Goal: Task Accomplishment & Management: Complete application form

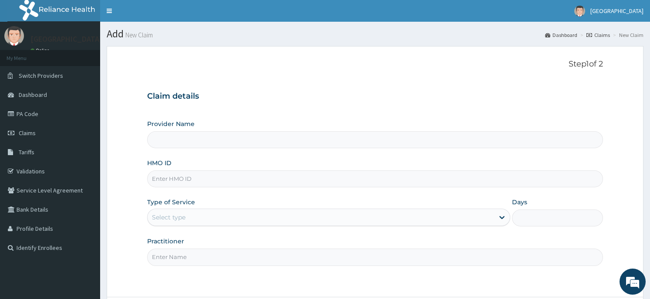
type input "Horeb [GEOGRAPHIC_DATA]"
click at [225, 179] on input "HMO ID" at bounding box center [374, 179] width 455 height 17
type input "DPK/10032/A"
click at [200, 223] on div "Select type" at bounding box center [320, 218] width 346 height 14
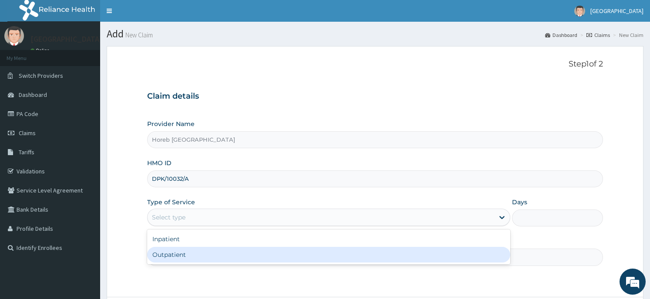
click at [195, 259] on div "Outpatient" at bounding box center [328, 255] width 363 height 16
type input "1"
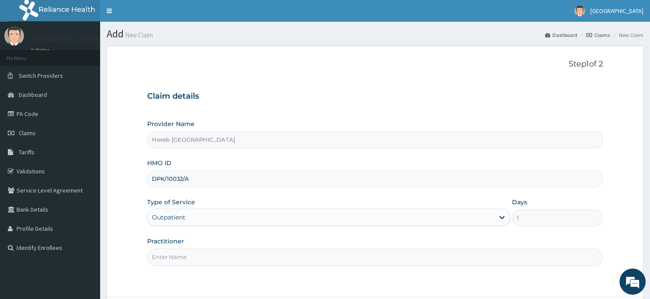
click at [221, 254] on input "Practitioner" at bounding box center [374, 257] width 455 height 17
type input "GENERAL"
click at [233, 276] on div "Step 1 of 2 Claim details Provider Name Horeb Consult Hospital HMO ID DPK/10032…" at bounding box center [374, 172] width 455 height 225
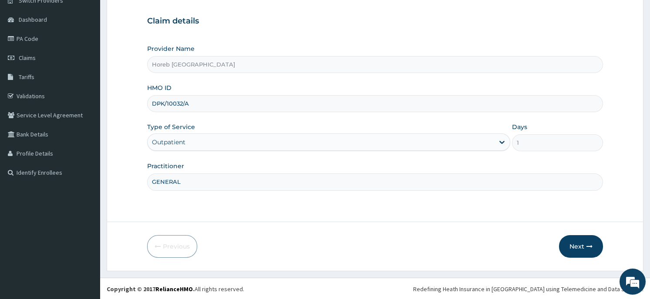
scroll to position [76, 0]
click at [585, 248] on button "Next" at bounding box center [581, 246] width 44 height 23
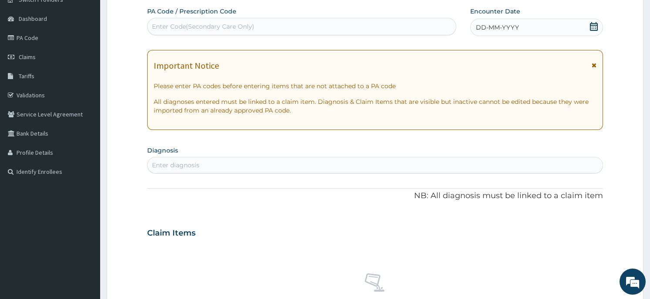
click at [558, 24] on div "DD-MM-YYYY" at bounding box center [536, 27] width 132 height 17
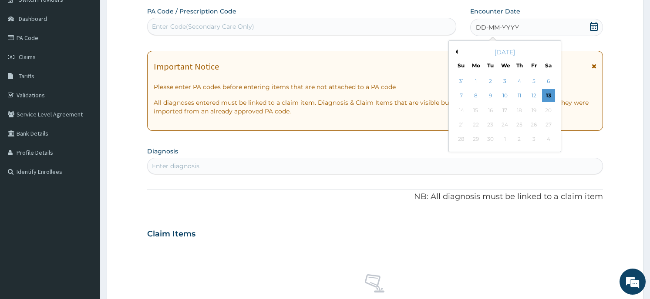
click at [453, 53] on button "Previous Month" at bounding box center [455, 52] width 4 height 4
click at [474, 141] on div "28" at bounding box center [475, 139] width 13 height 13
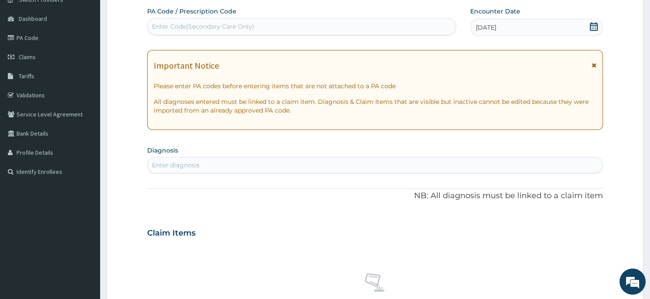
click at [225, 166] on div "Enter diagnosis" at bounding box center [374, 165] width 454 height 14
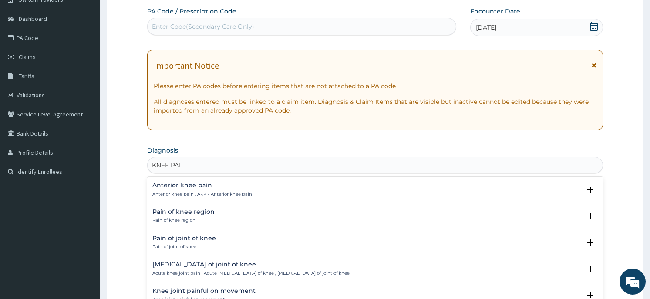
type input "KNEE PAIN"
click at [205, 213] on h4 "Pain of knee region" at bounding box center [183, 212] width 62 height 7
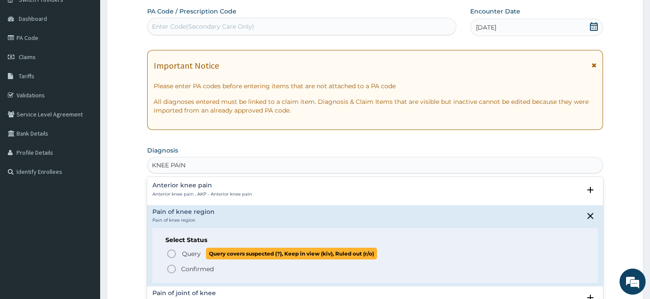
click at [222, 255] on span "Query covers suspected (?), Keep in view (kiv), Ruled out (r/o)" at bounding box center [291, 254] width 171 height 12
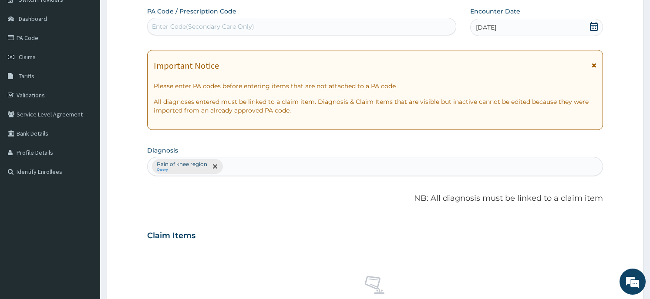
click at [216, 167] on icon "remove selection option" at bounding box center [215, 166] width 4 height 4
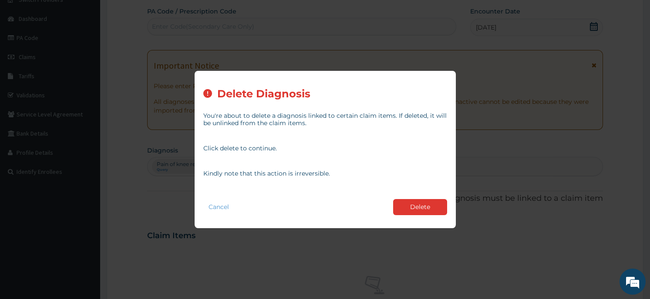
click at [403, 208] on button "Delete" at bounding box center [420, 207] width 54 height 16
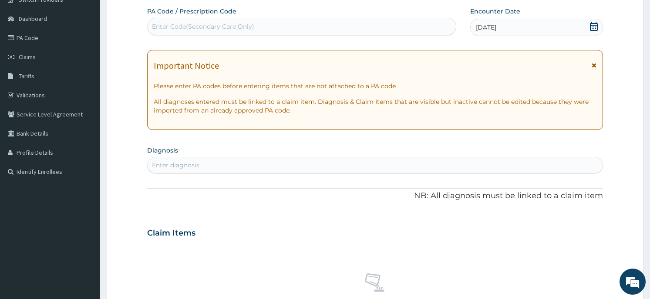
click at [245, 24] on div "Enter Code(Secondary Care Only)" at bounding box center [203, 26] width 102 height 9
type input "PA/DB71E3"
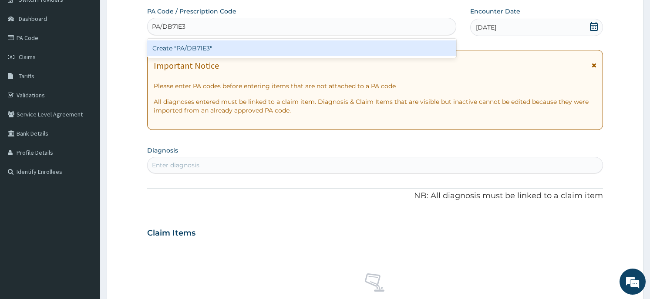
click at [236, 50] on div "Create "PA/DB71E3"" at bounding box center [301, 48] width 309 height 16
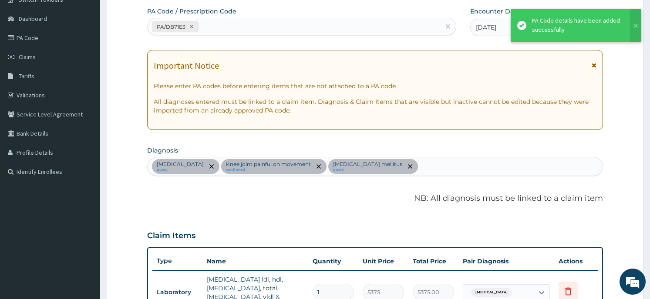
scroll to position [135, 0]
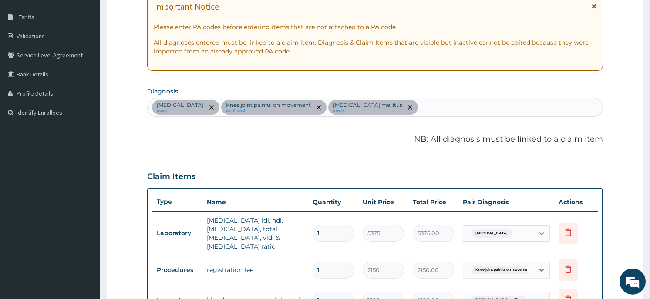
click at [436, 85] on div "PA Code / Prescription Code PA/DB71E3 Encounter Date 28-07-2025 Important Notic…" at bounding box center [374, 190] width 455 height 485
click at [435, 85] on div "PA Code / Prescription Code PA/DB71E3 Encounter Date 28-07-2025 Important Notic…" at bounding box center [374, 190] width 455 height 485
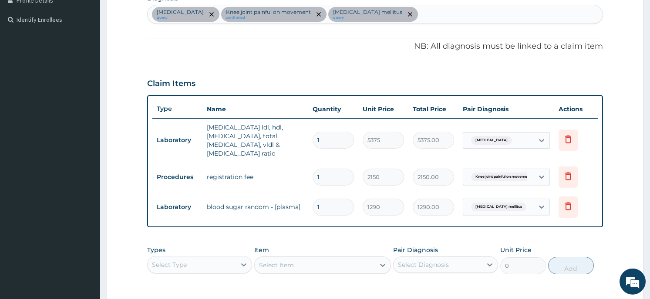
scroll to position [252, 0]
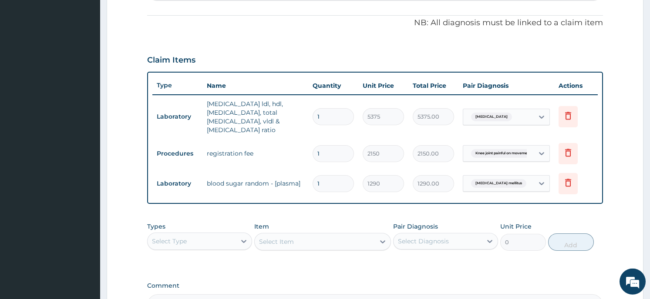
click at [130, 208] on form "Step 2 of 2 PA Code / Prescription Code PA/DB71E3 Encounter Date 28-07-2025 Imp…" at bounding box center [375, 86] width 536 height 584
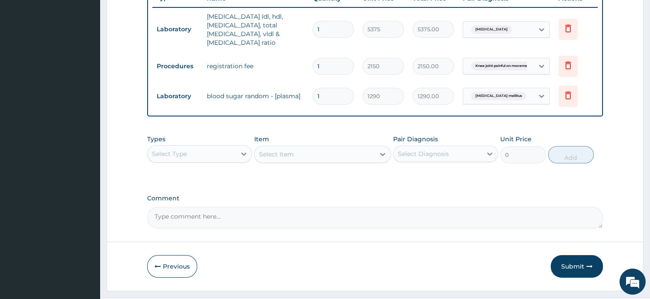
scroll to position [351, 0]
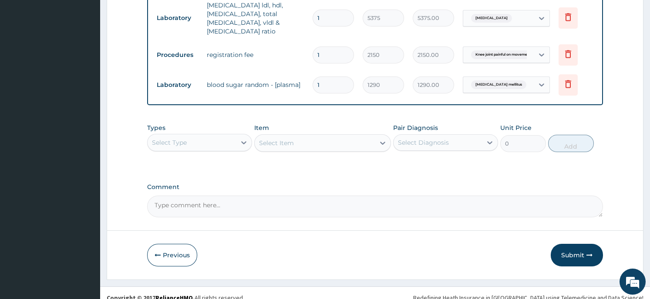
click at [205, 136] on div "Select Type" at bounding box center [191, 143] width 88 height 14
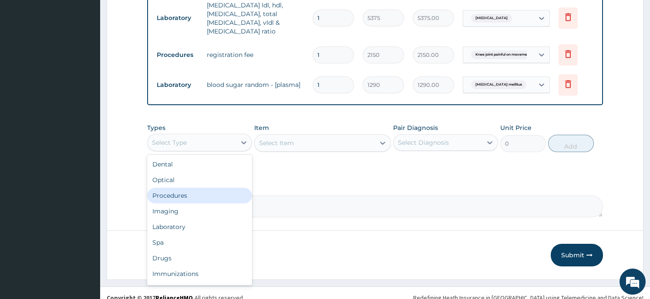
click at [197, 188] on div "Procedures" at bounding box center [199, 196] width 105 height 16
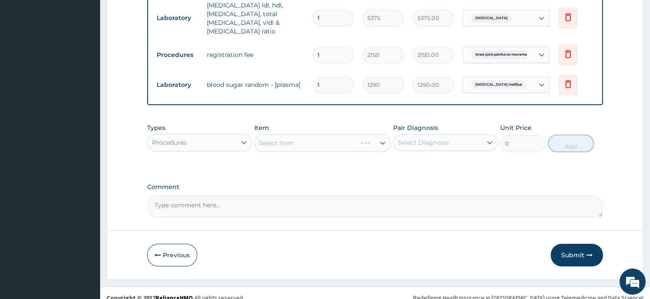
click at [295, 136] on div "Select Item" at bounding box center [322, 142] width 137 height 17
drag, startPoint x: 347, startPoint y: 136, endPoint x: 359, endPoint y: 135, distance: 12.3
click at [359, 135] on div "Select Item" at bounding box center [322, 142] width 137 height 17
click at [376, 134] on div "Select Item" at bounding box center [322, 142] width 137 height 17
click at [369, 136] on div "Select Item" at bounding box center [315, 143] width 120 height 14
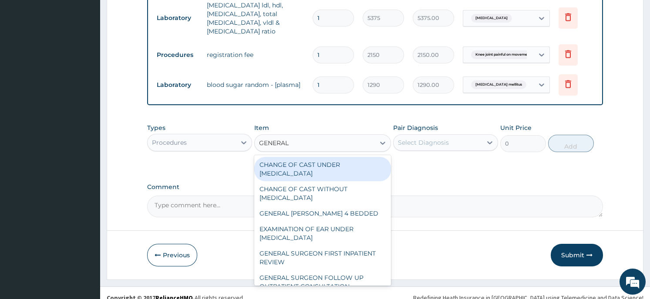
type input "GENERAL P"
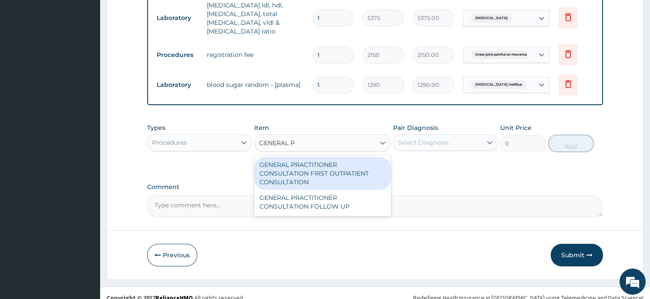
click at [366, 159] on div "GENERAL PRACTITIONER CONSULTATION FIRST OUTPATIENT CONSULTATION" at bounding box center [322, 173] width 137 height 33
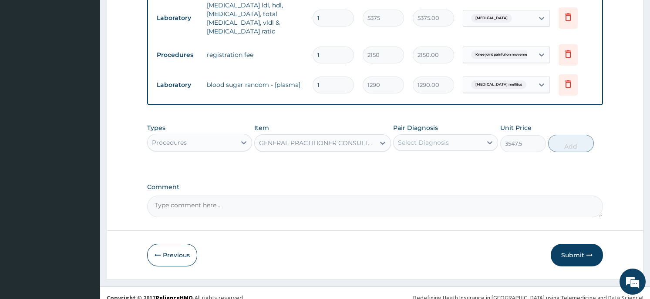
type input "3547.5"
click at [463, 137] on div "Select Diagnosis" at bounding box center [437, 143] width 88 height 14
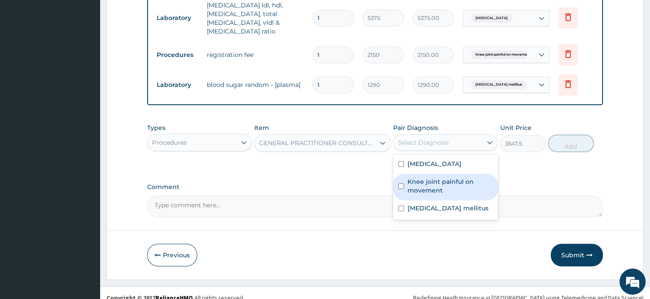
click at [444, 178] on label "Knee joint painful on movement" at bounding box center [449, 186] width 85 height 17
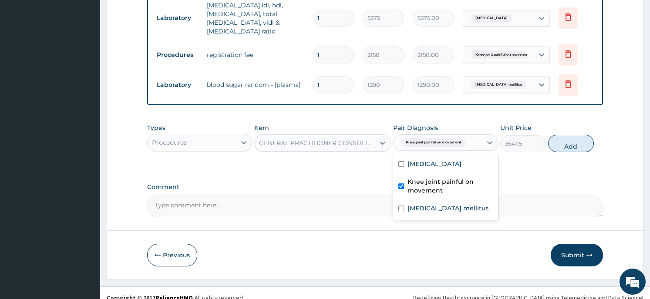
checkbox input "true"
click at [568, 135] on button "Add" at bounding box center [571, 143] width 46 height 17
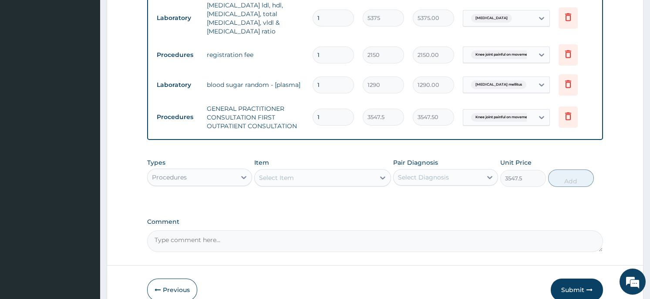
type input "0"
click at [231, 171] on div "Procedures" at bounding box center [191, 178] width 88 height 14
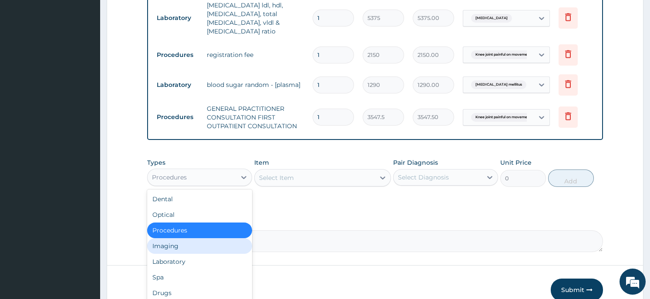
click at [616, 190] on form "Step 2 of 2 PA Code / Prescription Code PA/DB71E3 Encounter Date 28-07-2025 Imp…" at bounding box center [375, 4] width 536 height 619
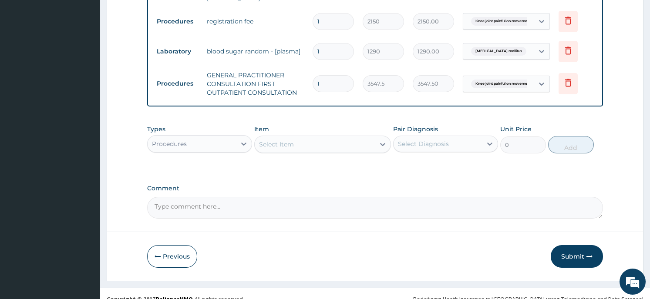
scroll to position [385, 0]
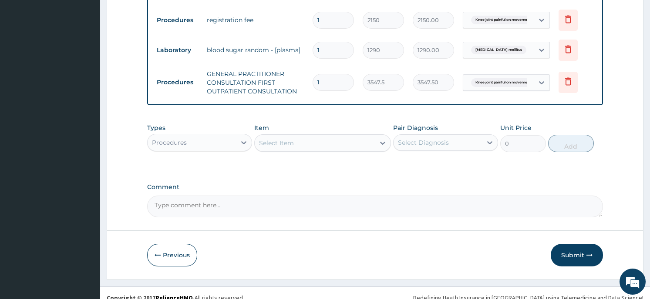
click at [569, 245] on button "Submit" at bounding box center [576, 255] width 52 height 23
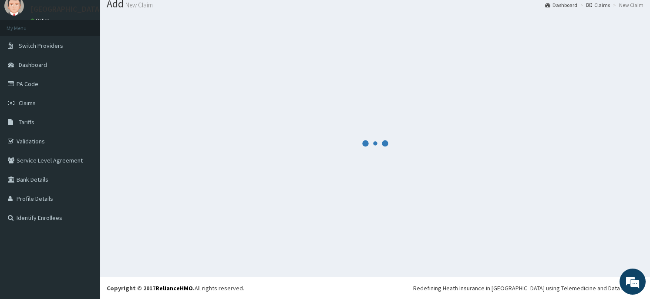
scroll to position [30, 0]
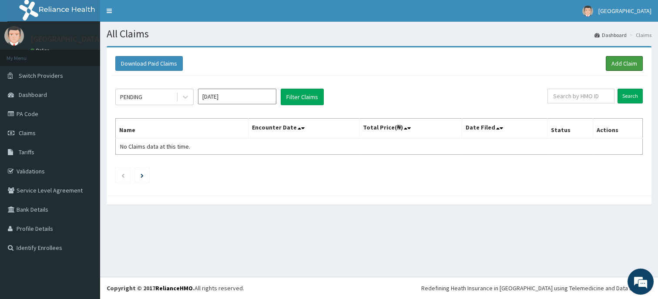
click at [617, 64] on link "Add Claim" at bounding box center [624, 63] width 37 height 15
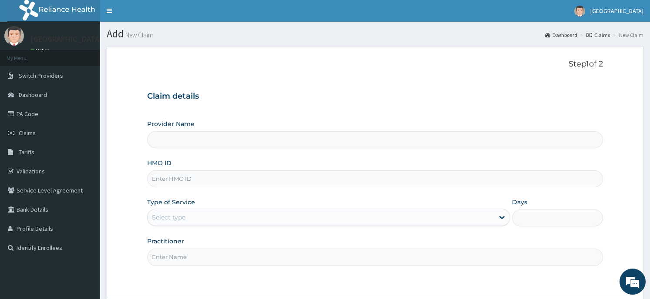
type input "Horeb [GEOGRAPHIC_DATA]"
click at [199, 179] on input "HMO ID" at bounding box center [374, 179] width 455 height 17
type input "CCP/10010/A"
click at [172, 219] on div "Select type" at bounding box center [169, 217] width 34 height 9
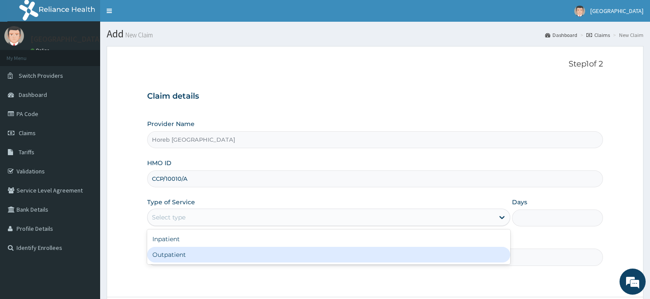
click at [170, 253] on div "Outpatient" at bounding box center [328, 255] width 363 height 16
type input "1"
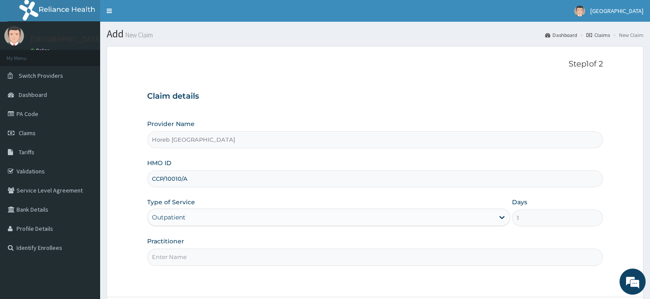
click at [216, 259] on input "Practitioner" at bounding box center [374, 257] width 455 height 17
type input "GENERAL"
click at [436, 283] on div "Step 1 of 2 Claim details Provider Name Horeb Consult Hospital HMO ID CCP/10010…" at bounding box center [374, 172] width 455 height 225
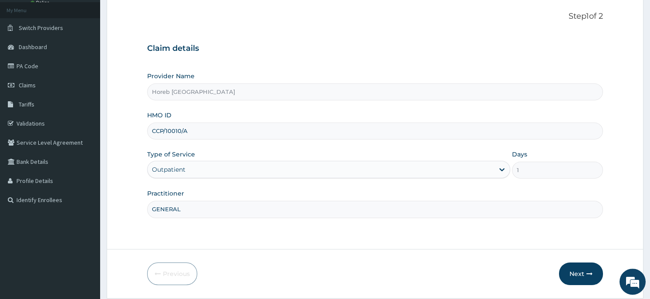
scroll to position [76, 0]
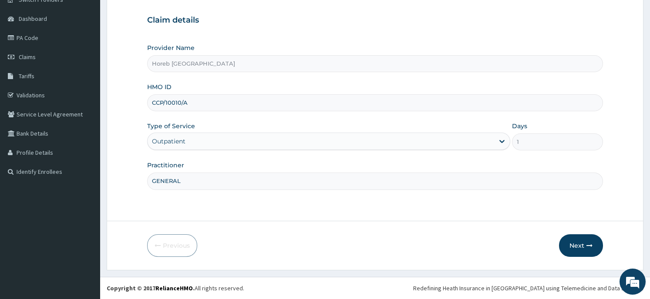
click at [586, 246] on button "Next" at bounding box center [581, 246] width 44 height 23
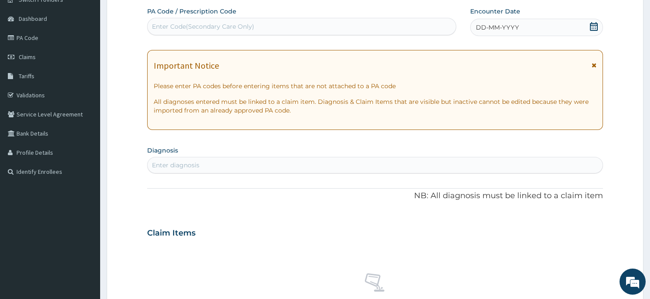
click at [591, 24] on icon at bounding box center [593, 26] width 9 height 9
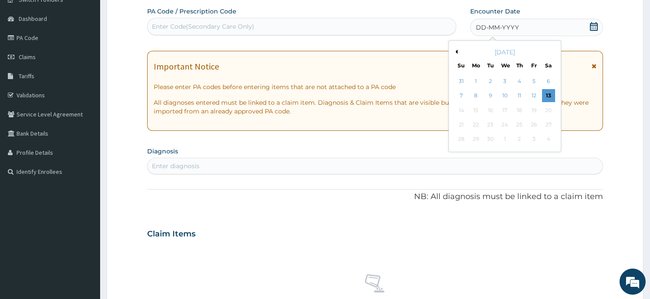
click at [453, 51] on button "Previous Month" at bounding box center [455, 52] width 4 height 4
click at [476, 139] on div "28" at bounding box center [475, 139] width 13 height 13
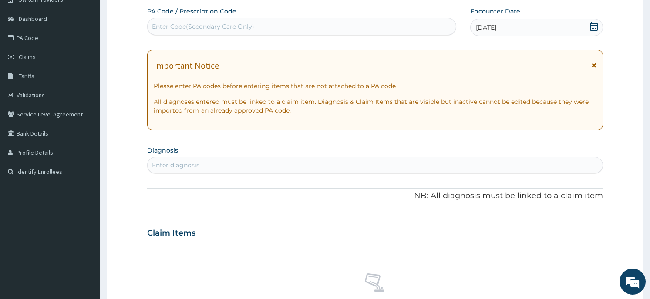
click at [194, 167] on div "Enter diagnosis" at bounding box center [175, 165] width 47 height 9
type input "PLASMOD"
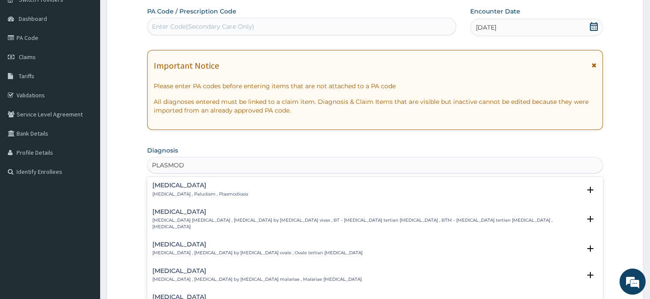
click at [193, 193] on p "Malaria , Paludism , Plasmodiosis" at bounding box center [200, 194] width 96 height 6
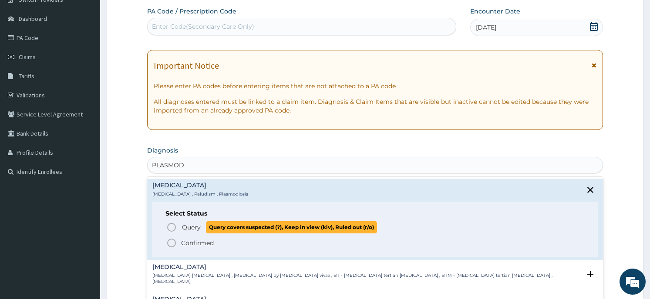
drag, startPoint x: 218, startPoint y: 234, endPoint x: 219, endPoint y: 228, distance: 5.8
click at [219, 228] on div "Query Query covers suspected (?), Keep in view (kiv), Ruled out (r/o) Confirmed" at bounding box center [374, 234] width 419 height 27
click at [219, 228] on span "Query covers suspected (?), Keep in view (kiv), Ruled out (r/o)" at bounding box center [291, 227] width 171 height 12
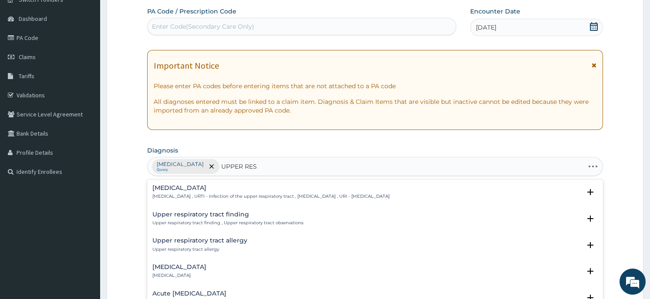
type input "UPPER RESP"
click at [192, 191] on h4 "Upper respiratory infection" at bounding box center [270, 188] width 237 height 7
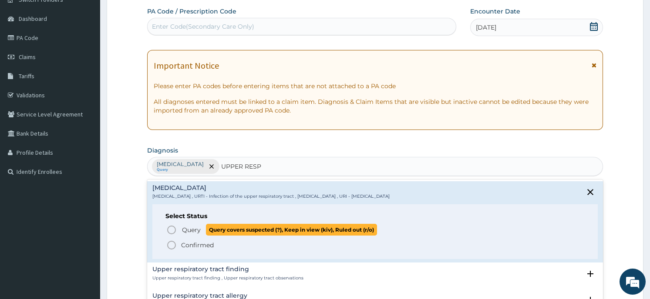
click at [238, 226] on span "Query covers suspected (?), Keep in view (kiv), Ruled out (r/o)" at bounding box center [291, 230] width 171 height 12
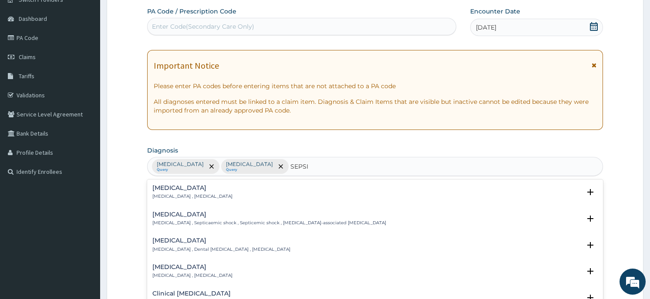
type input "SEPSIS"
click at [285, 192] on div "Sepsis Systemic infection , Sepsis" at bounding box center [374, 192] width 445 height 15
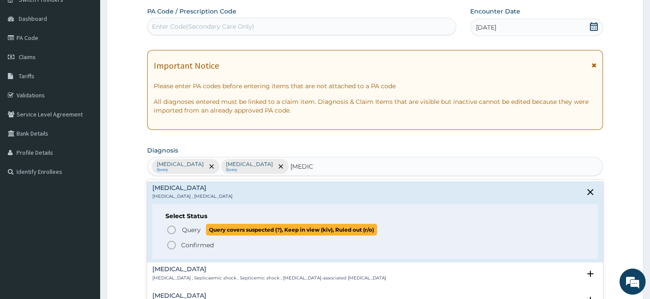
click at [221, 229] on span "Query covers suspected (?), Keep in view (kiv), Ruled out (r/o)" at bounding box center [291, 230] width 171 height 12
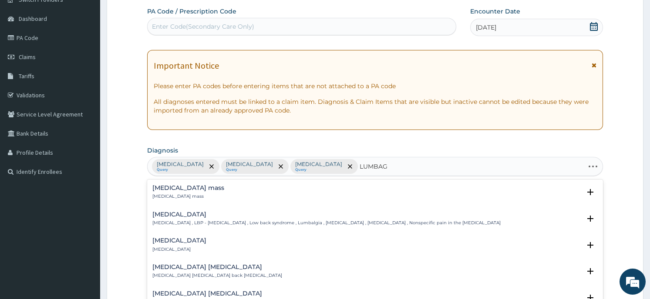
type input "LUMBAGO"
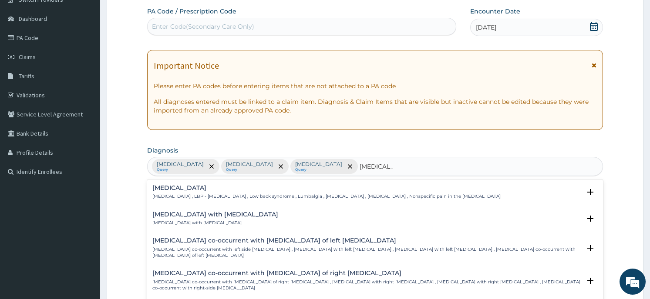
click at [309, 191] on h4 "Low back pain" at bounding box center [326, 188] width 348 height 7
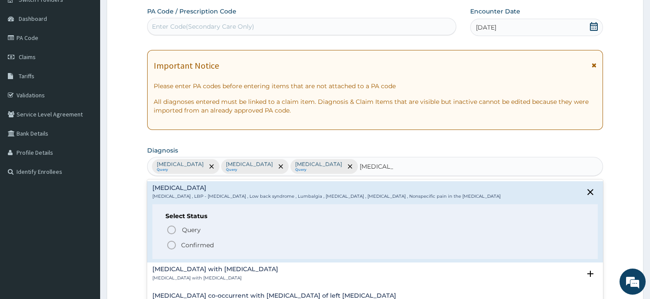
click at [222, 243] on span "Confirmed" at bounding box center [375, 245] width 418 height 10
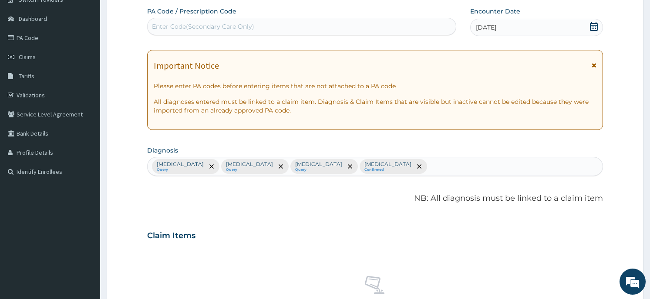
click at [186, 216] on div "PA Code / Prescription Code Enter Code(Secondary Care Only) Encounter Date 28-0…" at bounding box center [374, 233] width 455 height 453
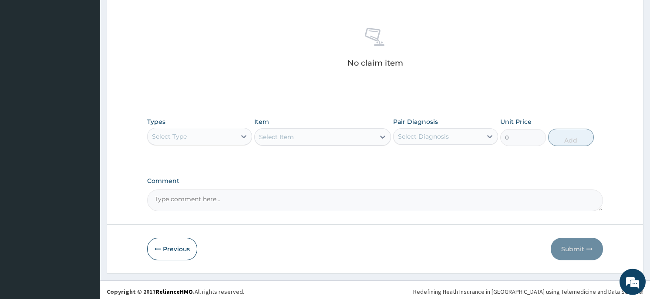
scroll to position [328, 0]
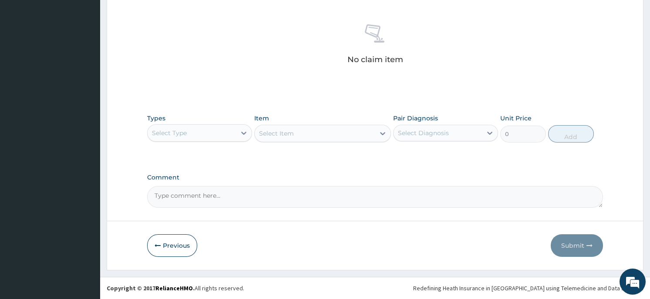
click at [207, 127] on div "Select Type" at bounding box center [191, 133] width 88 height 14
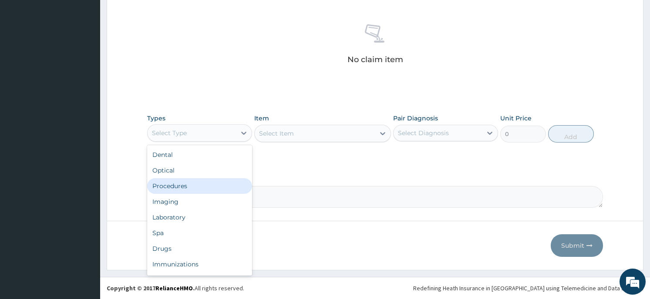
click at [197, 183] on div "Procedures" at bounding box center [199, 186] width 105 height 16
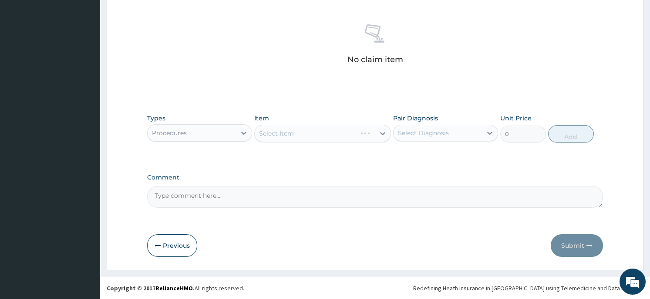
click at [313, 132] on div "Select Item" at bounding box center [322, 133] width 137 height 17
click at [369, 126] on div "Select Item" at bounding box center [322, 133] width 137 height 17
click at [374, 135] on div "Select Item" at bounding box center [322, 133] width 137 height 17
click at [381, 133] on icon at bounding box center [382, 133] width 5 height 3
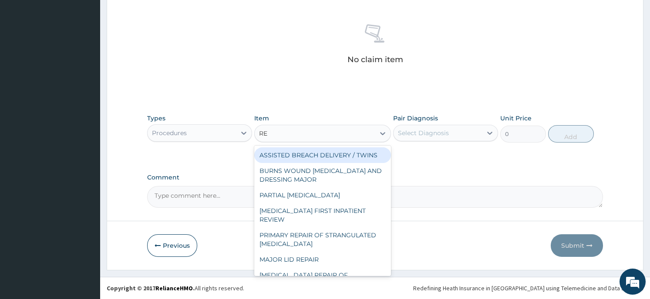
type input "REG"
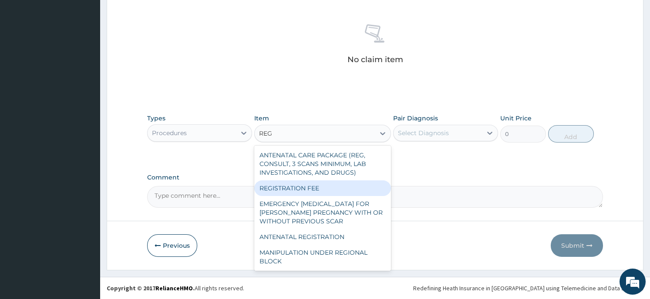
click at [354, 190] on div "REGISTRATION FEE" at bounding box center [322, 189] width 137 height 16
type input "2150"
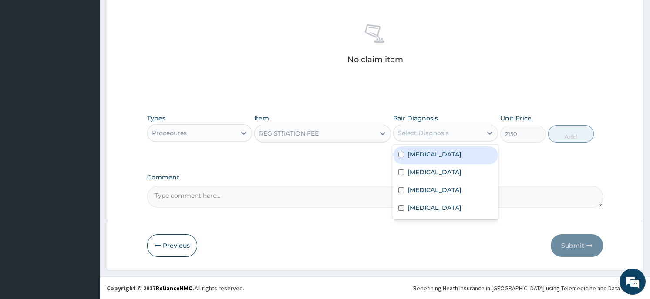
click at [458, 137] on div "Select Diagnosis" at bounding box center [437, 133] width 88 height 14
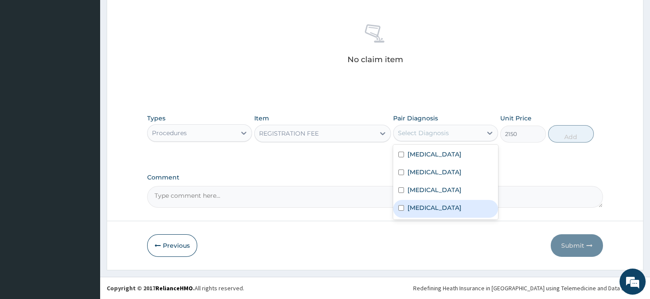
click at [446, 202] on div "Low back pain" at bounding box center [445, 209] width 105 height 18
checkbox input "true"
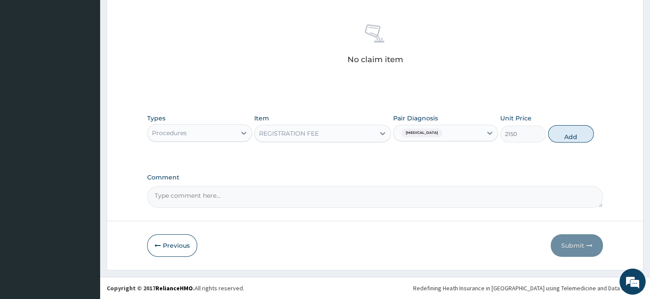
click at [567, 133] on button "Add" at bounding box center [571, 133] width 46 height 17
type input "0"
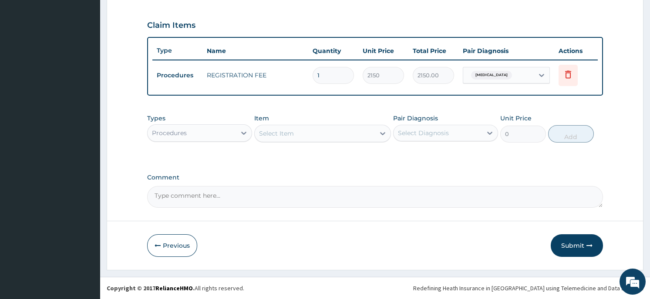
scroll to position [286, 0]
click at [308, 131] on div "Select Item" at bounding box center [315, 134] width 120 height 14
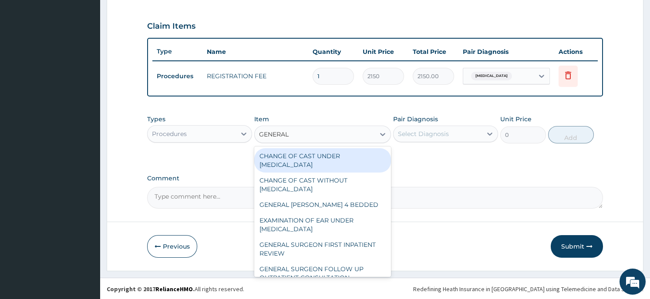
type input "GENERAL P"
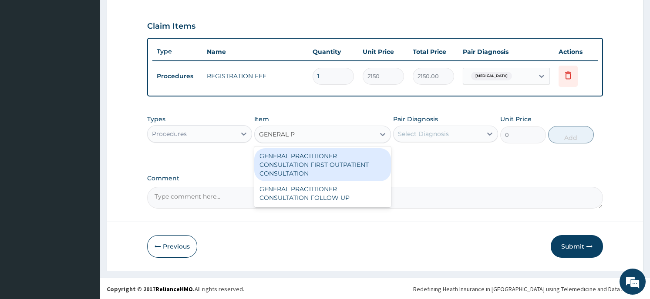
click at [311, 169] on div "GENERAL PRACTITIONER CONSULTATION FIRST OUTPATIENT CONSULTATION" at bounding box center [322, 164] width 137 height 33
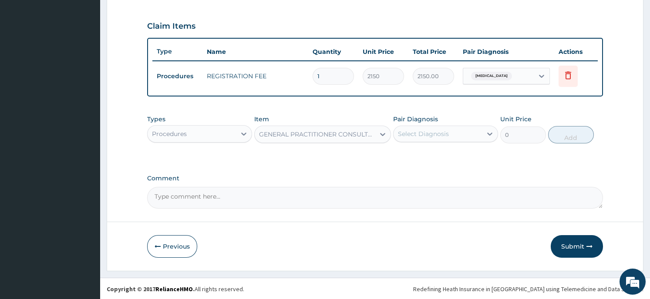
type input "3547.5"
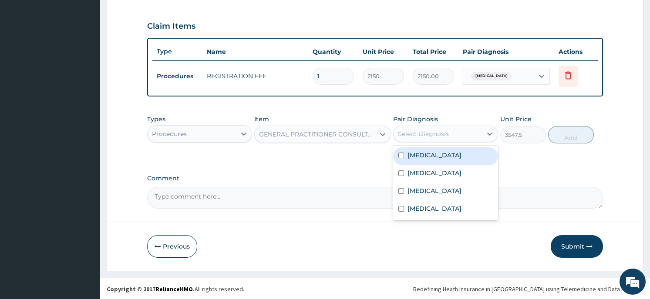
click at [438, 138] on div "Select Diagnosis" at bounding box center [437, 134] width 88 height 14
click at [436, 158] on div "Malaria" at bounding box center [445, 156] width 105 height 18
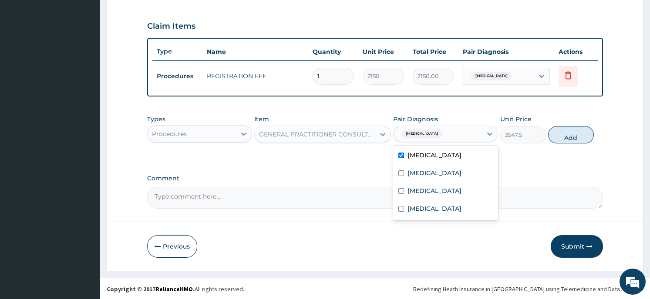
checkbox input "true"
click at [399, 174] on input "checkbox" at bounding box center [401, 174] width 6 height 6
checkbox input "true"
click at [566, 133] on button "Add" at bounding box center [571, 134] width 46 height 17
type input "0"
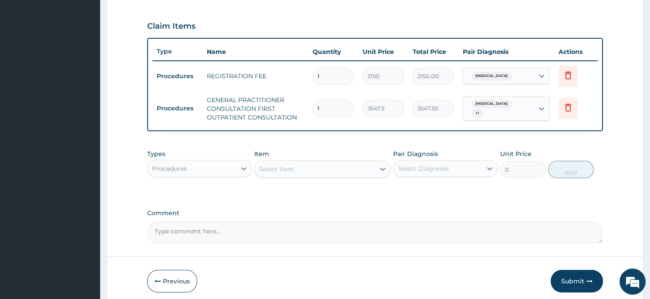
click at [209, 172] on div "Procedures" at bounding box center [191, 169] width 88 height 14
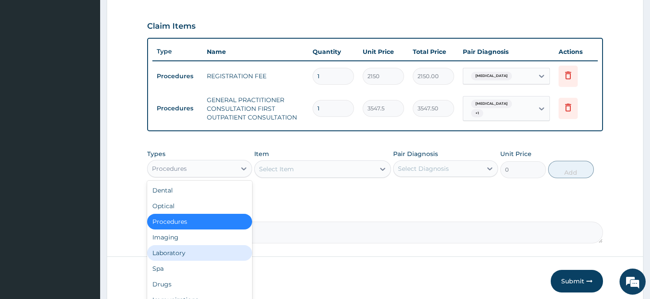
click at [199, 250] on div "Laboratory" at bounding box center [199, 253] width 105 height 16
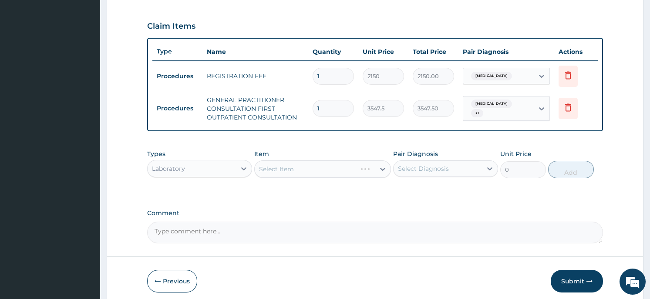
click at [308, 172] on div "Select Item" at bounding box center [322, 169] width 137 height 17
click at [334, 165] on div "Select Item" at bounding box center [315, 169] width 120 height 14
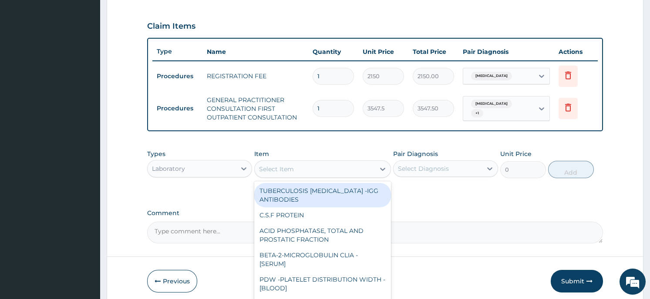
click at [334, 165] on div "Select Item" at bounding box center [315, 169] width 120 height 14
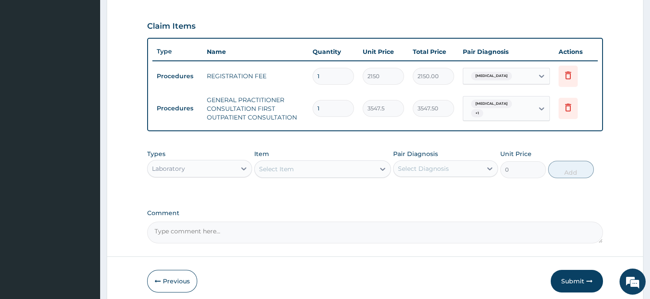
click at [334, 165] on div "Select Item" at bounding box center [315, 169] width 120 height 14
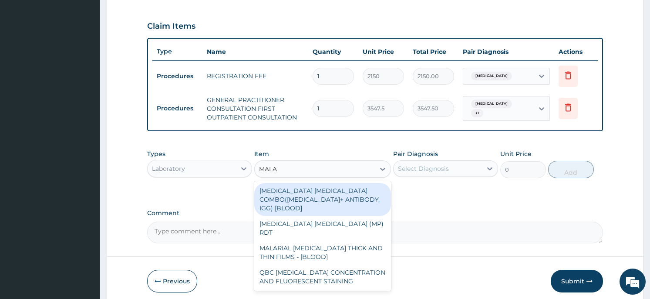
type input "MALAR"
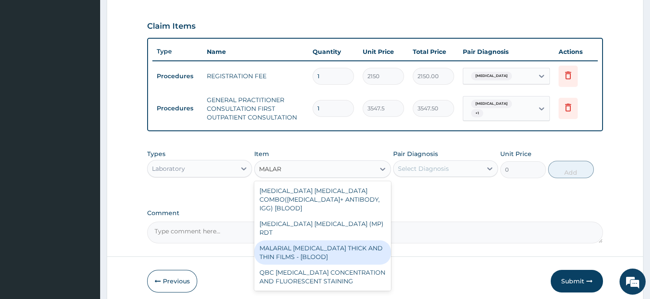
click at [317, 241] on div "MALARIAL PARASITE THICK AND THIN FILMS - [BLOOD]" at bounding box center [322, 253] width 137 height 24
type input "1612.5"
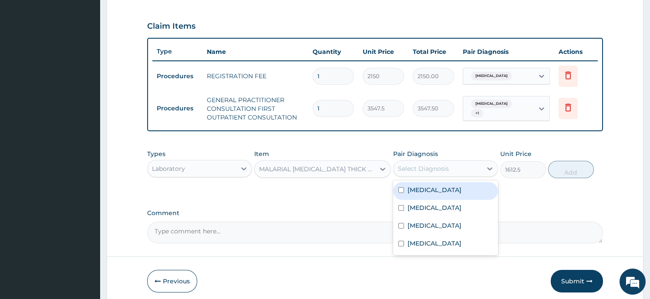
click at [471, 164] on div "Select Diagnosis" at bounding box center [437, 169] width 88 height 14
click at [461, 191] on div "Malaria" at bounding box center [445, 191] width 105 height 18
checkbox input "true"
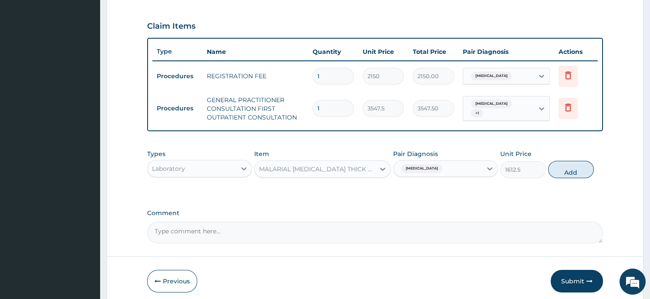
click at [576, 166] on button "Add" at bounding box center [571, 169] width 46 height 17
type input "0"
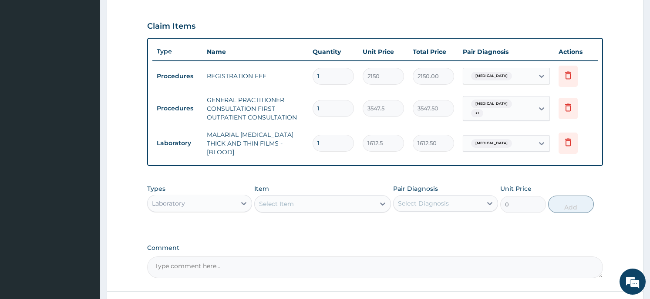
click at [367, 197] on div "Select Item" at bounding box center [315, 204] width 120 height 14
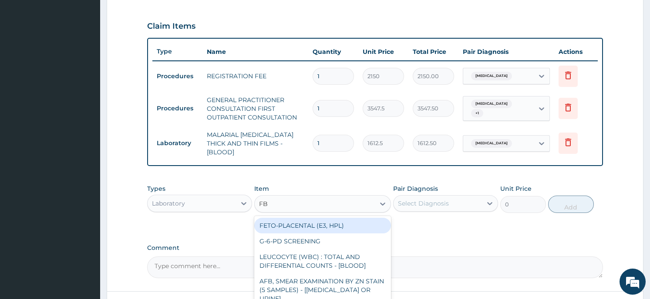
type input "FBC"
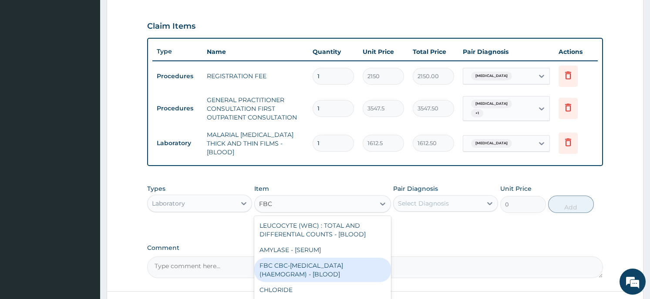
click at [345, 271] on div "FBC CBC-COMPLETE BLOOD COUNT (HAEMOGRAM) - [BLOOD]" at bounding box center [322, 270] width 137 height 24
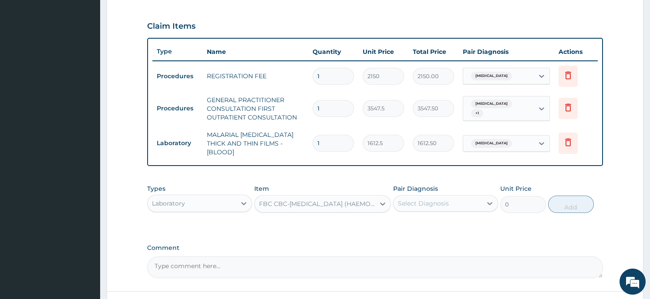
type input "4300"
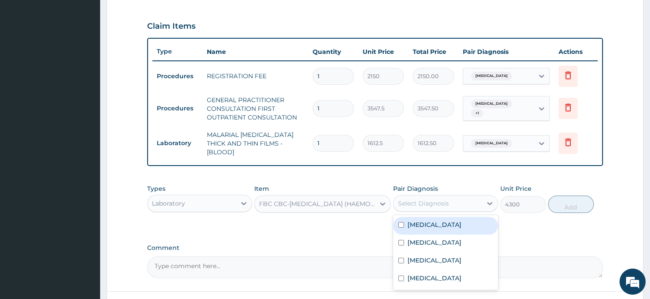
click at [468, 204] on div "Select Diagnosis" at bounding box center [445, 203] width 105 height 17
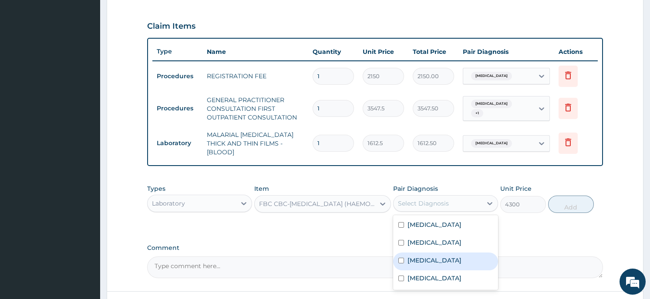
click at [455, 259] on div "Sepsis" at bounding box center [445, 262] width 105 height 18
checkbox input "true"
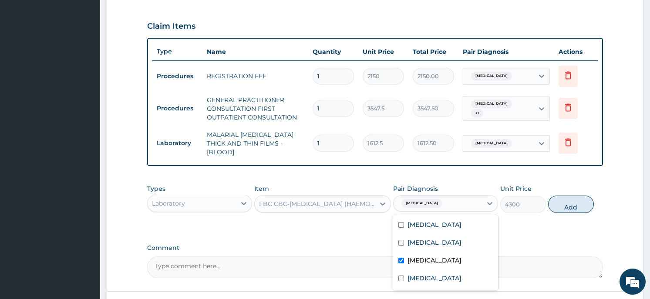
click at [567, 199] on button "Add" at bounding box center [571, 204] width 46 height 17
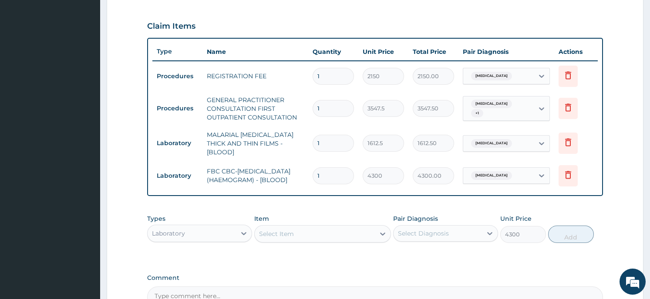
type input "0"
click at [218, 231] on div "Laboratory" at bounding box center [191, 234] width 88 height 14
click at [134, 230] on form "Step 2 of 2 PA Code / Prescription Code Enter Code(Secondary Care Only) Encount…" at bounding box center [375, 65] width 536 height 610
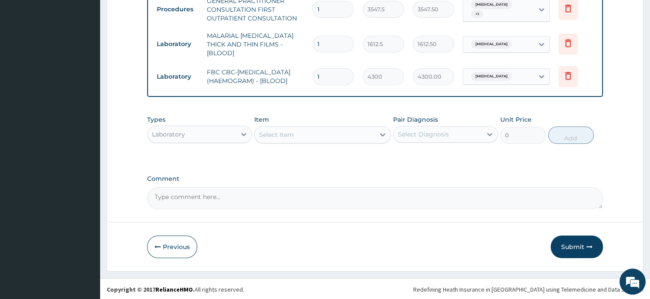
scroll to position [385, 0]
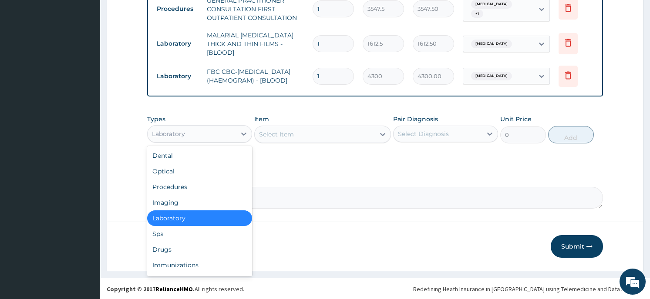
click at [224, 130] on div "Laboratory" at bounding box center [191, 134] width 88 height 14
click at [176, 243] on div "Drugs" at bounding box center [199, 250] width 105 height 16
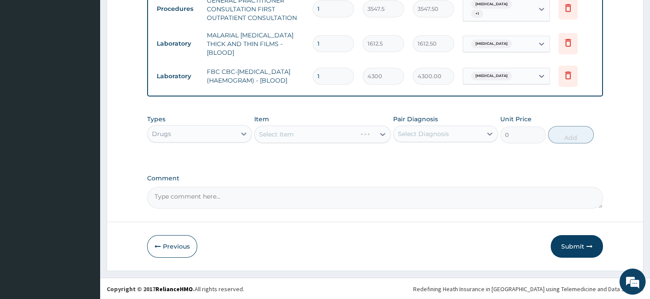
click at [316, 136] on div "Select Item" at bounding box center [322, 134] width 137 height 17
click at [354, 134] on div "Select Item" at bounding box center [322, 134] width 137 height 17
click at [354, 134] on div "Select Item" at bounding box center [306, 134] width 102 height 14
click at [354, 134] on div "Select Item" at bounding box center [315, 134] width 120 height 14
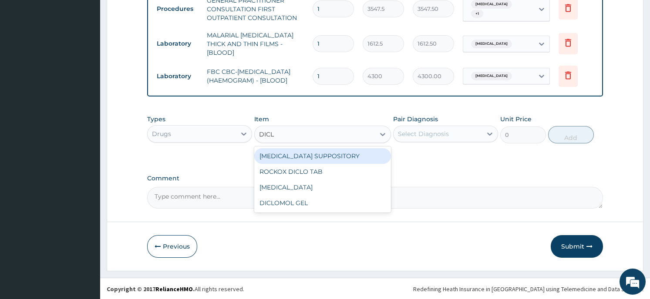
type input "DICLO"
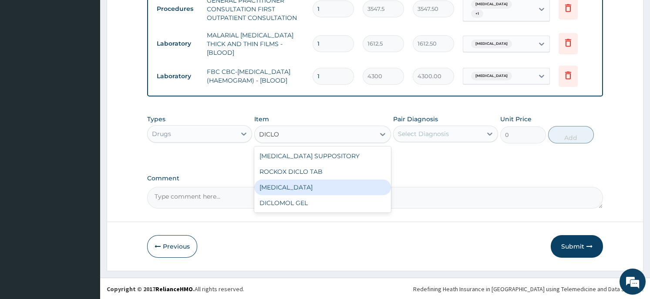
click at [307, 183] on div "DICLOFENAC" at bounding box center [322, 188] width 137 height 16
type input "322.5"
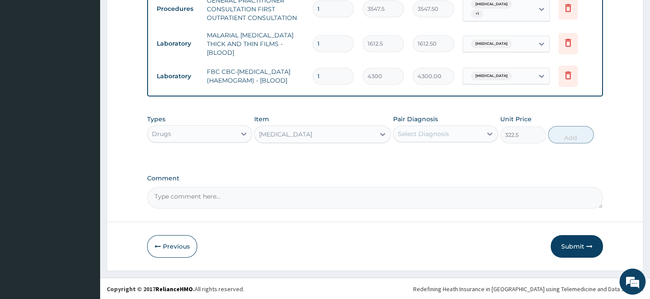
click at [466, 134] on div "Select Diagnosis" at bounding box center [437, 134] width 88 height 14
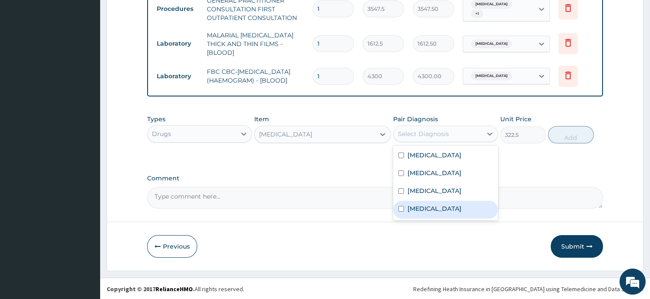
click at [452, 211] on div "Low back pain" at bounding box center [445, 210] width 105 height 18
checkbox input "true"
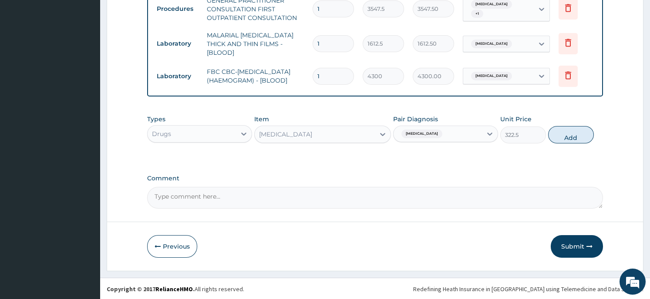
click at [575, 134] on button "Add" at bounding box center [571, 134] width 46 height 17
type input "0"
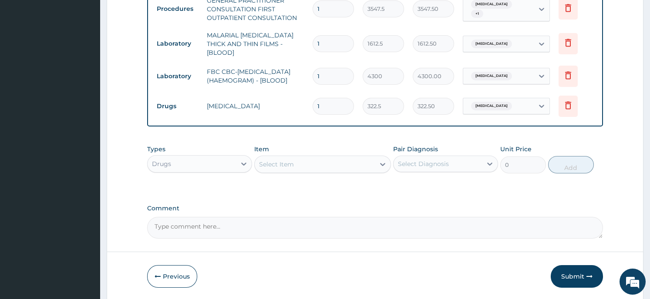
click at [336, 163] on div "Select Item" at bounding box center [315, 165] width 120 height 14
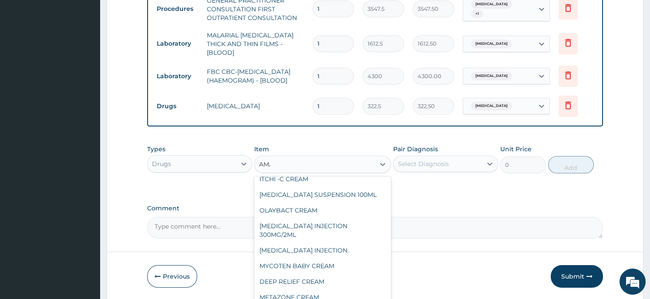
scroll to position [38, 0]
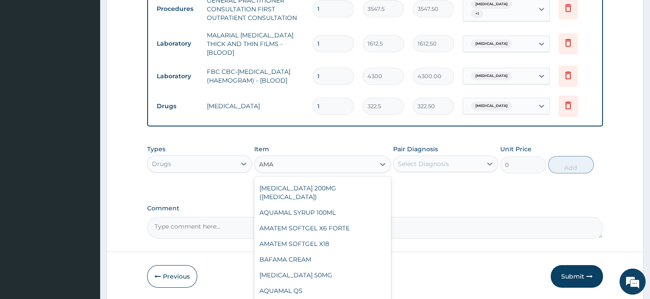
type input "AMAT"
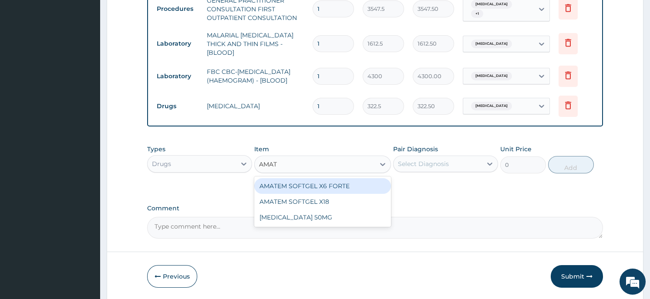
click at [331, 178] on div "AMATEM SOFTGEL X6 FORTE" at bounding box center [322, 186] width 137 height 16
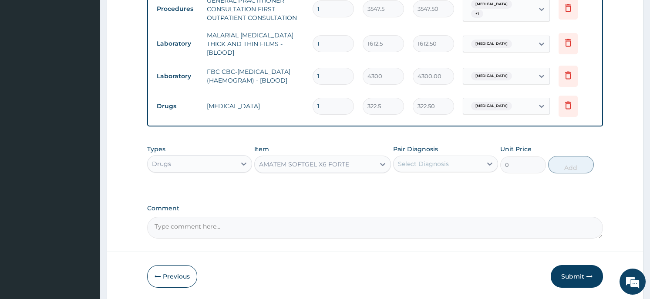
type input "430"
click at [454, 157] on div "Select Diagnosis" at bounding box center [437, 164] width 88 height 14
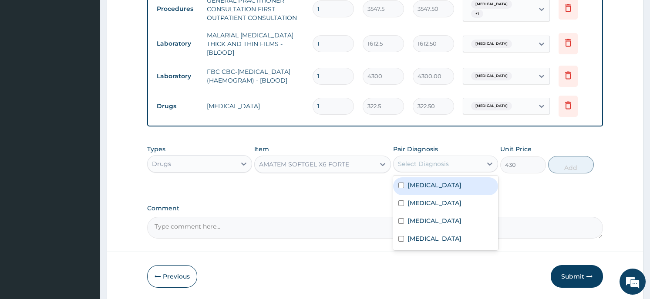
click at [445, 184] on div "Malaria" at bounding box center [445, 187] width 105 height 18
checkbox input "true"
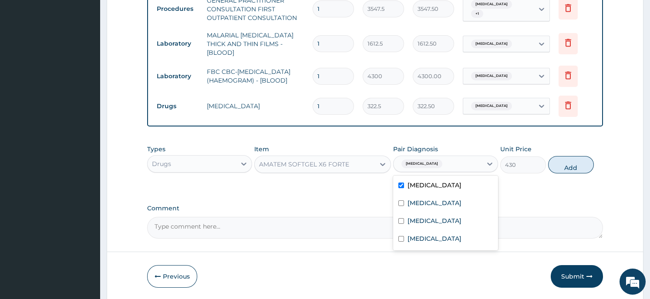
click at [573, 163] on button "Add" at bounding box center [571, 164] width 46 height 17
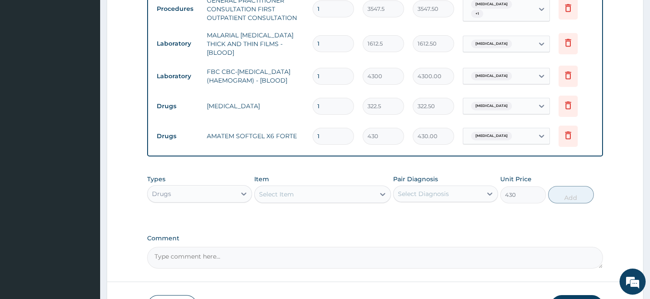
type input "0"
type input "0.00"
type input "6"
type input "2580.00"
type input "6"
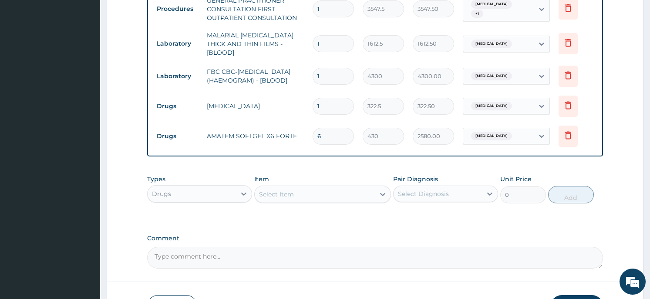
click at [335, 190] on div "Select Item" at bounding box center [315, 195] width 120 height 14
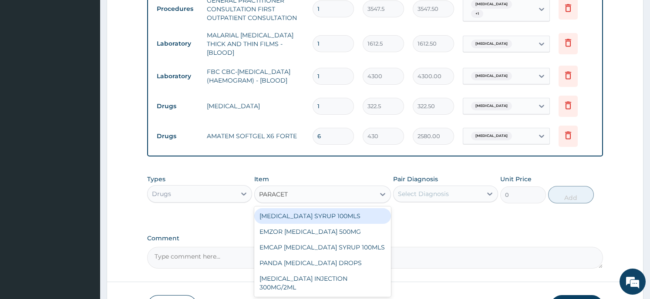
type input "PARACETA"
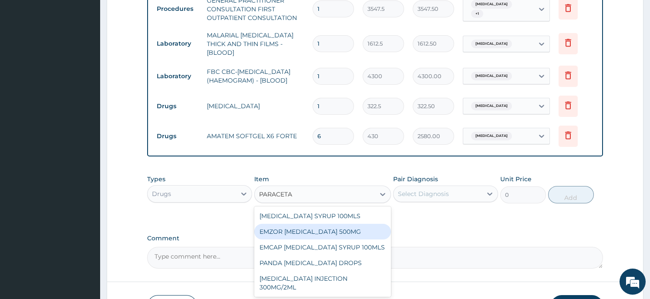
click at [319, 236] on div "EMZOR PARACETAMOL 500MG" at bounding box center [322, 232] width 137 height 16
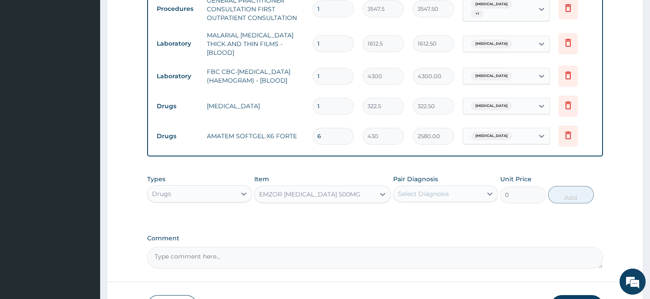
type input "21.5"
click at [477, 189] on div "Select Diagnosis" at bounding box center [437, 194] width 88 height 14
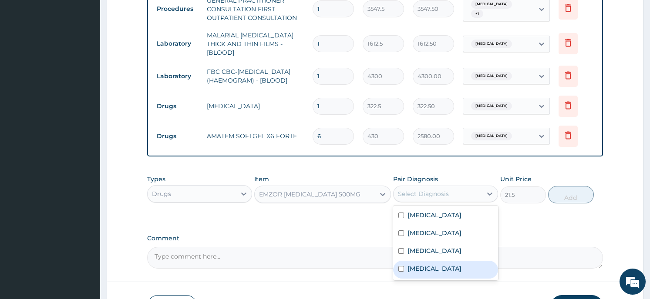
click at [444, 268] on label "Low back pain" at bounding box center [434, 269] width 54 height 9
checkbox input "true"
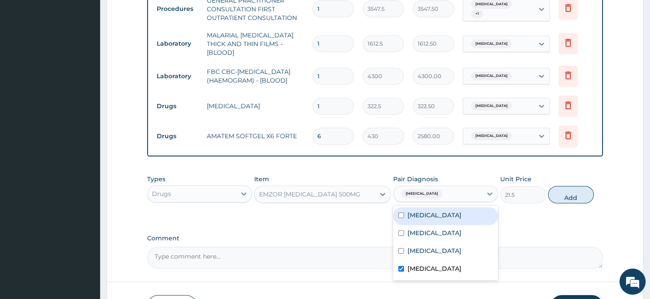
click at [401, 212] on div "Malaria" at bounding box center [445, 217] width 105 height 18
click at [400, 213] on input "checkbox" at bounding box center [401, 216] width 6 height 6
checkbox input "true"
click at [576, 194] on button "Add" at bounding box center [571, 194] width 46 height 17
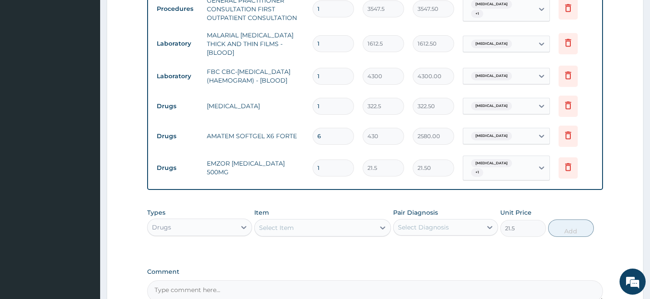
type input "0"
type input "0.00"
type input "3"
type input "64.50"
type input "30"
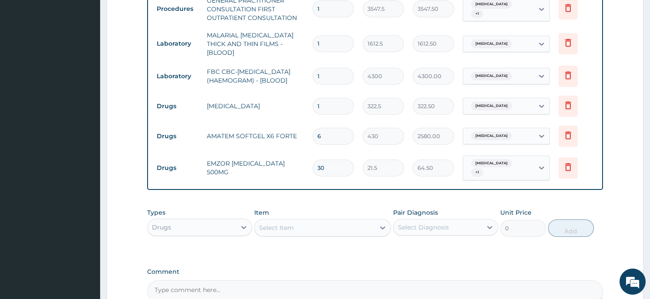
type input "645.00"
type input "30"
click at [298, 224] on div "Select Item" at bounding box center [315, 228] width 120 height 14
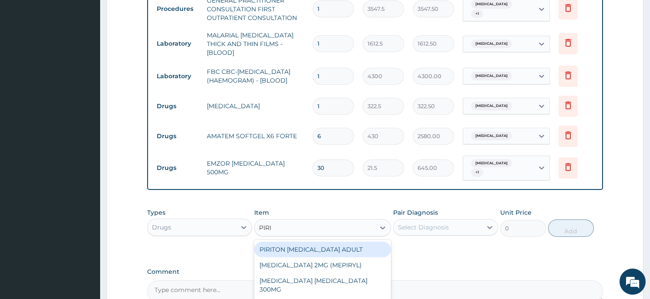
type input "PIRIT"
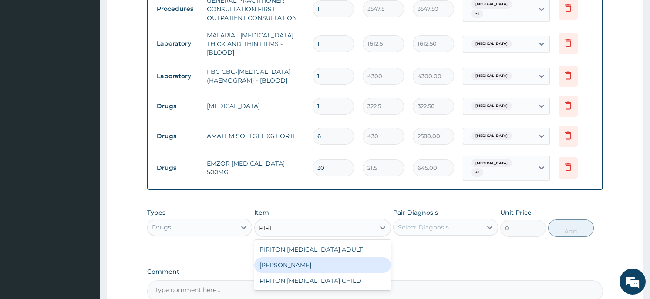
click at [290, 261] on div "PIRITON TAB EVANS" at bounding box center [322, 266] width 137 height 16
type input "21.5"
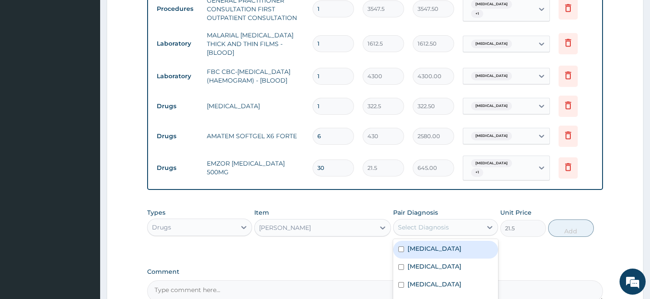
click at [424, 227] on div "Select Diagnosis" at bounding box center [423, 227] width 51 height 9
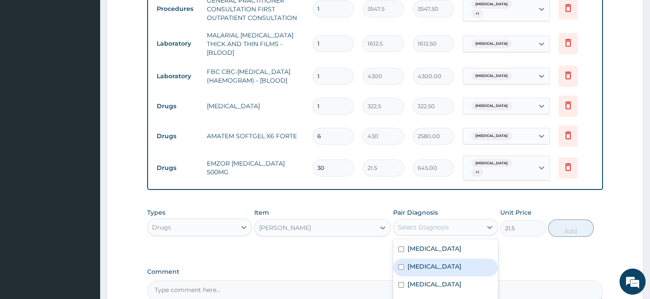
click at [421, 266] on label "Upper respiratory infection" at bounding box center [434, 266] width 54 height 9
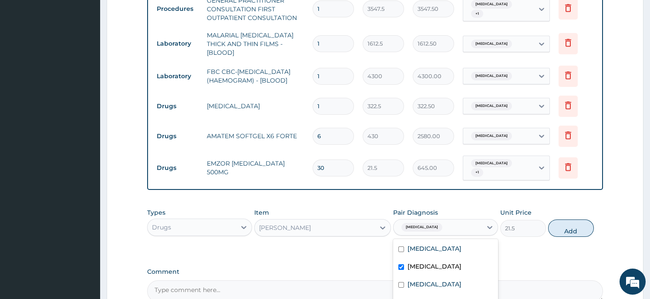
checkbox input "true"
drag, startPoint x: 532, startPoint y: 254, endPoint x: 532, endPoint y: 248, distance: 6.1
click at [532, 248] on div "PA Code / Prescription Code Enter Code(Secondary Care Only) Encounter Date 28-0…" at bounding box center [374, 0] width 455 height 605
click at [582, 221] on button "Add" at bounding box center [571, 228] width 46 height 17
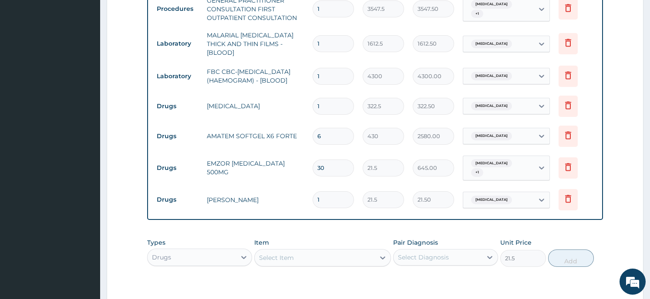
type input "0"
type input "0.00"
type input "5"
type input "107.50"
type input "5"
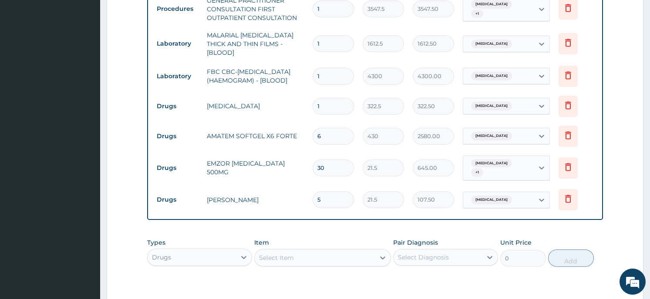
click at [311, 255] on div "Select Item" at bounding box center [315, 258] width 120 height 14
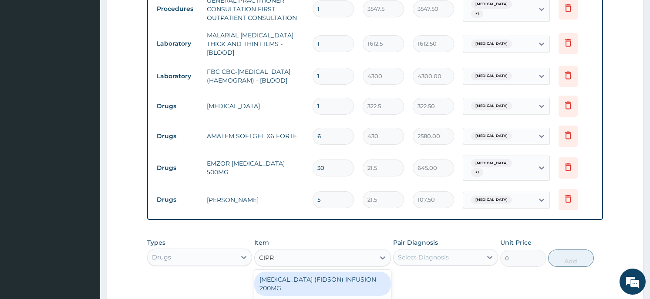
type input "CIPRO"
drag, startPoint x: 309, startPoint y: 288, endPoint x: 350, endPoint y: 292, distance: 41.6
click at [350, 296] on div "CIPROTAB 500MG X14" at bounding box center [322, 304] width 137 height 16
type input "290.25"
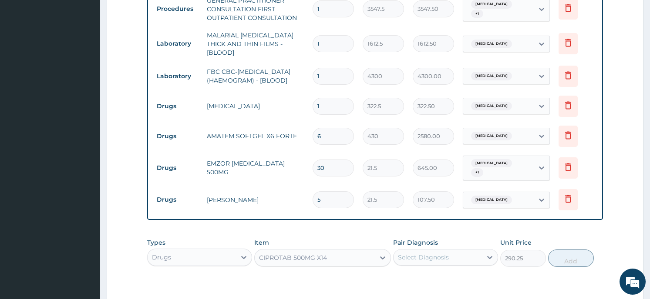
click at [350, 292] on div "PA Code / Prescription Code Enter Code(Secondary Care Only) Encounter Date 28-0…" at bounding box center [374, 15] width 455 height 635
click at [462, 254] on div "Select Diagnosis" at bounding box center [437, 258] width 88 height 14
click at [126, 208] on form "Step 2 of 2 PA Code / Prescription Code Enter Code(Secondary Care Only) Encount…" at bounding box center [375, 28] width 536 height 734
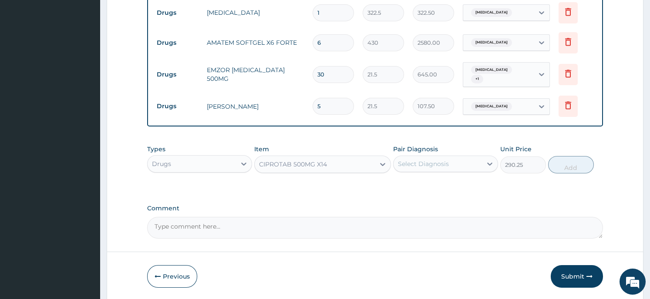
scroll to position [506, 0]
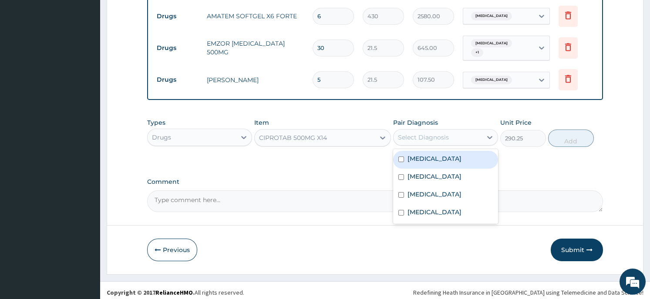
click at [468, 132] on div "Select Diagnosis" at bounding box center [437, 138] width 88 height 14
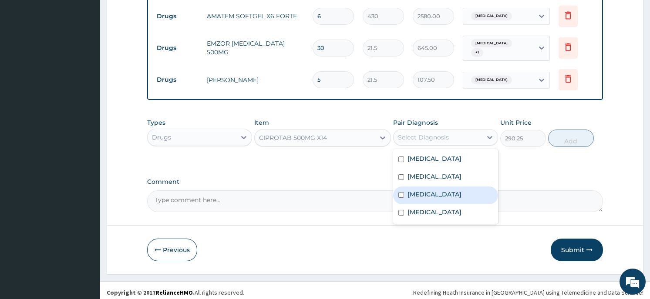
click at [455, 192] on div "Sepsis" at bounding box center [445, 196] width 105 height 18
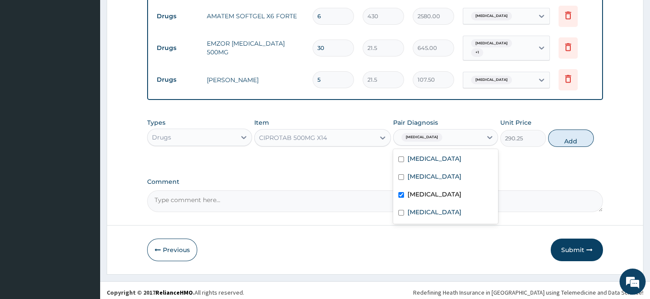
checkbox input "true"
click at [575, 135] on button "Add" at bounding box center [571, 138] width 46 height 17
type input "0"
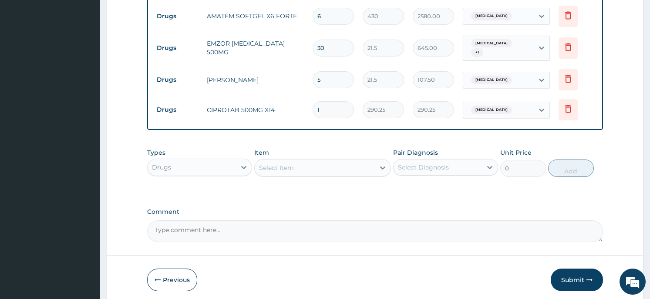
type input "10"
type input "2902.50"
type input "10"
click at [567, 273] on button "Submit" at bounding box center [576, 280] width 52 height 23
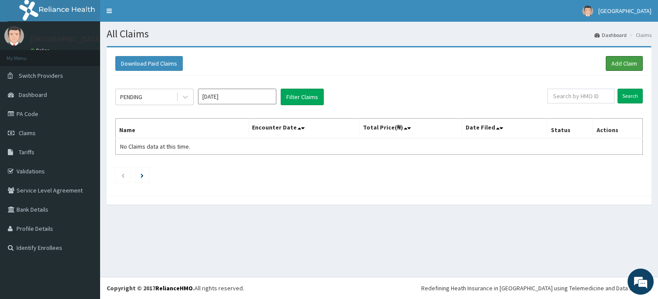
click at [620, 63] on link "Add Claim" at bounding box center [624, 63] width 37 height 15
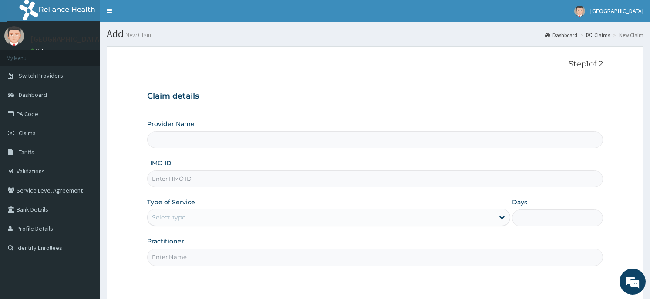
type input "Horeb [GEOGRAPHIC_DATA]"
click at [194, 182] on input "HMO ID" at bounding box center [374, 179] width 455 height 17
type input "SSN/10467/A"
click at [184, 218] on div "Select type" at bounding box center [169, 217] width 34 height 9
click at [181, 288] on form "Step 1 of 2 Claim details Provider Name Horeb Consult Hospital HMO ID SSN/10467…" at bounding box center [375, 196] width 536 height 301
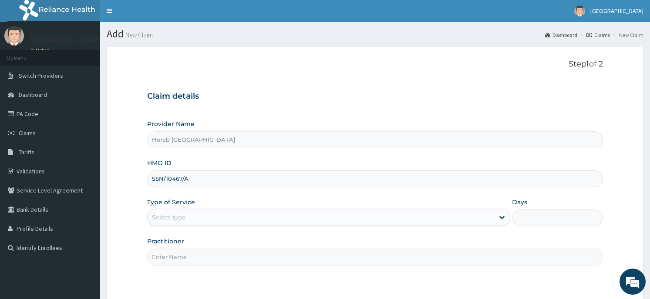
click at [197, 255] on input "Practitioner" at bounding box center [374, 257] width 455 height 17
click at [202, 220] on div "Select type" at bounding box center [320, 218] width 346 height 14
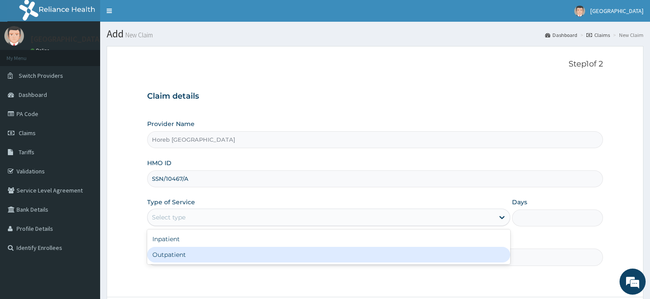
click at [207, 264] on div "Inpatient Outpatient" at bounding box center [328, 247] width 363 height 35
click at [207, 258] on div "Outpatient" at bounding box center [328, 255] width 363 height 16
type input "1"
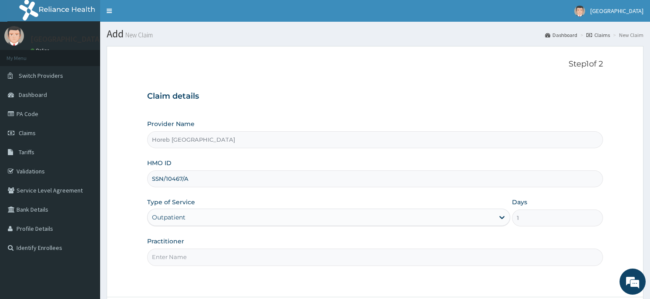
click at [208, 261] on input "Practitioner" at bounding box center [374, 257] width 455 height 17
type input "GENERAL"
click at [231, 297] on form "Step 1 of 2 Claim details Provider Name Horeb Consult Hospital HMO ID SSN/10467…" at bounding box center [375, 196] width 536 height 301
click at [231, 285] on form "Step 1 of 2 Claim details Provider Name Horeb Consult Hospital HMO ID SSN/10467…" at bounding box center [375, 196] width 536 height 301
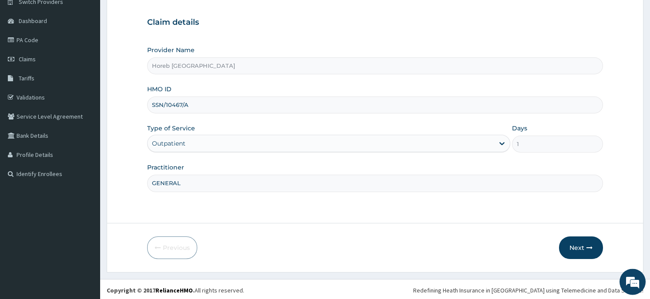
scroll to position [76, 0]
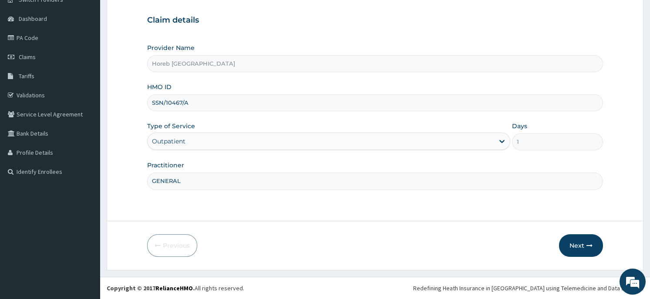
click at [578, 248] on button "Next" at bounding box center [581, 246] width 44 height 23
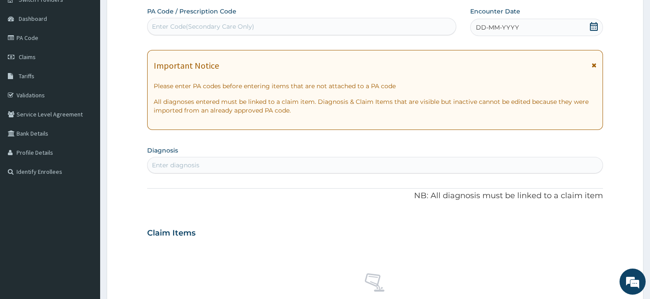
click at [587, 28] on div "DD-MM-YYYY" at bounding box center [536, 27] width 132 height 17
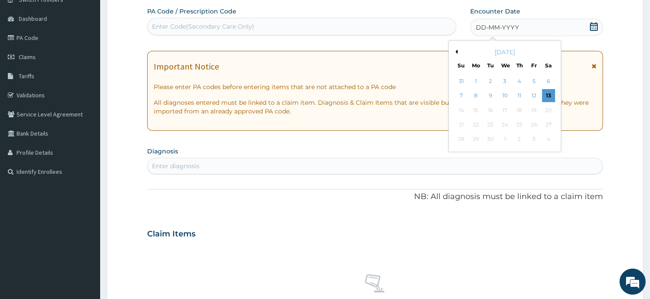
click at [458, 50] on div "September 2025" at bounding box center [504, 52] width 105 height 9
click at [455, 53] on button "Previous Month" at bounding box center [455, 52] width 4 height 4
click at [518, 123] on div "24" at bounding box center [519, 124] width 13 height 13
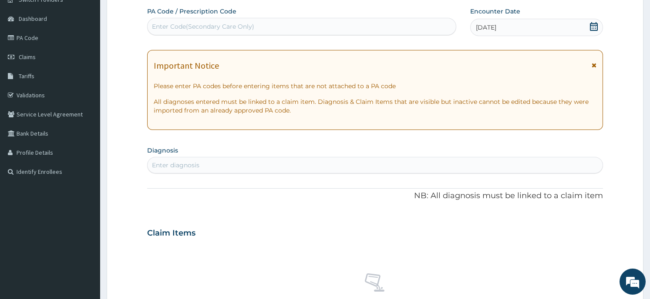
click at [288, 166] on div "Enter diagnosis" at bounding box center [374, 165] width 454 height 14
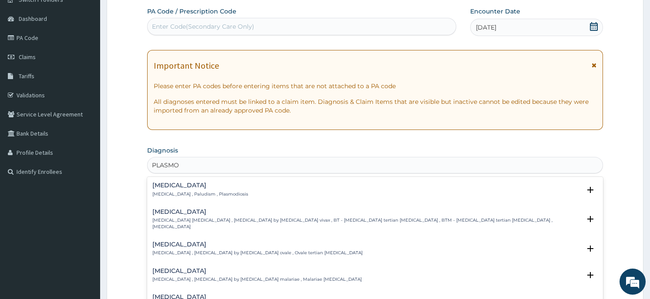
type input "PLASMOD"
click at [236, 192] on div "Malaria Malaria , Paludism , Plasmodiosis" at bounding box center [374, 189] width 445 height 15
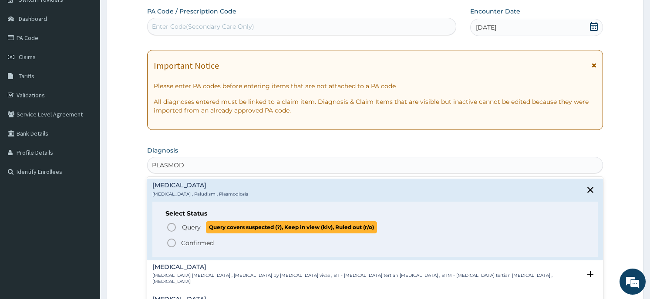
click at [219, 232] on span "Query covers suspected (?), Keep in view (kiv), Ruled out (r/o)" at bounding box center [291, 227] width 171 height 12
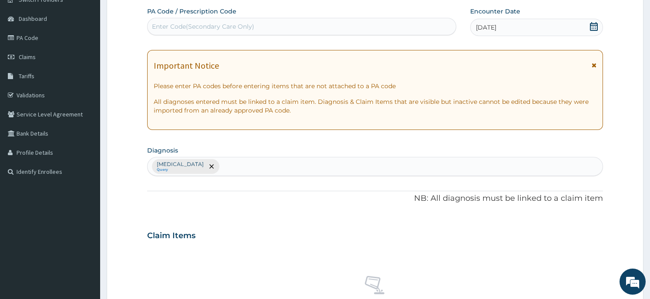
click at [205, 162] on div "Malaria Query" at bounding box center [374, 167] width 454 height 18
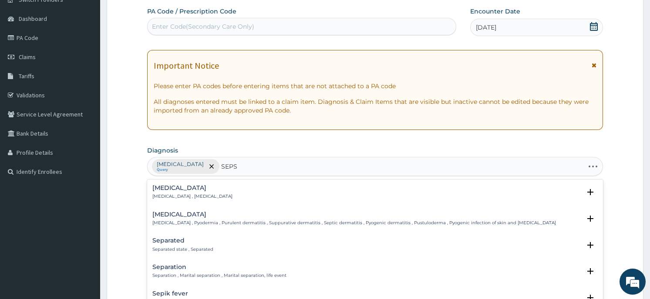
type input "SEPSI"
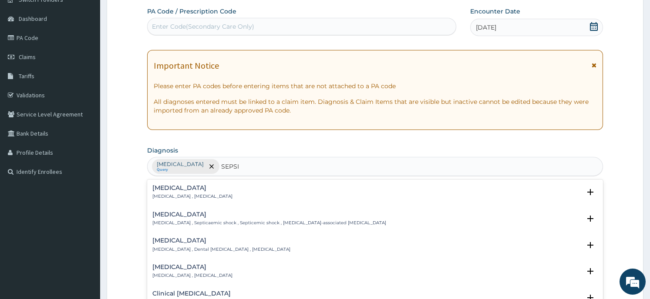
click at [191, 187] on h4 "Sepsis" at bounding box center [192, 188] width 80 height 7
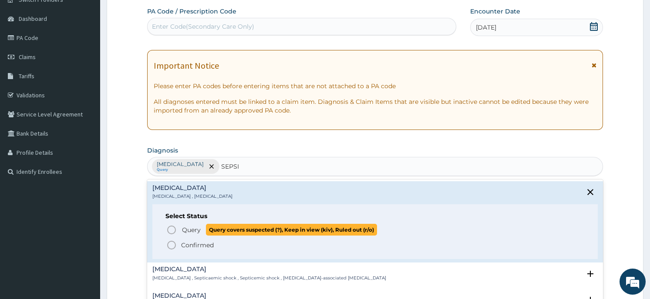
click at [221, 229] on span "Query covers suspected (?), Keep in view (kiv), Ruled out (r/o)" at bounding box center [291, 230] width 171 height 12
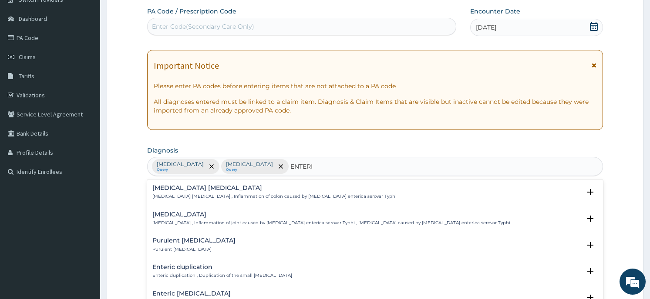
click at [449, 194] on div "Typhoid colitis Typhoid colitis , Inflammation of colon caused by Salmonella en…" at bounding box center [374, 192] width 445 height 15
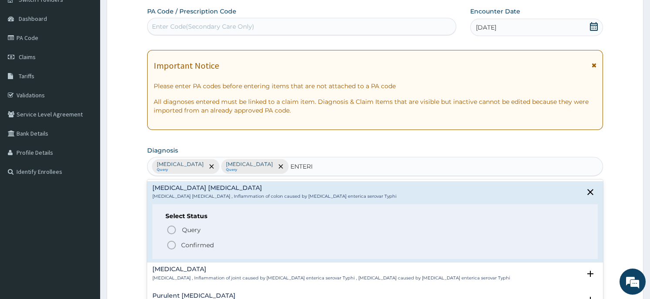
scroll to position [14, 0]
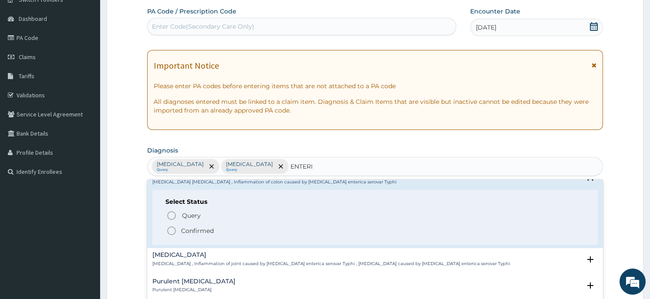
type input "ENTERI"
click at [121, 213] on form "Step 2 of 2 PA Code / Prescription Code Enter Code(Secondary Care Only) Encount…" at bounding box center [375, 246] width 536 height 552
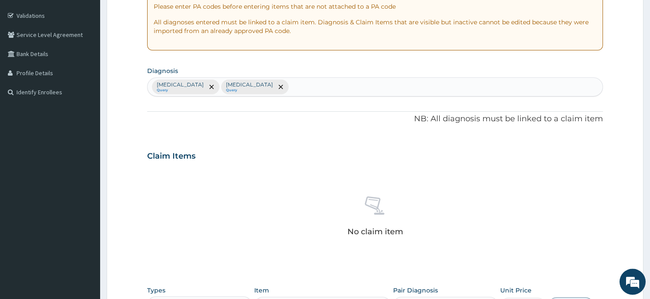
scroll to position [169, 0]
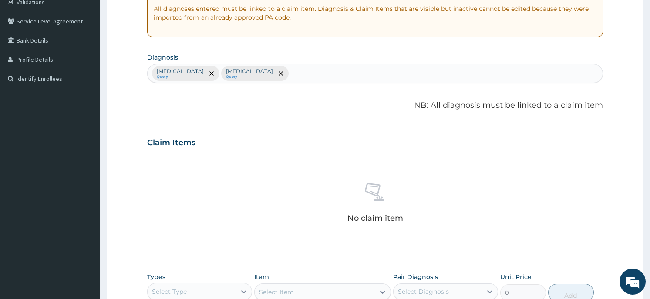
click at [262, 75] on div "Malaria Query Sepsis Query" at bounding box center [374, 73] width 454 height 18
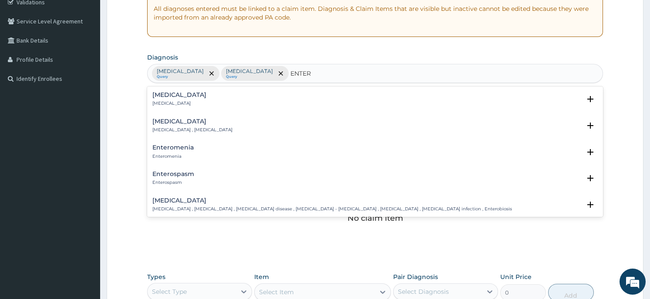
type input "ENTERI"
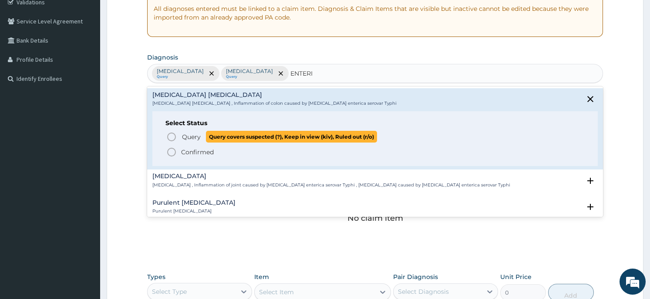
click at [270, 136] on span "Query covers suspected (?), Keep in view (kiv), Ruled out (r/o)" at bounding box center [291, 137] width 171 height 12
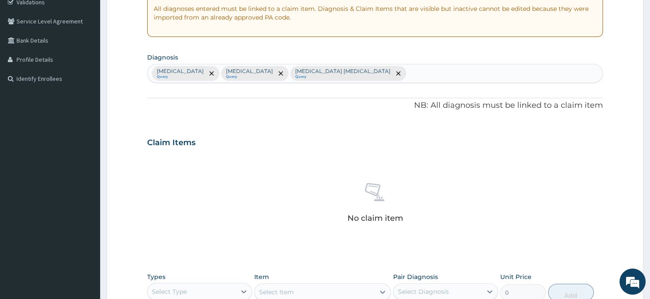
click at [270, 123] on div "PA Code / Prescription Code Enter Code(Secondary Care Only) Encounter Date 24-0…" at bounding box center [374, 140] width 455 height 453
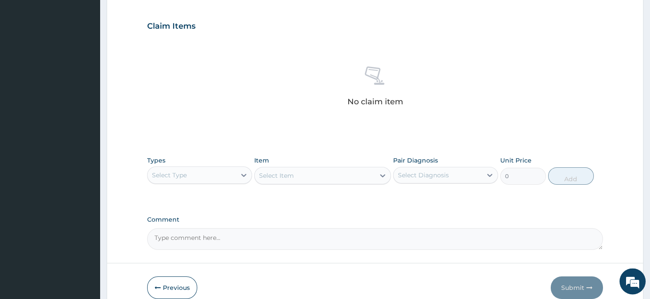
scroll to position [328, 0]
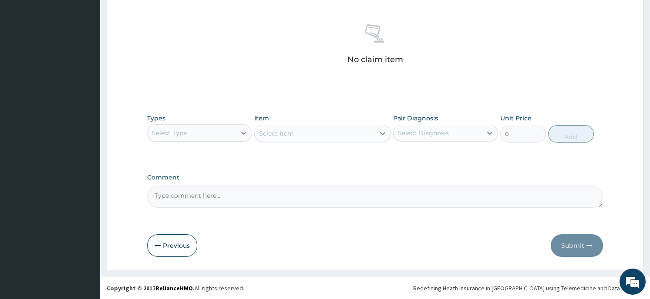
click at [178, 135] on div "Select Type" at bounding box center [169, 133] width 35 height 9
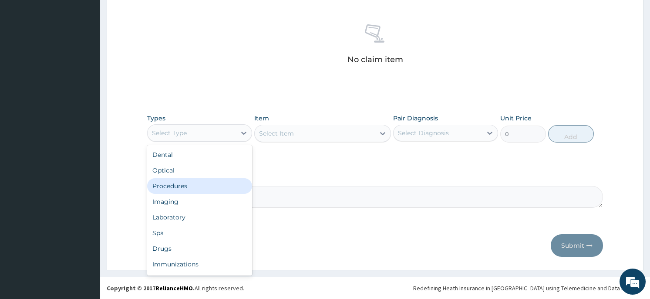
click at [179, 188] on div "Procedures" at bounding box center [199, 186] width 105 height 16
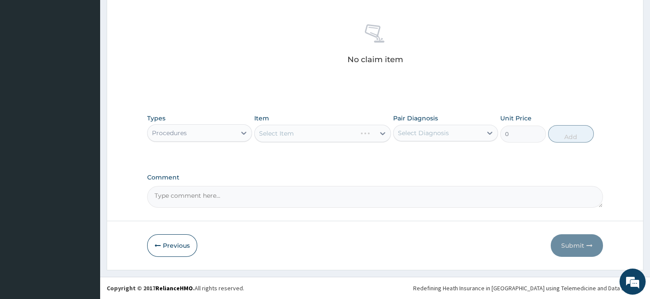
click at [305, 128] on div "Select Item" at bounding box center [322, 133] width 137 height 17
click at [369, 135] on div "Select Item" at bounding box center [322, 133] width 137 height 17
click at [369, 132] on div "Select Item" at bounding box center [315, 134] width 120 height 14
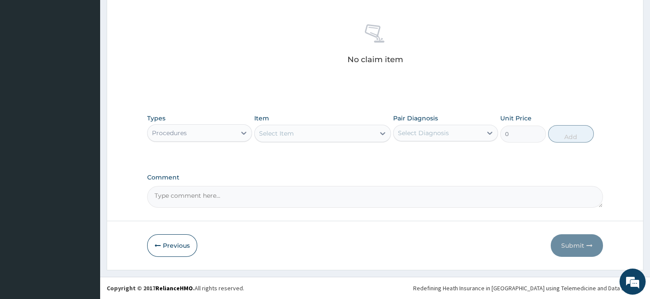
click at [369, 132] on div "Select Item" at bounding box center [315, 134] width 120 height 14
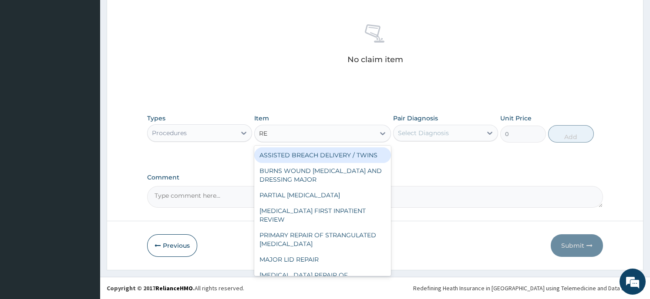
type input "REG"
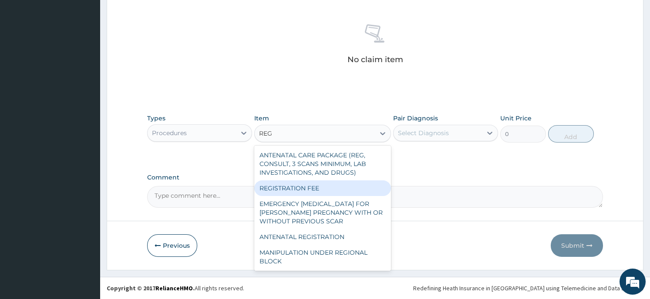
click at [299, 186] on div "REGISTRATION FEE" at bounding box center [322, 189] width 137 height 16
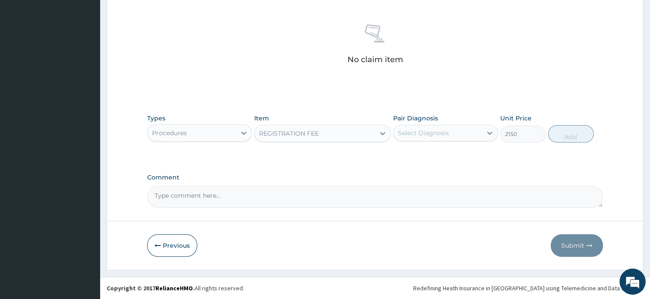
type input "2150"
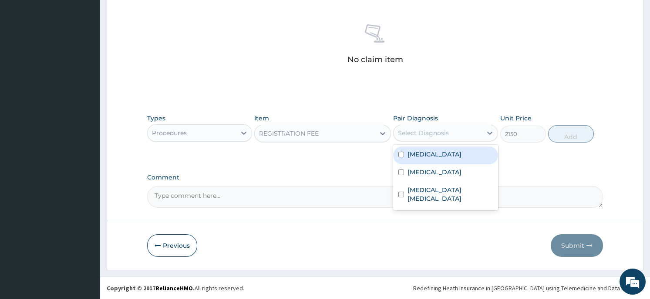
click at [429, 133] on div "Select Diagnosis" at bounding box center [423, 133] width 51 height 9
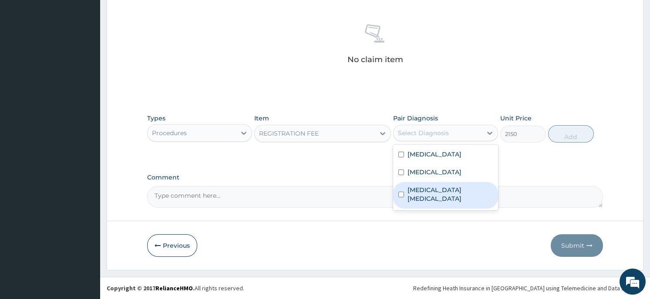
click at [440, 188] on label "Typhoid colitis" at bounding box center [449, 194] width 85 height 17
checkbox input "true"
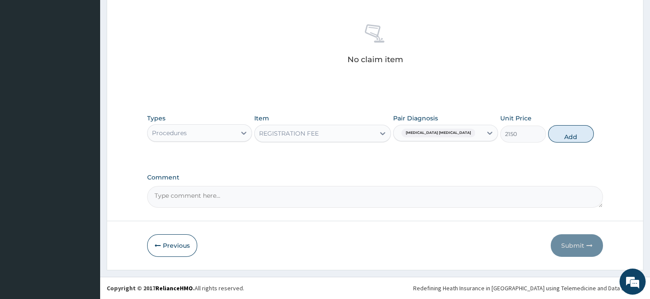
click at [563, 130] on button "Add" at bounding box center [571, 133] width 46 height 17
type input "0"
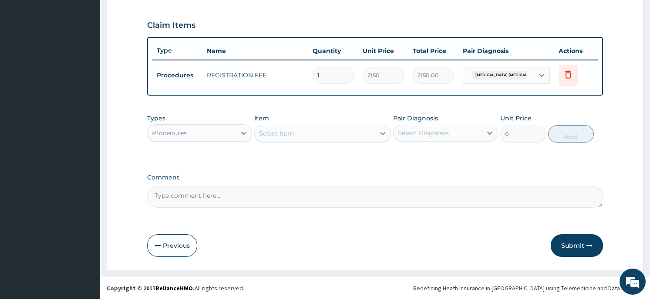
scroll to position [286, 0]
click at [328, 138] on div "Select Item" at bounding box center [315, 134] width 120 height 14
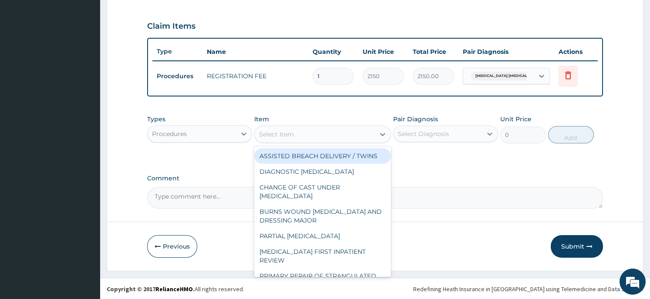
type input "R"
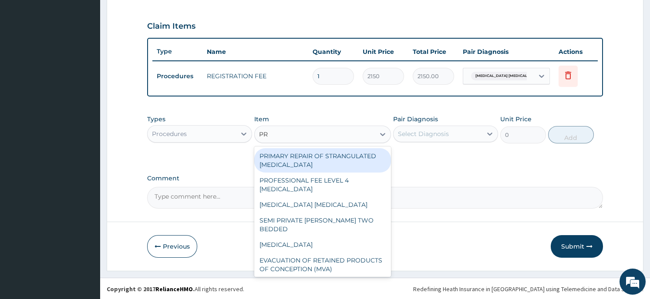
type input "PRA"
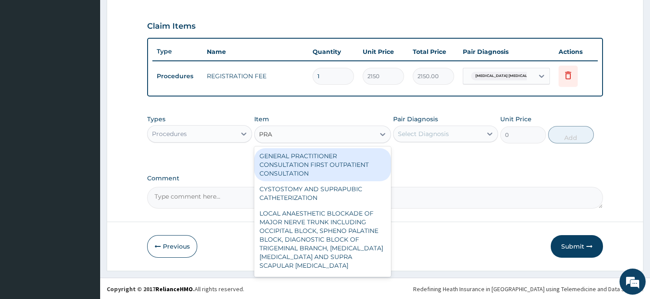
click at [307, 174] on div "GENERAL PRACTITIONER CONSULTATION FIRST OUTPATIENT CONSULTATION" at bounding box center [322, 164] width 137 height 33
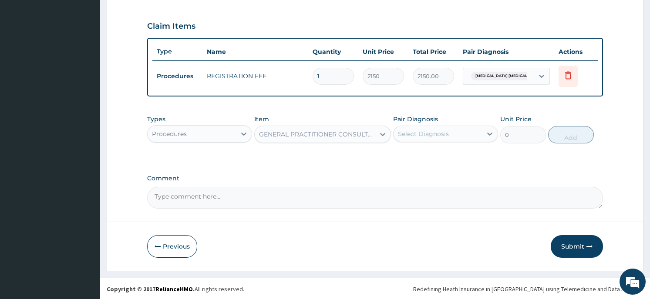
type input "3547.5"
click at [442, 132] on div "Select Diagnosis" at bounding box center [423, 134] width 51 height 9
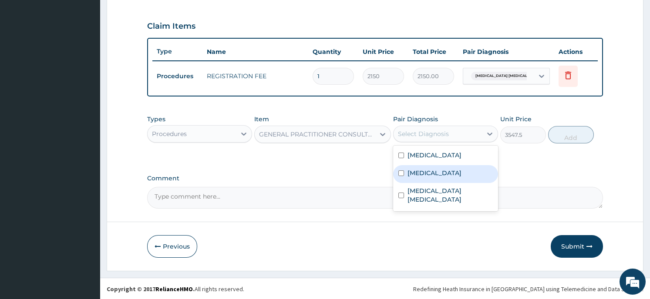
click at [442, 172] on div "Sepsis" at bounding box center [445, 174] width 105 height 18
checkbox input "true"
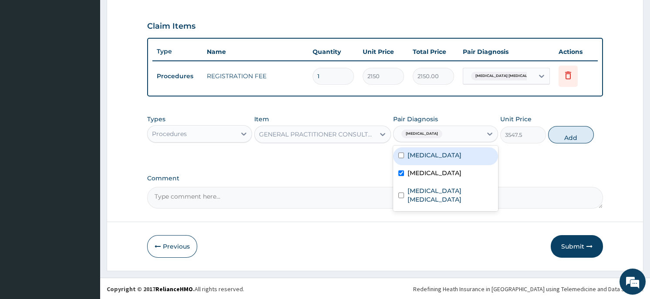
click at [575, 133] on button "Add" at bounding box center [571, 134] width 46 height 17
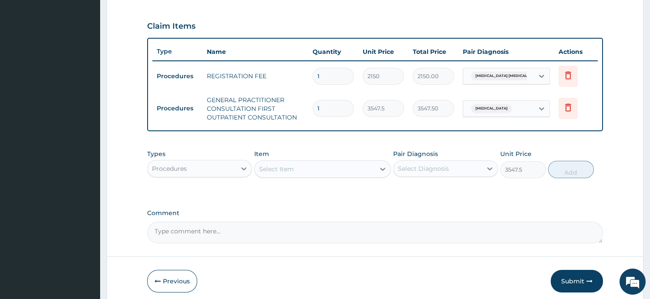
type input "0"
click at [201, 168] on div "Procedures" at bounding box center [191, 169] width 88 height 14
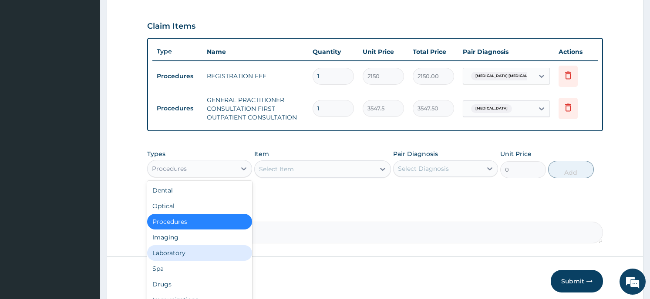
click at [182, 251] on div "Laboratory" at bounding box center [199, 253] width 105 height 16
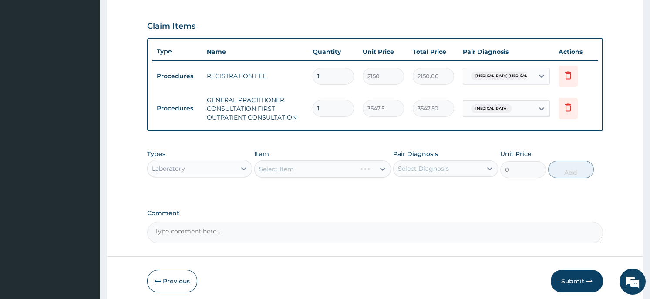
click at [317, 171] on div "Select Item" at bounding box center [322, 169] width 137 height 17
click at [370, 165] on div "Select Item" at bounding box center [315, 169] width 120 height 14
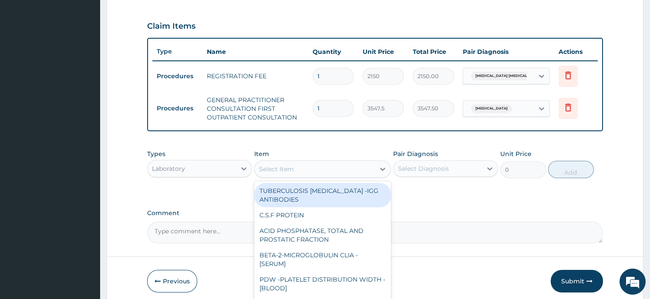
click at [370, 165] on div "Select Item" at bounding box center [315, 169] width 120 height 14
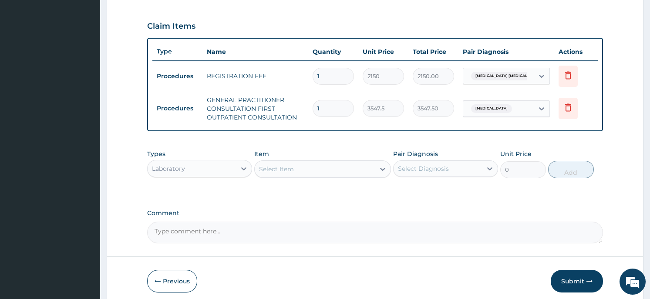
click at [370, 165] on div "Select Item" at bounding box center [315, 169] width 120 height 14
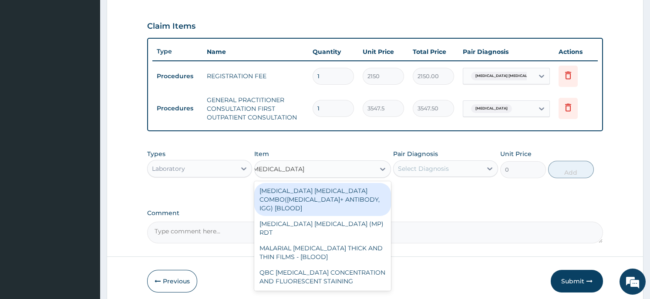
scroll to position [0, 11]
type input "MALARIA"
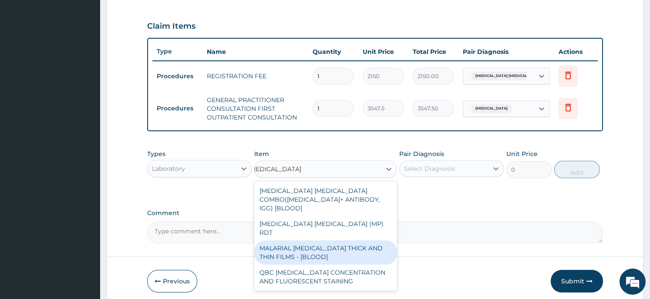
click at [329, 241] on div "MALARIAL PARASITE THICK AND THIN FILMS - [BLOOD]" at bounding box center [325, 253] width 143 height 24
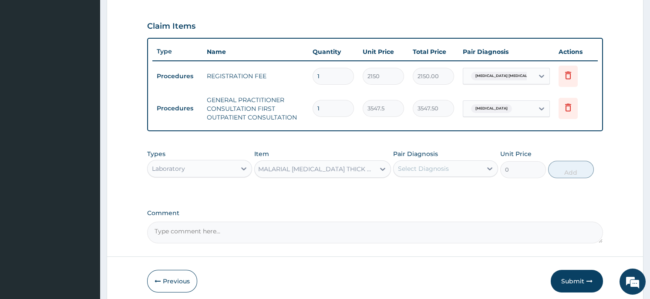
type input "1612.5"
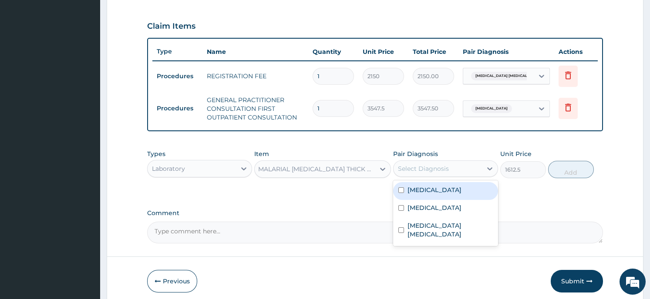
click at [456, 168] on div "Select Diagnosis" at bounding box center [437, 169] width 88 height 14
click at [451, 190] on div "Malaria" at bounding box center [445, 191] width 105 height 18
checkbox input "true"
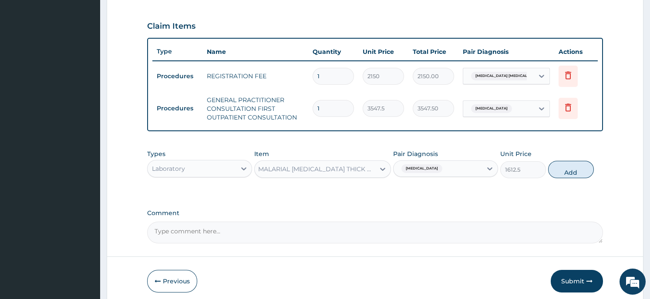
click at [567, 171] on button "Add" at bounding box center [571, 169] width 46 height 17
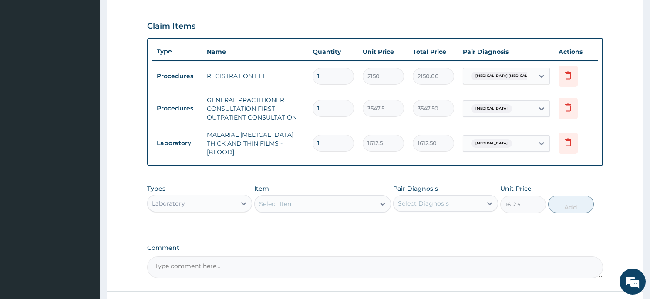
type input "0"
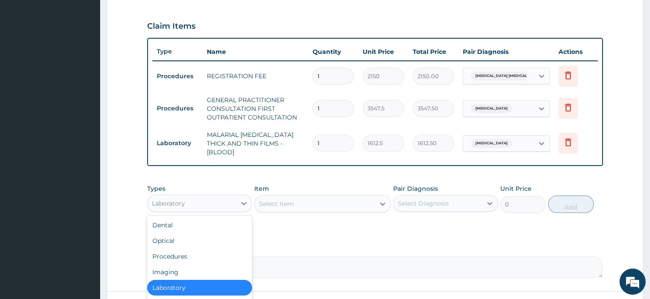
click at [215, 197] on div "Laboratory" at bounding box center [191, 204] width 88 height 14
click at [312, 197] on div "Select Item" at bounding box center [315, 204] width 120 height 14
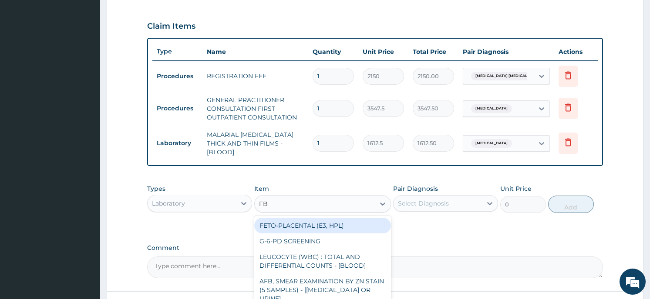
type input "FBC"
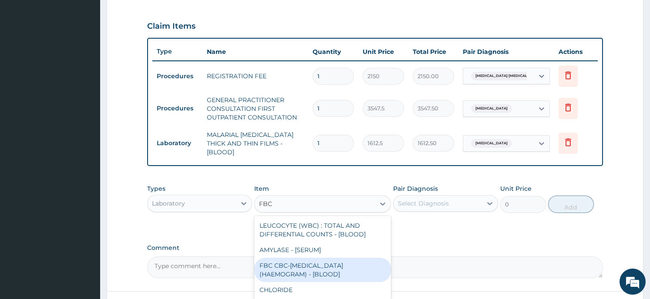
click at [342, 263] on div "FBC CBC-COMPLETE BLOOD COUNT (HAEMOGRAM) - [BLOOD]" at bounding box center [322, 270] width 137 height 24
type input "4300"
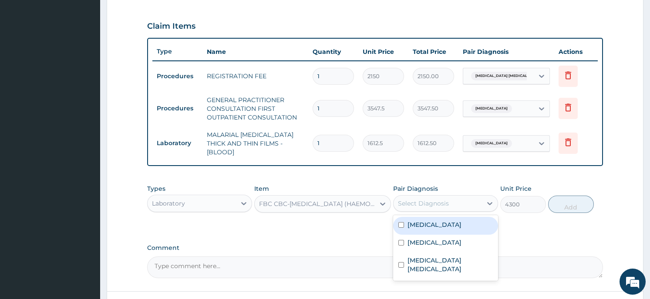
click at [461, 197] on div "Select Diagnosis" at bounding box center [437, 204] width 88 height 14
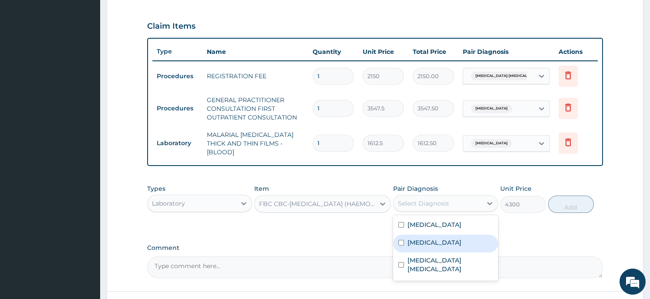
click at [442, 236] on div "Sepsis" at bounding box center [445, 244] width 105 height 18
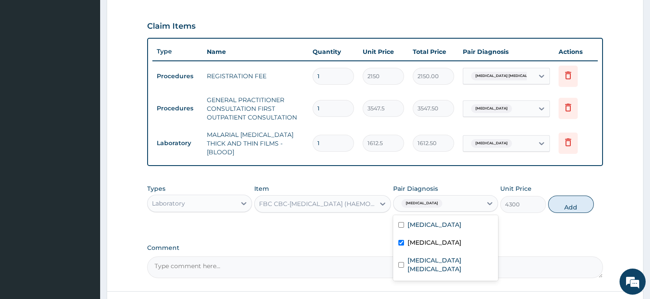
checkbox input "true"
click at [570, 198] on button "Add" at bounding box center [571, 204] width 46 height 17
type input "0"
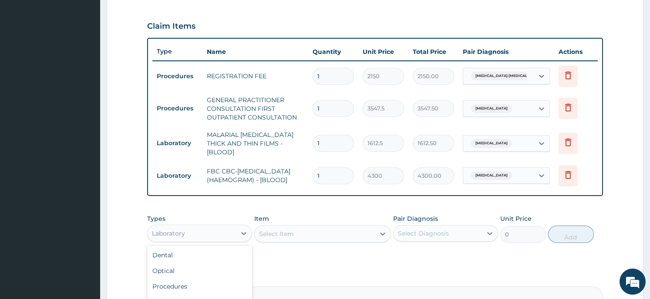
click at [189, 239] on div "Laboratory" at bounding box center [191, 234] width 88 height 14
click at [619, 191] on form "Step 2 of 2 PA Code / Prescription Code Enter Code(Secondary Care Only) Encount…" at bounding box center [375, 65] width 536 height 610
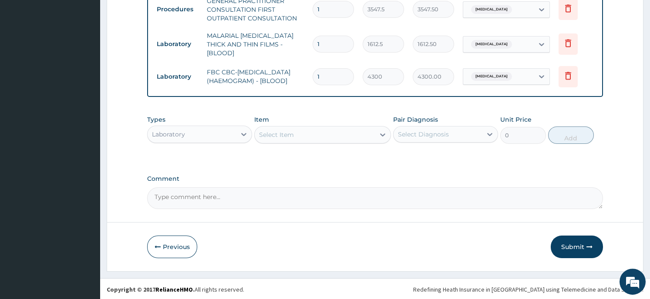
scroll to position [385, 0]
click at [370, 134] on div "Select Item" at bounding box center [315, 134] width 120 height 14
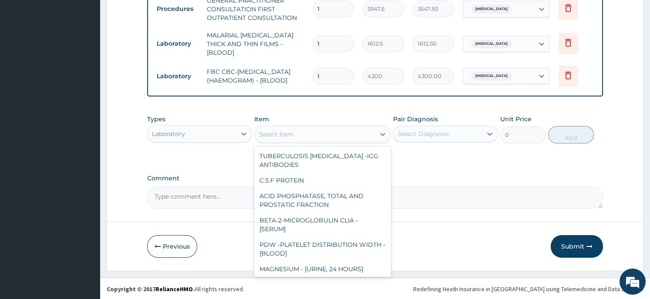
scroll to position [8665, 0]
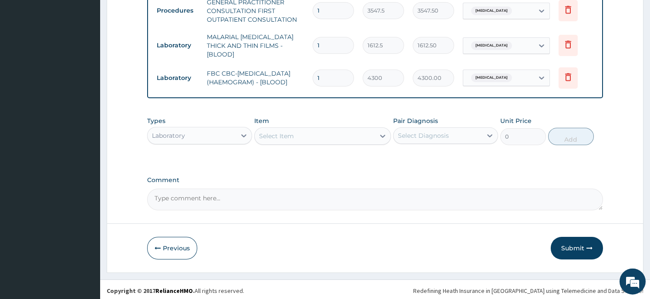
scroll to position [385, 0]
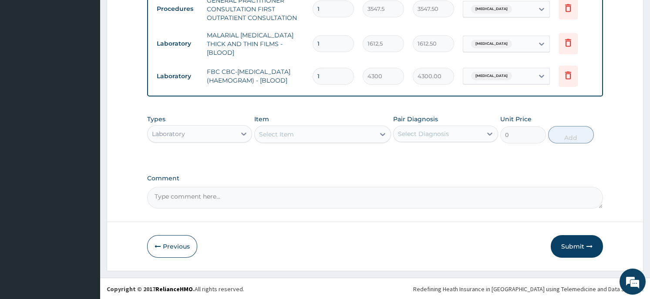
click at [225, 133] on div "Laboratory" at bounding box center [191, 134] width 88 height 14
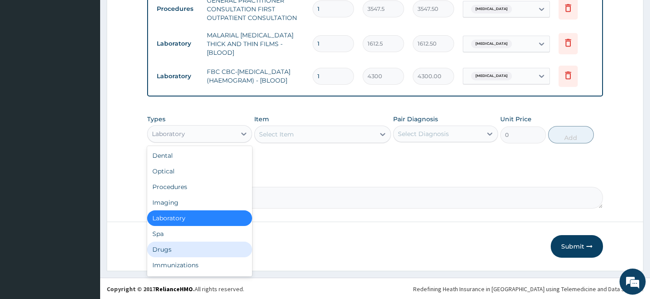
click at [194, 251] on div "Drugs" at bounding box center [199, 250] width 105 height 16
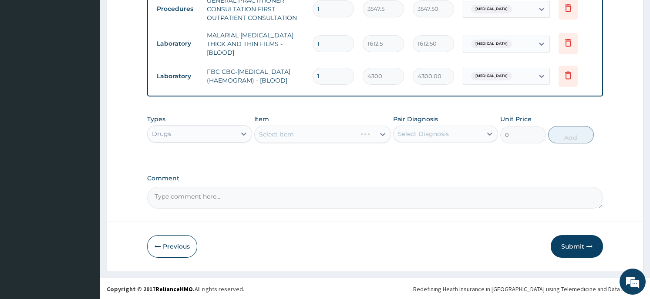
click at [326, 134] on div "Select Item" at bounding box center [322, 134] width 137 height 17
click at [358, 128] on div "Select Item" at bounding box center [322, 134] width 137 height 17
click at [367, 134] on div "Select Item" at bounding box center [322, 134] width 137 height 17
click at [371, 131] on div "Select Item" at bounding box center [322, 134] width 137 height 17
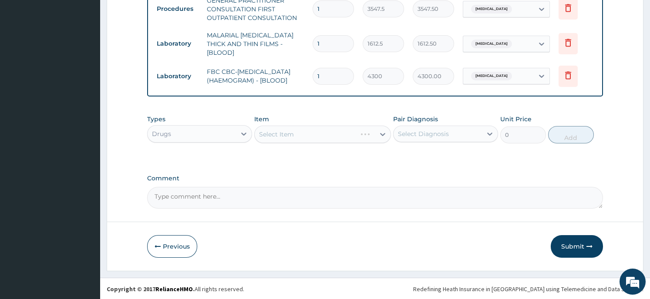
click at [371, 131] on div "Select Item" at bounding box center [322, 134] width 137 height 17
drag, startPoint x: 371, startPoint y: 130, endPoint x: 384, endPoint y: 133, distance: 13.4
click at [384, 133] on div "Select Item" at bounding box center [322, 134] width 137 height 17
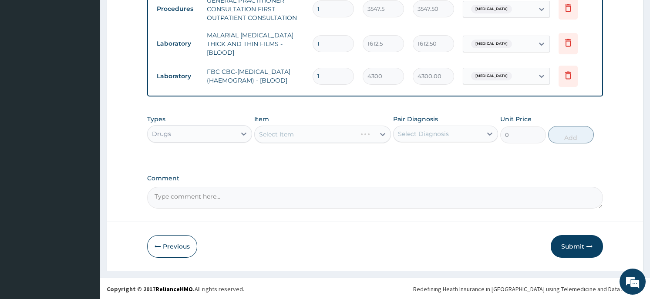
click at [384, 133] on div "Select Item" at bounding box center [322, 134] width 137 height 17
click at [383, 134] on div "Select Item" at bounding box center [322, 134] width 137 height 17
click at [379, 136] on div "Select Item" at bounding box center [322, 134] width 137 height 17
click at [336, 134] on div "Select Item" at bounding box center [322, 134] width 137 height 17
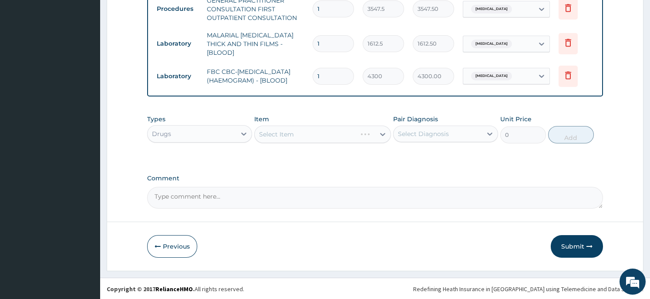
click at [336, 134] on div "Select Item" at bounding box center [322, 134] width 137 height 17
click at [378, 133] on div "Select Item" at bounding box center [322, 134] width 137 height 17
click at [363, 133] on div "Select Item" at bounding box center [322, 134] width 137 height 17
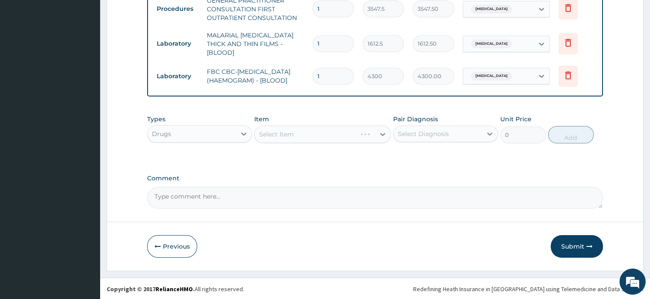
click at [363, 133] on div "Select Item" at bounding box center [322, 134] width 137 height 17
click at [382, 134] on div "Select Item" at bounding box center [322, 134] width 137 height 17
click at [278, 134] on div "Select Item" at bounding box center [322, 134] width 137 height 17
click at [374, 132] on div "Select Item" at bounding box center [322, 134] width 137 height 17
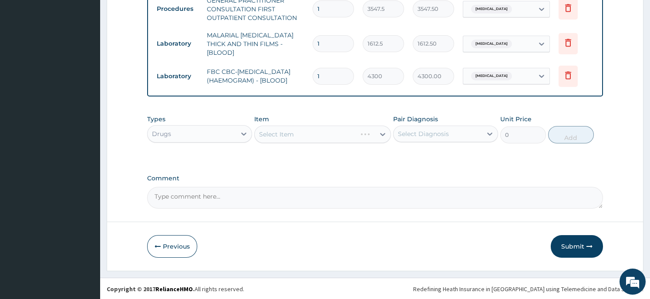
click at [366, 130] on div "Select Item" at bounding box center [322, 134] width 137 height 17
click at [338, 130] on div "Select Item" at bounding box center [322, 134] width 137 height 17
drag, startPoint x: 338, startPoint y: 130, endPoint x: 287, endPoint y: 135, distance: 51.2
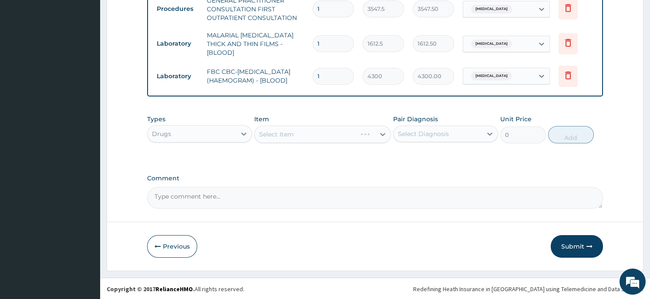
click at [287, 135] on div "Select Item" at bounding box center [322, 134] width 137 height 17
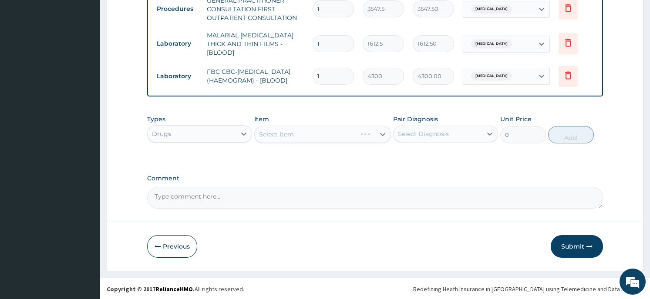
click at [372, 134] on div "Select Item" at bounding box center [322, 134] width 137 height 17
drag, startPoint x: 372, startPoint y: 134, endPoint x: 379, endPoint y: 134, distance: 7.4
click at [379, 134] on div "Select Item" at bounding box center [322, 134] width 137 height 17
click at [383, 129] on div "Select Item" at bounding box center [322, 134] width 137 height 17
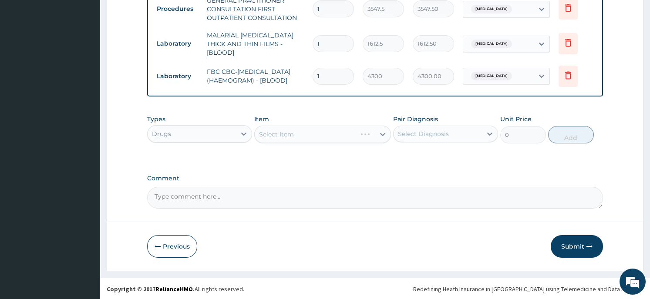
click at [383, 129] on div "Select Item" at bounding box center [322, 134] width 137 height 17
click at [309, 131] on div "Select Item" at bounding box center [322, 134] width 137 height 17
click at [324, 159] on div "Types Drugs Item Select Item Pair Diagnosis Select Diagnosis Unit Price 0 Add" at bounding box center [374, 136] width 455 height 50
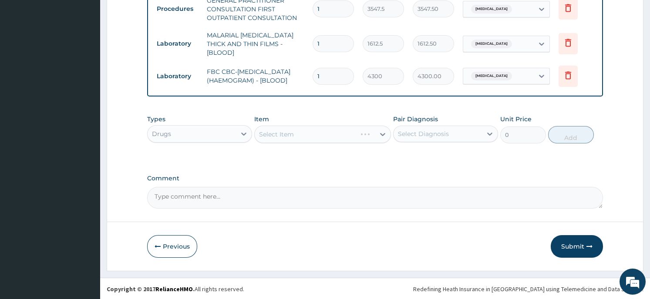
click at [362, 127] on div "Select Item" at bounding box center [322, 134] width 137 height 17
click at [334, 133] on div "Select Item" at bounding box center [322, 134] width 137 height 17
click at [305, 129] on div "Select Item" at bounding box center [322, 134] width 137 height 17
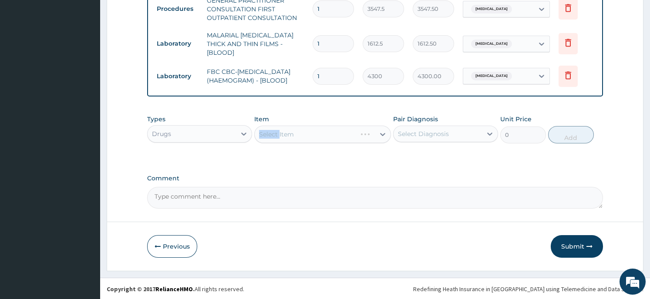
click at [305, 129] on div "Select Item" at bounding box center [322, 134] width 137 height 17
drag, startPoint x: 389, startPoint y: 127, endPoint x: 379, endPoint y: 130, distance: 9.8
click at [379, 130] on div "Select Item" at bounding box center [322, 134] width 137 height 17
click at [382, 132] on div "Select Item" at bounding box center [322, 134] width 137 height 17
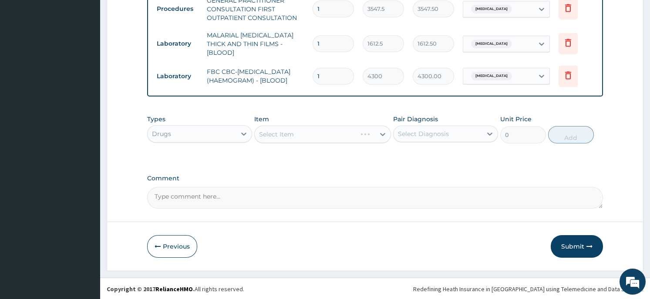
click at [382, 132] on div "Select Item" at bounding box center [322, 134] width 137 height 17
click at [367, 131] on div "Select Item" at bounding box center [322, 134] width 137 height 17
click at [239, 131] on div at bounding box center [244, 134] width 16 height 16
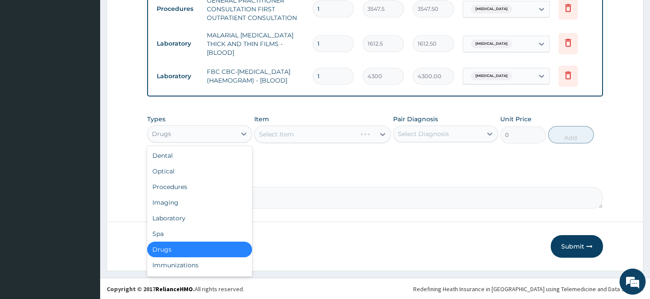
click at [204, 248] on div "Drugs" at bounding box center [199, 250] width 105 height 16
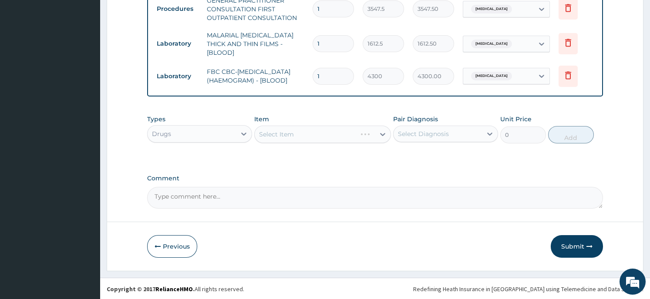
click at [316, 130] on div "Select Item" at bounding box center [322, 134] width 137 height 17
click at [349, 129] on div "Select Item" at bounding box center [322, 134] width 137 height 17
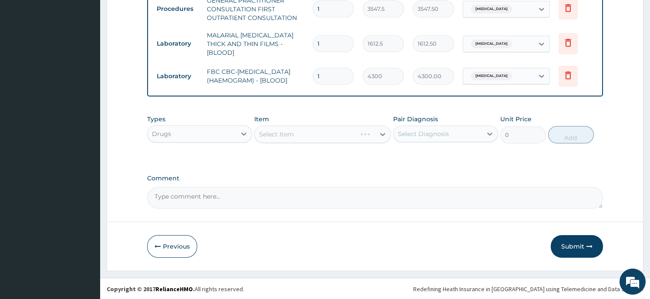
click at [364, 134] on div "Select Item" at bounding box center [322, 134] width 137 height 17
click at [363, 133] on div "Select Item" at bounding box center [322, 134] width 137 height 17
click at [380, 133] on div "Select Item" at bounding box center [322, 134] width 137 height 17
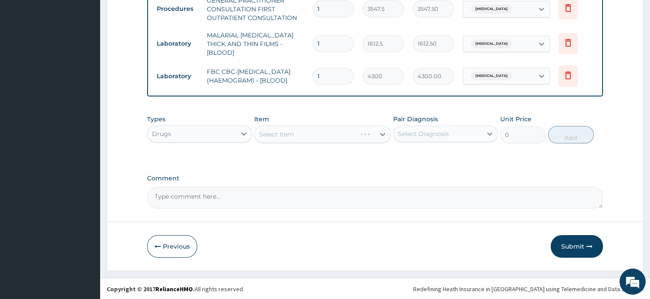
click at [375, 126] on div "Select Item" at bounding box center [322, 134] width 137 height 17
click at [363, 134] on div "Select Item" at bounding box center [322, 134] width 137 height 17
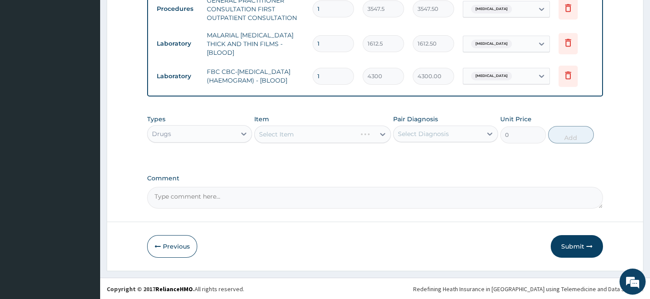
click at [375, 132] on div "Select Item" at bounding box center [322, 134] width 137 height 17
drag, startPoint x: 382, startPoint y: 134, endPoint x: 379, endPoint y: 146, distance: 11.6
click at [379, 146] on div "Types Drugs Item Select Item Pair Diagnosis Select Diagnosis Unit Price 0 Add" at bounding box center [374, 129] width 455 height 37
drag, startPoint x: 379, startPoint y: 146, endPoint x: 341, endPoint y: 132, distance: 40.2
click at [341, 132] on div "Types Drugs Item Select Item Pair Diagnosis Select Diagnosis Unit Price 0 Add" at bounding box center [374, 129] width 455 height 37
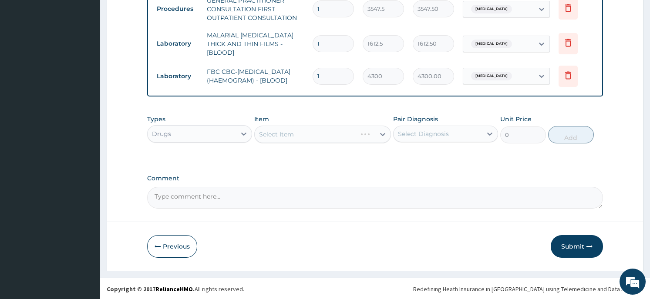
click at [341, 132] on div "Select Item" at bounding box center [322, 134] width 137 height 17
click at [369, 131] on div "Select Item" at bounding box center [322, 134] width 137 height 17
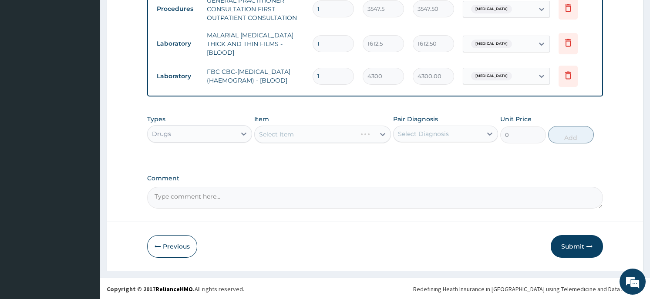
click at [369, 131] on div "Select Item" at bounding box center [322, 134] width 137 height 17
click at [372, 130] on div "Select Item" at bounding box center [322, 134] width 137 height 17
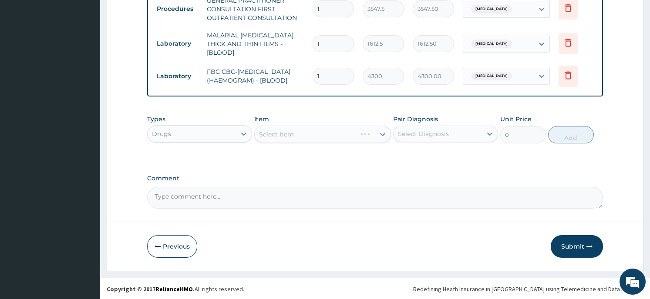
drag, startPoint x: 372, startPoint y: 130, endPoint x: 384, endPoint y: 132, distance: 12.4
click at [384, 132] on div "Select Item" at bounding box center [322, 134] width 137 height 17
click at [383, 131] on div "Select Item" at bounding box center [322, 134] width 137 height 17
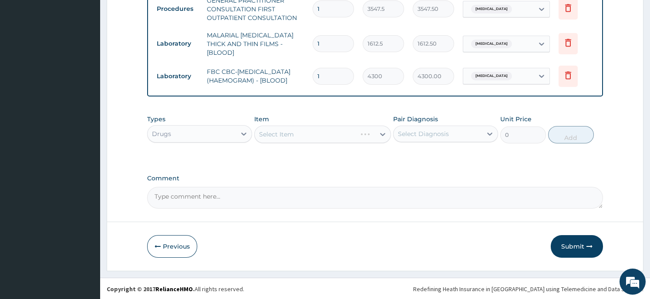
click at [383, 131] on div "Select Item" at bounding box center [322, 134] width 137 height 17
drag, startPoint x: 383, startPoint y: 131, endPoint x: 376, endPoint y: 132, distance: 7.0
click at [376, 132] on div "Select Item" at bounding box center [322, 134] width 137 height 17
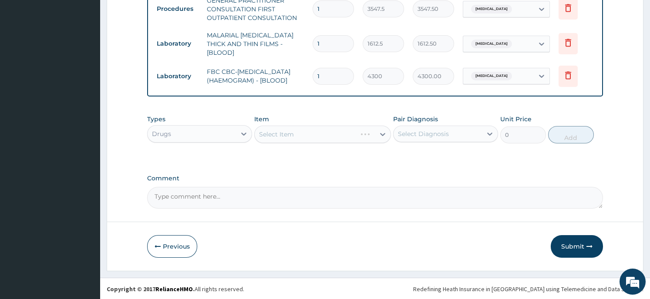
click at [376, 132] on div "Select Item" at bounding box center [322, 134] width 137 height 17
click at [489, 134] on icon at bounding box center [489, 134] width 5 height 3
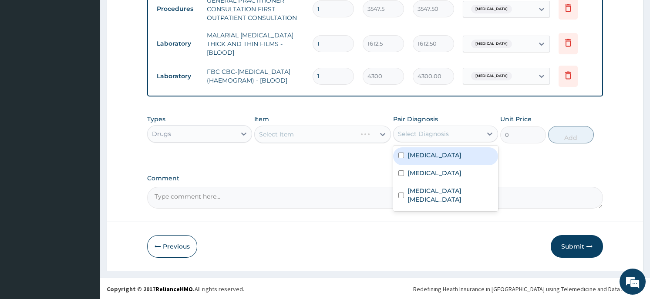
click at [370, 131] on div "Select Item" at bounding box center [322, 134] width 137 height 17
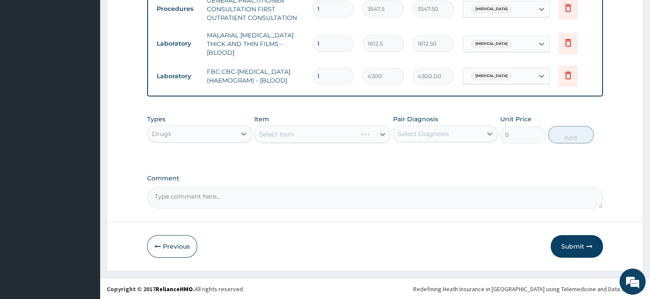
click at [370, 131] on div "Select Item" at bounding box center [322, 134] width 137 height 17
drag, startPoint x: 370, startPoint y: 131, endPoint x: 331, endPoint y: 132, distance: 39.2
click at [331, 132] on div "Select Item" at bounding box center [322, 134] width 137 height 17
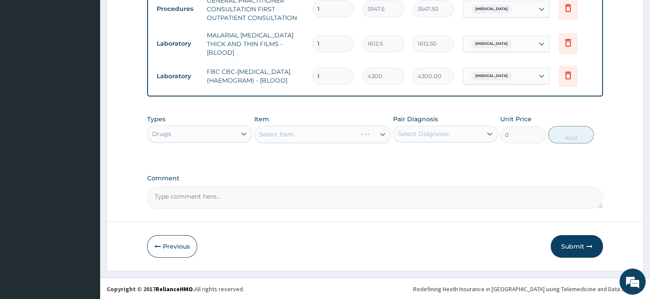
click at [255, 133] on div "Select Item" at bounding box center [322, 134] width 137 height 17
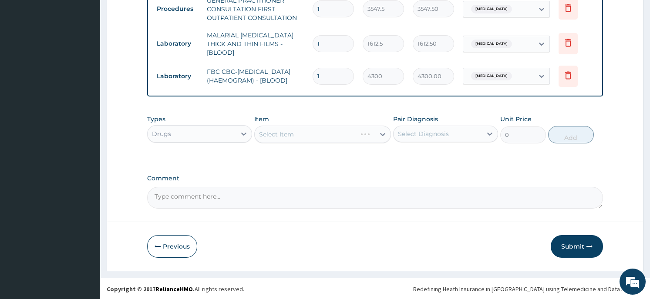
click at [311, 134] on div "Select Item" at bounding box center [322, 134] width 137 height 17
click at [305, 128] on div "Select Item" at bounding box center [322, 134] width 137 height 17
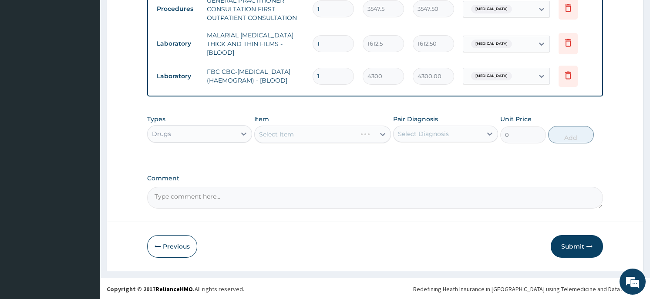
click at [305, 128] on div "Select Item" at bounding box center [322, 134] width 137 height 17
click at [328, 129] on div "Select Item" at bounding box center [322, 134] width 137 height 17
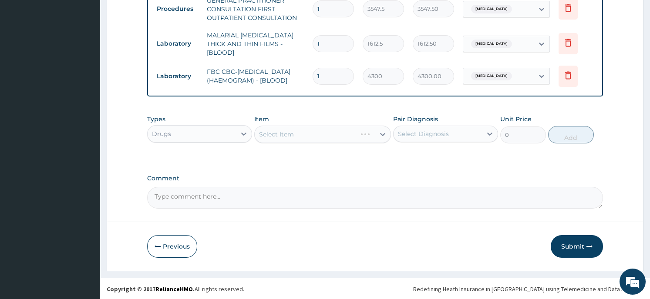
click at [328, 129] on div "Select Item" at bounding box center [322, 134] width 137 height 17
drag, startPoint x: 346, startPoint y: 129, endPoint x: 361, endPoint y: 131, distance: 15.0
click at [361, 131] on div "Select Item" at bounding box center [322, 134] width 137 height 17
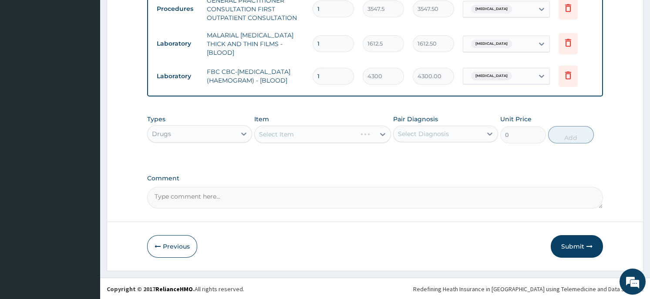
click at [361, 131] on div "Select Item" at bounding box center [322, 134] width 137 height 17
click at [375, 130] on div "Select Item" at bounding box center [322, 134] width 137 height 17
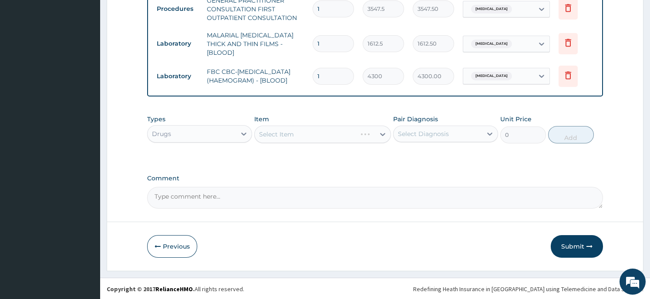
click at [354, 129] on div "Select Item" at bounding box center [322, 134] width 137 height 17
click at [379, 127] on div "Select Item" at bounding box center [322, 134] width 137 height 17
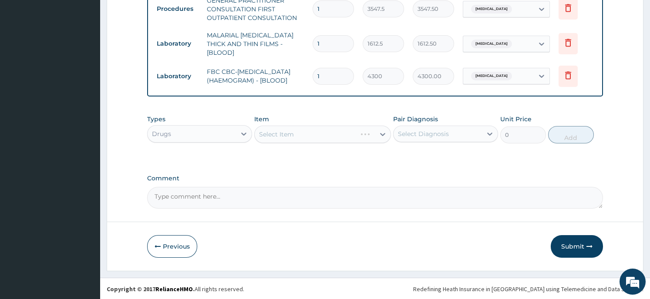
click at [379, 127] on div "Select Item" at bounding box center [322, 134] width 137 height 17
drag, startPoint x: 379, startPoint y: 127, endPoint x: 304, endPoint y: 133, distance: 75.1
click at [304, 133] on div "Select Item" at bounding box center [322, 134] width 137 height 17
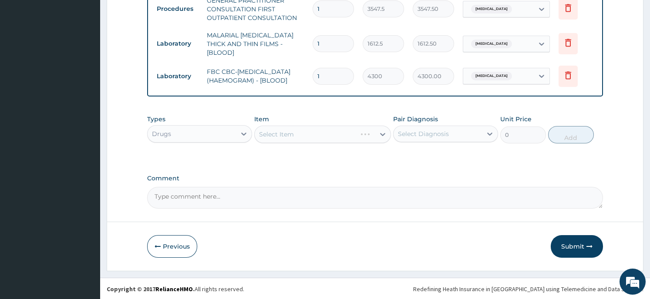
click at [304, 133] on div "Select Item" at bounding box center [322, 134] width 137 height 17
click at [360, 129] on div "Select Item" at bounding box center [322, 134] width 137 height 17
drag, startPoint x: 360, startPoint y: 129, endPoint x: 376, endPoint y: 129, distance: 16.1
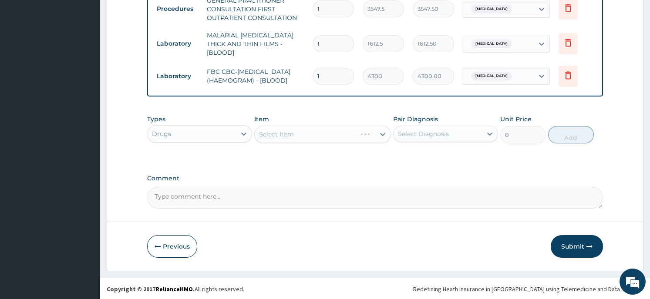
click at [376, 129] on div "Select Item" at bounding box center [322, 134] width 137 height 17
click at [370, 132] on div "Select Item" at bounding box center [322, 134] width 137 height 17
click at [370, 131] on div "Select Item" at bounding box center [322, 134] width 137 height 17
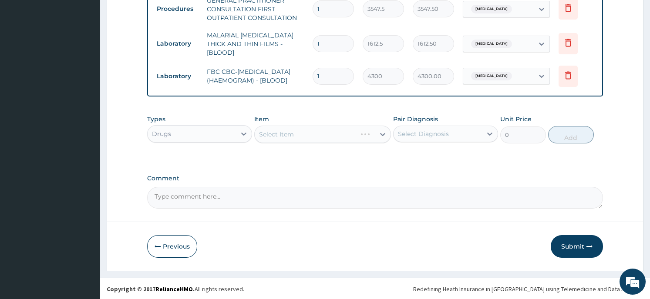
click at [370, 131] on div "Select Item" at bounding box center [322, 134] width 137 height 17
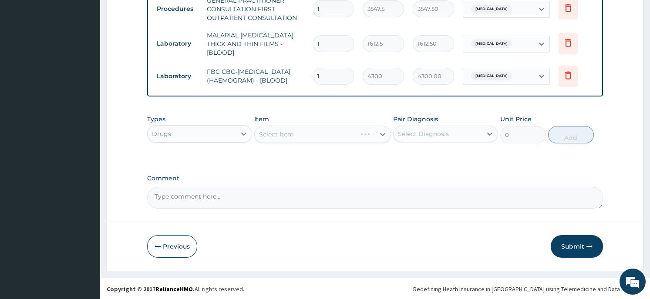
drag, startPoint x: 370, startPoint y: 131, endPoint x: 378, endPoint y: 130, distance: 7.5
click at [378, 130] on div "Select Item" at bounding box center [322, 134] width 137 height 17
click at [315, 129] on div "Select Item" at bounding box center [322, 134] width 137 height 17
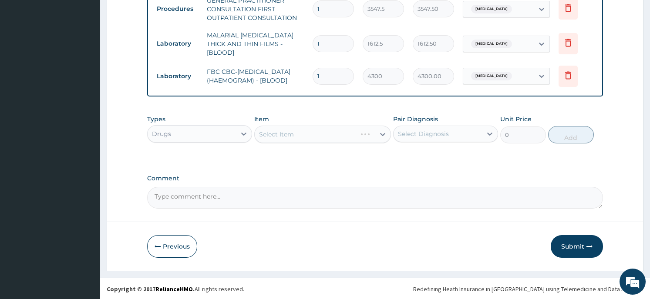
drag, startPoint x: 315, startPoint y: 129, endPoint x: 392, endPoint y: 129, distance: 76.1
click at [392, 129] on div "Types Drugs Item Select Item Pair Diagnosis Select Diagnosis Unit Price 0 Add" at bounding box center [374, 129] width 455 height 37
click at [197, 134] on div "Drugs" at bounding box center [191, 134] width 88 height 14
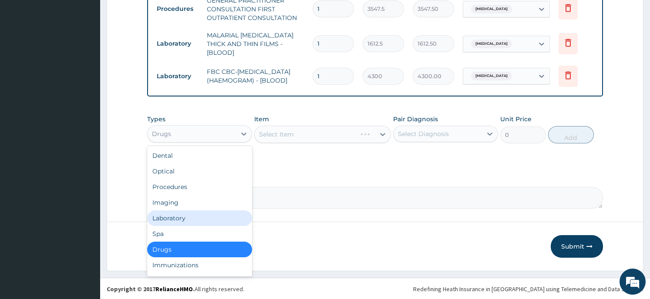
click at [193, 217] on div "Laboratory" at bounding box center [199, 219] width 105 height 16
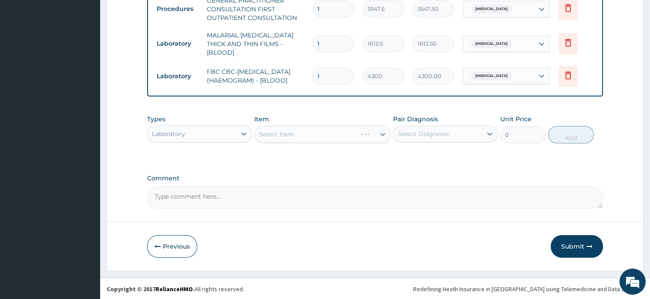
click at [342, 134] on div "Select Item" at bounding box center [322, 134] width 137 height 17
click at [375, 134] on div "Select Item" at bounding box center [322, 134] width 137 height 17
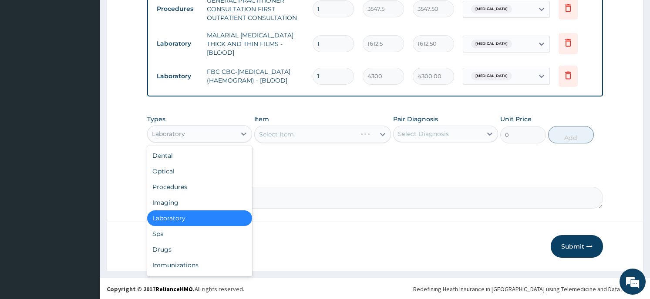
click at [236, 136] on div at bounding box center [244, 134] width 16 height 16
click at [208, 249] on div "Drugs" at bounding box center [199, 250] width 105 height 16
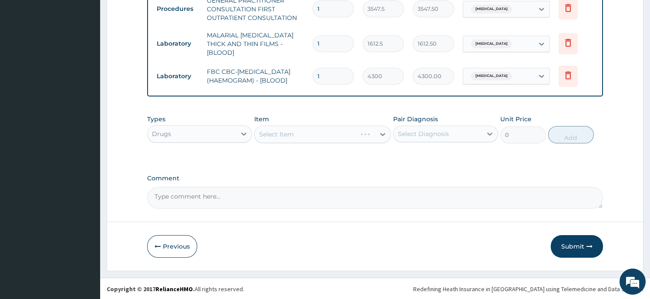
click at [347, 134] on div "Select Item" at bounding box center [322, 134] width 137 height 17
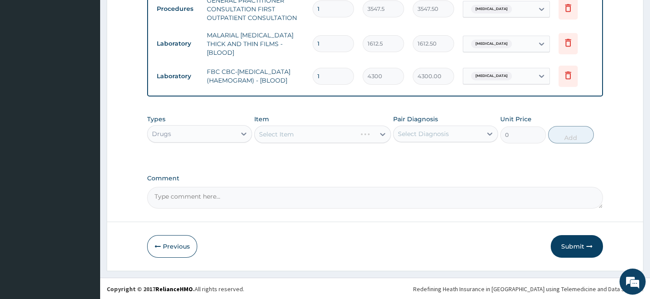
click at [347, 134] on div "Select Item" at bounding box center [322, 134] width 137 height 17
click at [366, 131] on div "Select Item" at bounding box center [322, 134] width 137 height 17
click at [379, 133] on div "Select Item" at bounding box center [322, 134] width 137 height 17
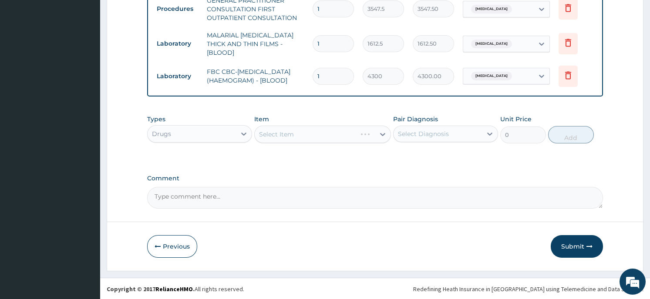
drag, startPoint x: 387, startPoint y: 131, endPoint x: 380, endPoint y: 133, distance: 6.8
click at [380, 133] on div "Select Item" at bounding box center [322, 134] width 137 height 17
click at [379, 122] on div "Item Select Item" at bounding box center [322, 129] width 137 height 29
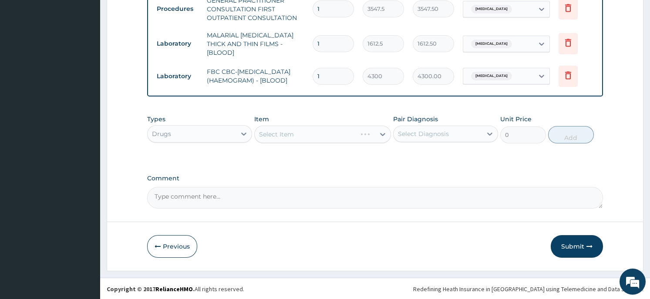
click at [369, 130] on div "Select Item" at bounding box center [322, 134] width 137 height 17
click at [342, 130] on div "Select Item" at bounding box center [322, 134] width 137 height 17
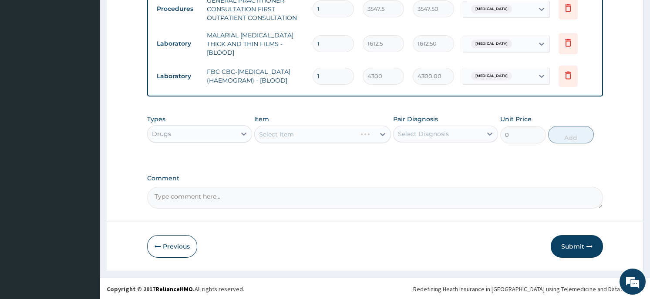
click at [377, 134] on div "Select Item" at bounding box center [322, 134] width 137 height 17
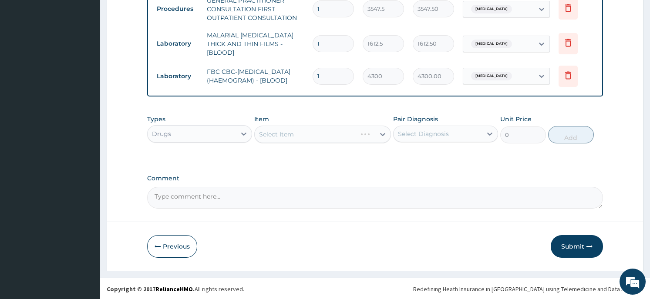
drag, startPoint x: 377, startPoint y: 134, endPoint x: 369, endPoint y: 131, distance: 9.0
click at [369, 131] on div "Select Item" at bounding box center [322, 134] width 137 height 17
click at [481, 130] on div "Select Diagnosis" at bounding box center [437, 134] width 88 height 14
click at [370, 132] on div "Select Item" at bounding box center [322, 134] width 137 height 17
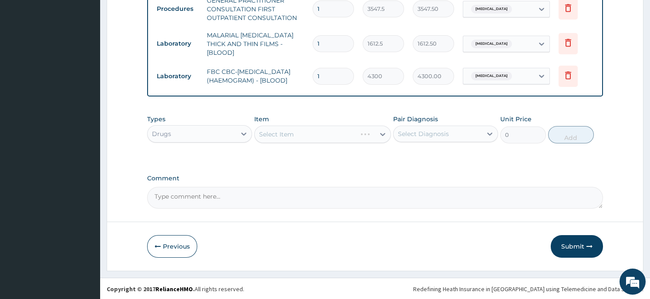
click at [370, 132] on div "Select Item" at bounding box center [322, 134] width 137 height 17
click at [337, 133] on div "Select Item" at bounding box center [322, 134] width 137 height 17
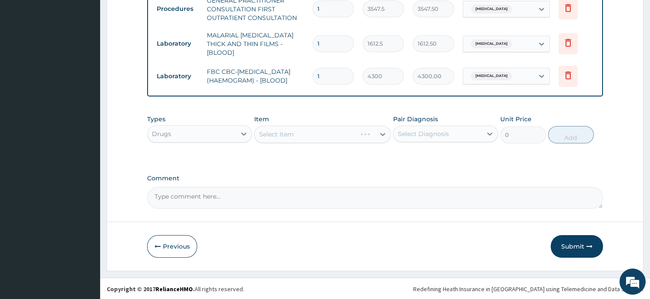
click at [337, 133] on div "Select Item" at bounding box center [322, 134] width 137 height 17
click at [325, 133] on div "Select Item" at bounding box center [322, 134] width 137 height 17
click at [358, 136] on div "Select Item" at bounding box center [322, 134] width 137 height 17
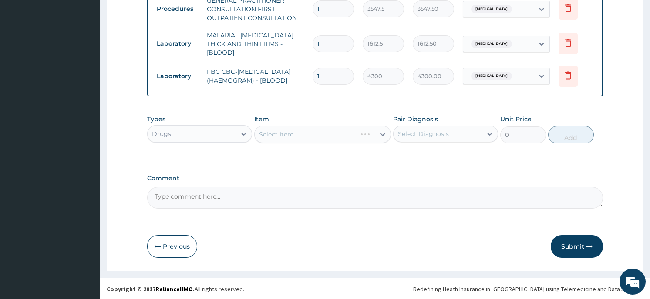
click at [358, 136] on div "Select Item" at bounding box center [322, 134] width 137 height 17
click at [358, 135] on div "Select Item" at bounding box center [322, 134] width 137 height 17
click at [337, 128] on div "Select Item" at bounding box center [322, 134] width 137 height 17
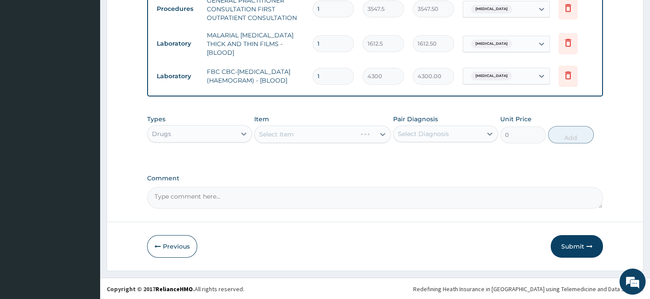
click at [337, 128] on div "Select Item" at bounding box center [322, 134] width 137 height 17
drag, startPoint x: 337, startPoint y: 128, endPoint x: 186, endPoint y: 122, distance: 151.1
click at [186, 122] on div "Types Drugs Item Select Item Pair Diagnosis Select Diagnosis Unit Price 0 Add" at bounding box center [374, 129] width 455 height 37
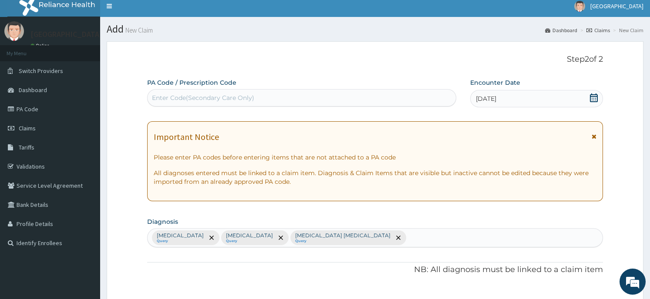
scroll to position [0, 0]
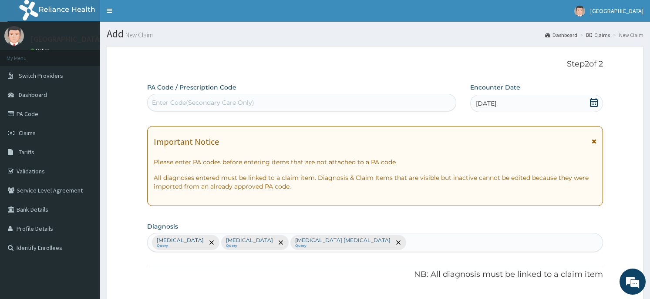
click at [309, 63] on p "Step 2 of 2" at bounding box center [374, 65] width 455 height 10
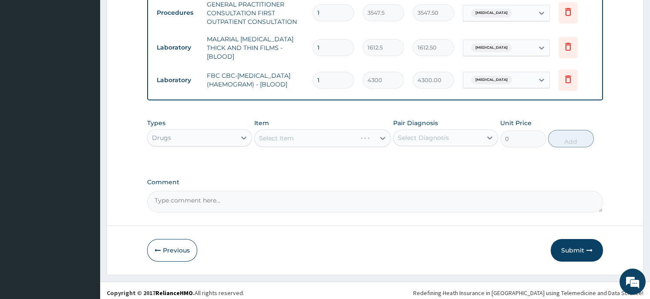
scroll to position [385, 0]
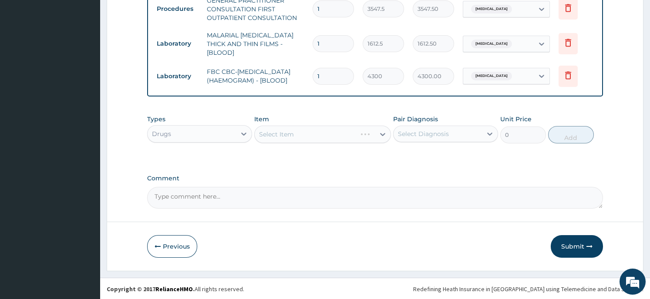
click at [545, 149] on div "Types Drugs Item Select Item Pair Diagnosis Select Diagnosis Unit Price 0 Add" at bounding box center [374, 136] width 455 height 50
click at [317, 131] on div "Select Item" at bounding box center [322, 134] width 137 height 17
click at [355, 132] on div "Select Item" at bounding box center [322, 134] width 137 height 17
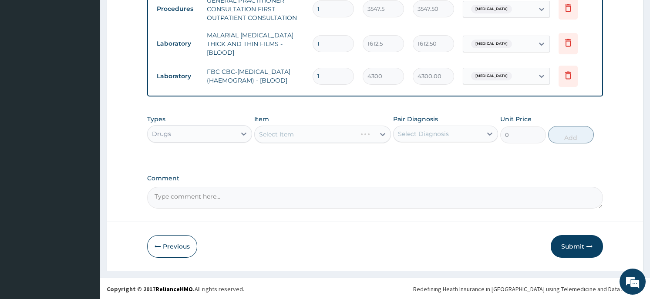
click at [382, 134] on div "Select Item" at bounding box center [322, 134] width 137 height 17
drag, startPoint x: 388, startPoint y: 129, endPoint x: 381, endPoint y: 132, distance: 7.4
click at [381, 132] on div "Select Item" at bounding box center [322, 134] width 137 height 17
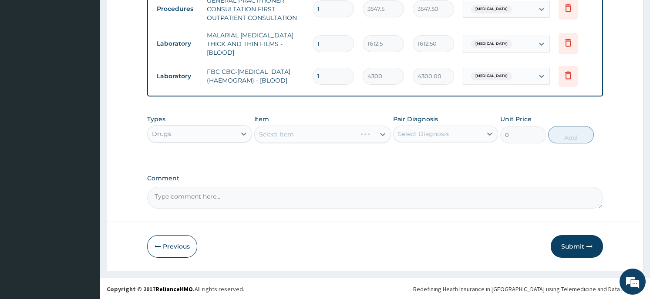
drag, startPoint x: 381, startPoint y: 132, endPoint x: 372, endPoint y: 130, distance: 9.3
click at [372, 130] on div "Select Item" at bounding box center [322, 134] width 137 height 17
drag, startPoint x: 372, startPoint y: 130, endPoint x: 308, endPoint y: 124, distance: 63.4
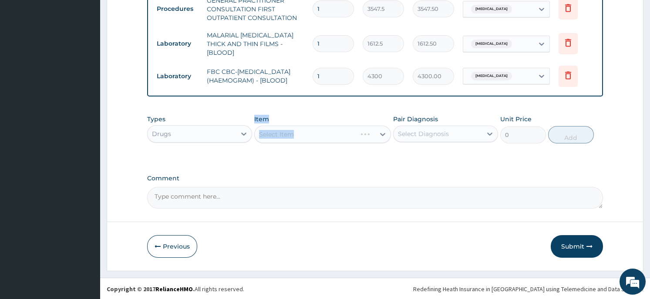
click at [308, 124] on div "Item Select Item" at bounding box center [322, 129] width 137 height 29
click at [359, 131] on div "Select Item" at bounding box center [322, 134] width 137 height 17
click at [351, 111] on div "Types Drugs Item Select Item Pair Diagnosis Select Diagnosis Unit Price 0 Add" at bounding box center [374, 129] width 455 height 37
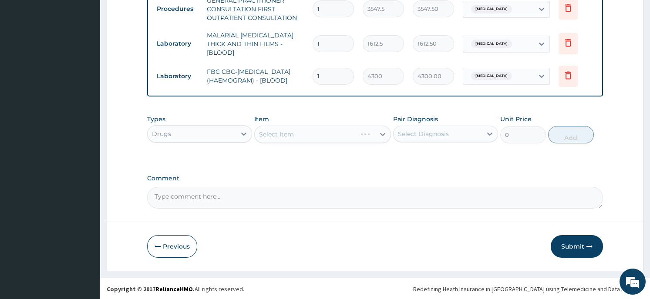
click at [288, 128] on div "Select Item" at bounding box center [322, 134] width 137 height 17
click at [313, 129] on div "Select Item" at bounding box center [322, 134] width 137 height 17
click at [314, 129] on div "Select Item" at bounding box center [322, 134] width 137 height 17
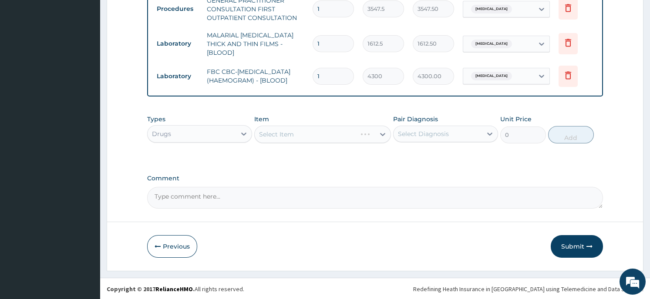
click at [345, 134] on div "Select Item" at bounding box center [322, 134] width 137 height 17
click at [363, 134] on div "Select Item" at bounding box center [322, 134] width 137 height 17
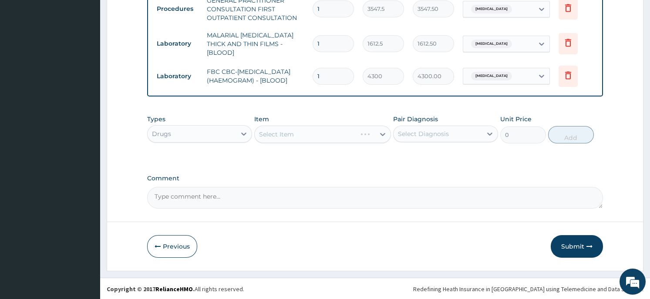
click at [363, 134] on div "Select Item" at bounding box center [322, 134] width 137 height 17
click at [375, 134] on div "Select Item" at bounding box center [322, 134] width 137 height 17
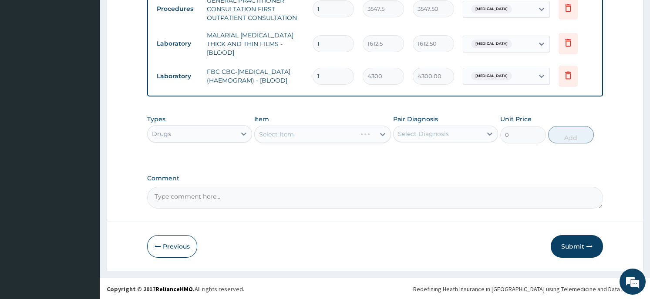
click at [383, 133] on div "Select Item" at bounding box center [322, 134] width 137 height 17
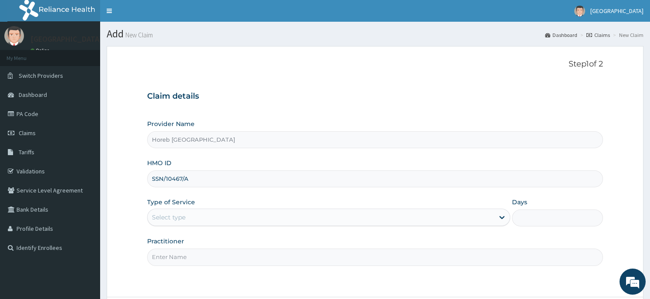
type input "SSN/10467/A"
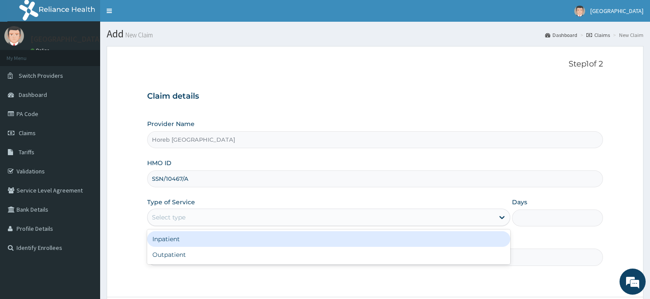
click at [218, 211] on div "Select type" at bounding box center [328, 217] width 363 height 17
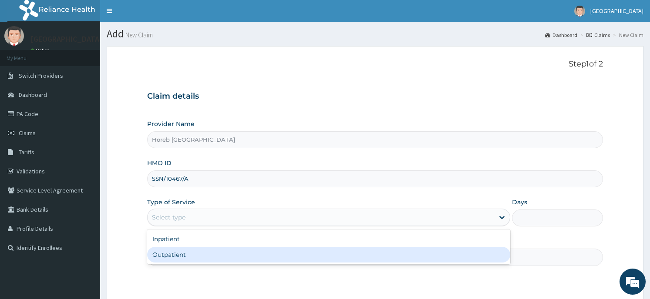
click at [222, 258] on div "Outpatient" at bounding box center [328, 255] width 363 height 16
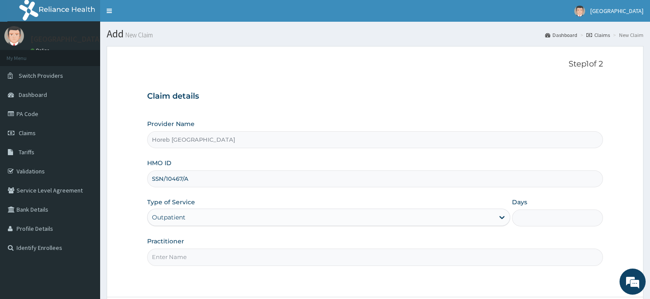
type input "1"
click at [201, 257] on input "Practitioner" at bounding box center [374, 257] width 455 height 17
type input "GENERAL"
click at [537, 280] on div "Step 1 of 2 Claim details Provider Name Horeb Consult Hospital HMO ID SSN/10467…" at bounding box center [374, 172] width 455 height 225
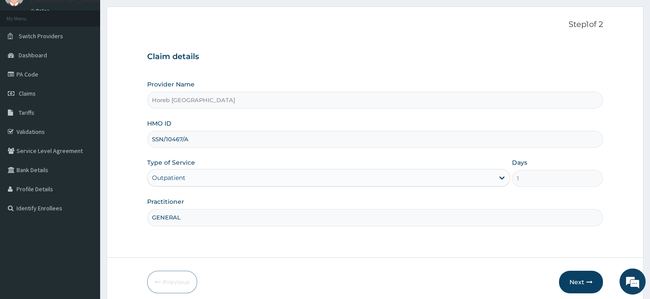
scroll to position [70, 0]
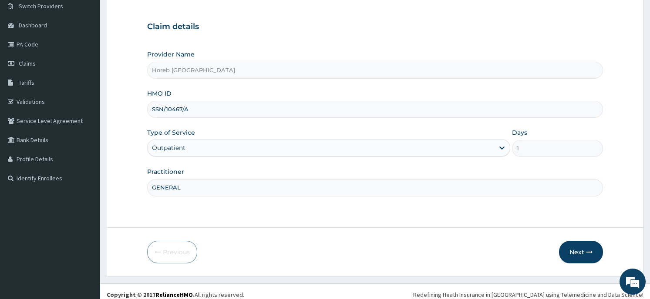
click at [586, 255] on icon "button" at bounding box center [589, 252] width 6 height 6
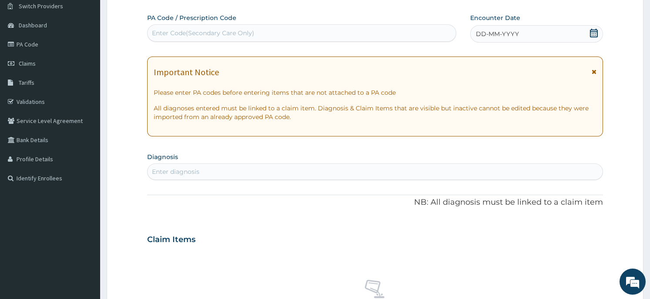
click at [595, 31] on icon at bounding box center [594, 33] width 8 height 9
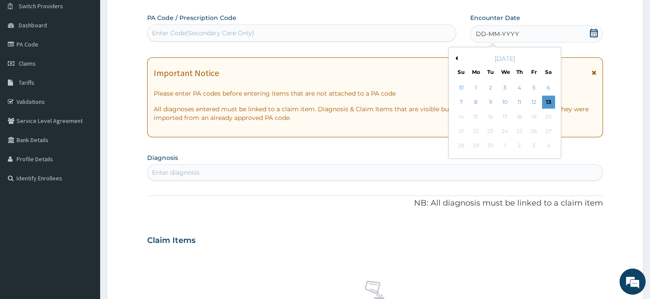
click at [453, 61] on div "[DATE]" at bounding box center [504, 58] width 105 height 9
click at [455, 57] on button "Previous Month" at bounding box center [455, 58] width 4 height 4
click at [522, 128] on div "24" at bounding box center [519, 131] width 13 height 13
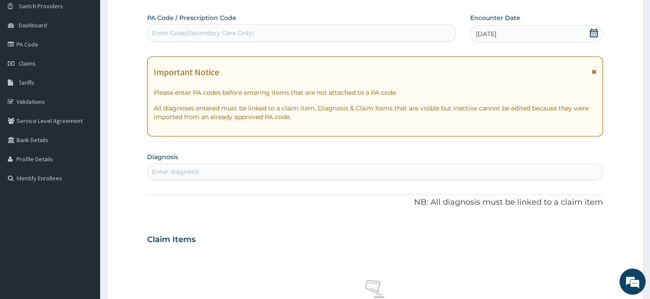
click at [194, 175] on div "Enter diagnosis" at bounding box center [175, 172] width 47 height 9
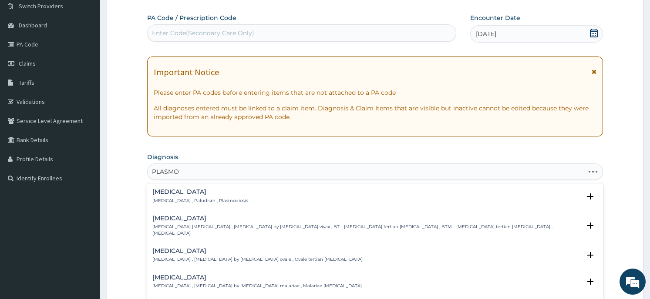
type input "PLASMOD"
click at [178, 198] on p "[MEDICAL_DATA] , Paludism , Plasmodiosis" at bounding box center [200, 201] width 96 height 6
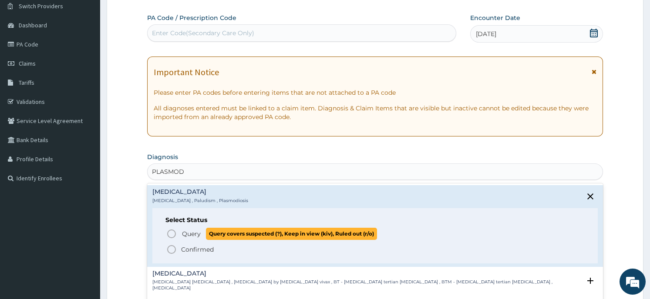
click at [209, 234] on span "Query covers suspected (?), Keep in view (kiv), Ruled out (r/o)" at bounding box center [291, 234] width 171 height 12
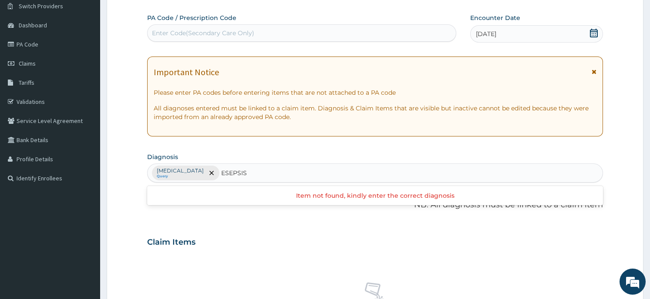
click at [221, 174] on input "ESEPSIS" at bounding box center [234, 173] width 27 height 9
type input "[MEDICAL_DATA]"
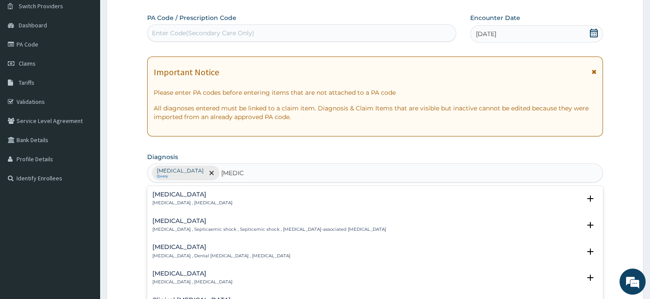
click at [237, 195] on div "[MEDICAL_DATA] [MEDICAL_DATA] , [MEDICAL_DATA]" at bounding box center [374, 198] width 445 height 15
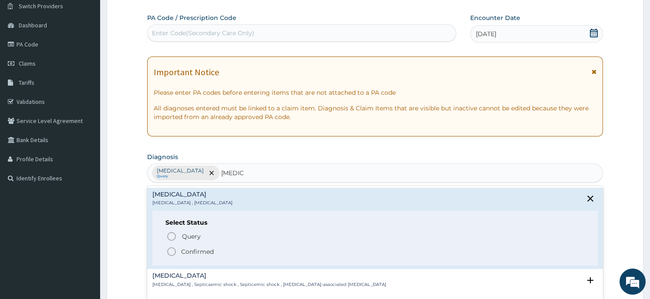
click at [221, 229] on div "Select Status Query Query covers suspected (?), Keep in view (kiv), Ruled out (…" at bounding box center [374, 238] width 445 height 55
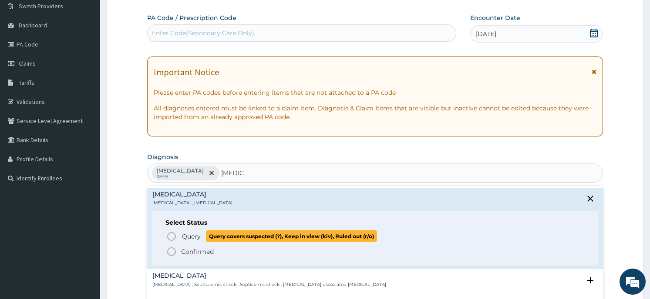
click at [221, 232] on span "Query covers suspected (?), Keep in view (kiv), Ruled out (r/o)" at bounding box center [291, 237] width 171 height 12
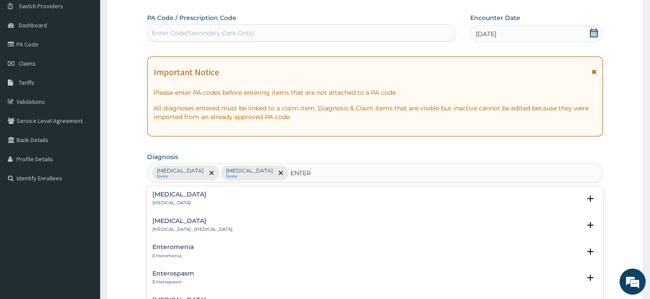
type input "ENTERI"
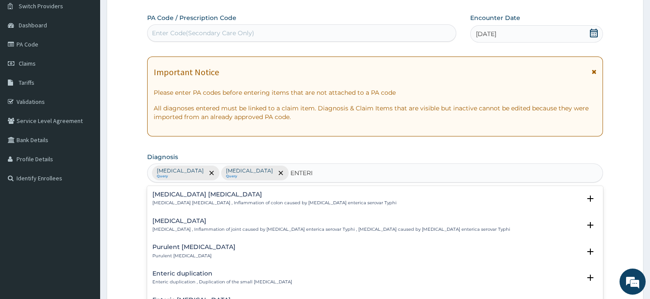
click at [232, 204] on p "[MEDICAL_DATA] [MEDICAL_DATA] , Inflammation of colon caused by [MEDICAL_DATA] …" at bounding box center [274, 203] width 244 height 6
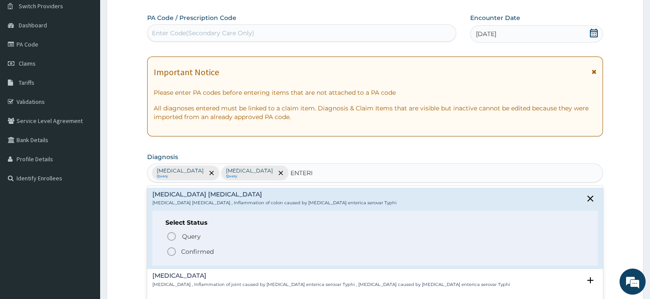
click at [230, 242] on div "Query Query covers suspected (?), Keep in view (kiv), Ruled out (r/o) Confirmed" at bounding box center [374, 244] width 419 height 27
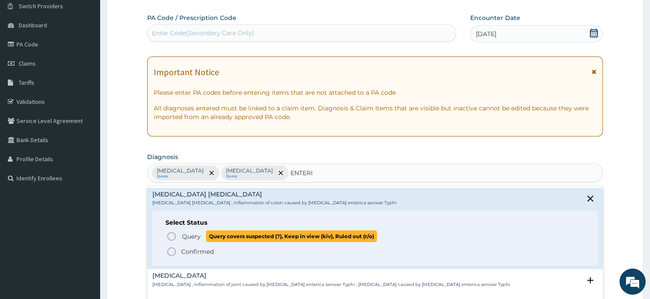
click at [247, 238] on span "Query covers suspected (?), Keep in view (kiv), Ruled out (r/o)" at bounding box center [291, 237] width 171 height 12
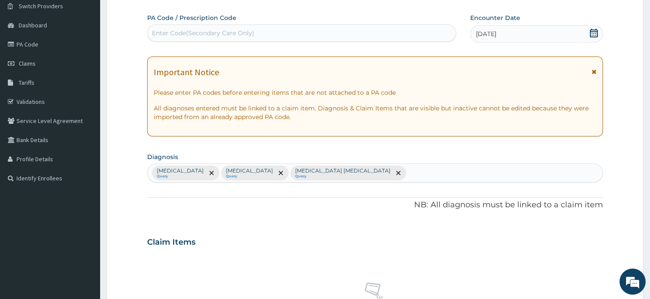
click at [237, 254] on div "No claim item" at bounding box center [374, 304] width 455 height 100
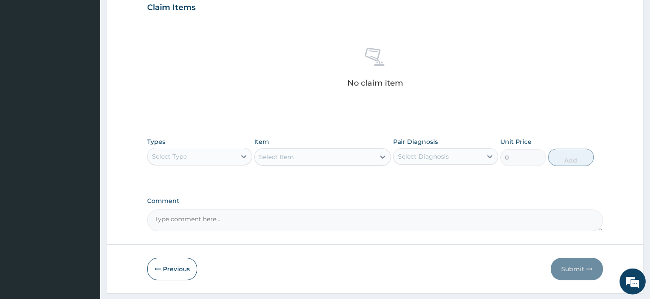
scroll to position [328, 0]
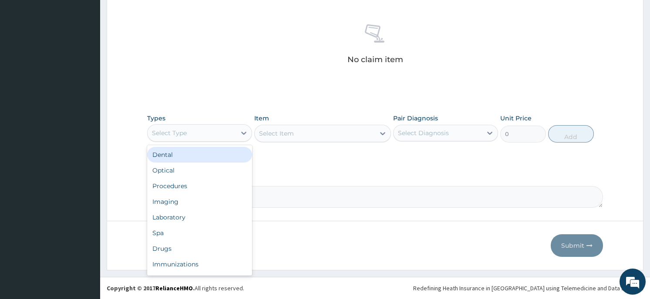
click at [201, 134] on div "Select Type" at bounding box center [191, 133] width 88 height 14
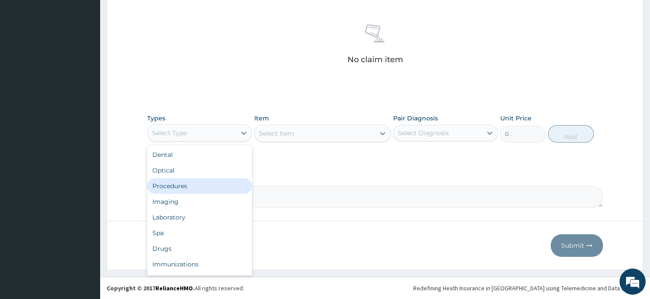
click at [184, 186] on div "Procedures" at bounding box center [199, 186] width 105 height 16
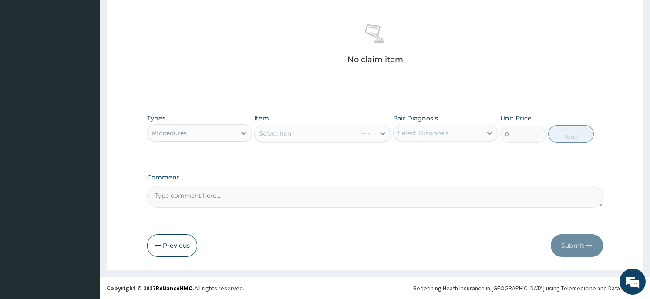
click at [304, 131] on div "Select Item" at bounding box center [322, 133] width 137 height 17
click at [358, 128] on div "Select Item" at bounding box center [322, 133] width 137 height 17
click at [356, 131] on div "Select Item" at bounding box center [306, 134] width 102 height 14
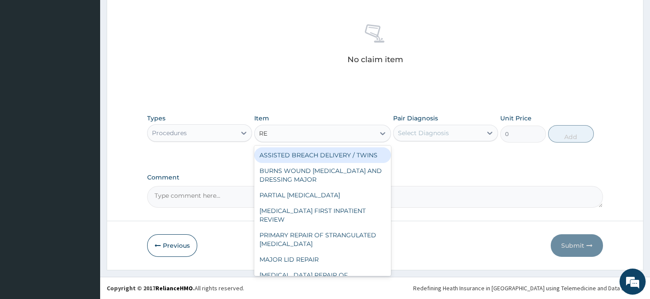
type input "REG"
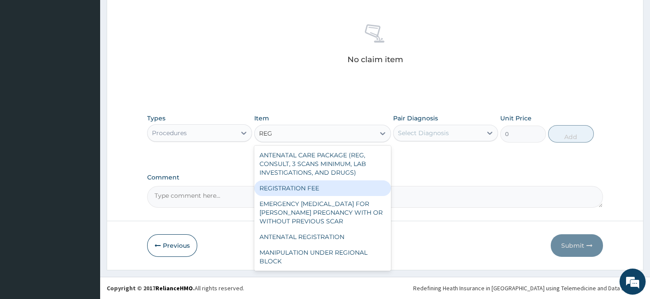
click at [372, 183] on div "REGISTRATION FEE" at bounding box center [322, 189] width 137 height 16
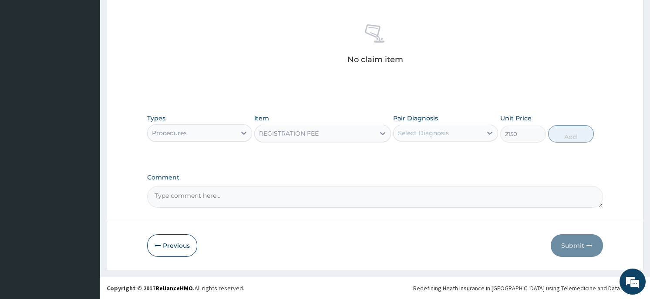
type input "2150"
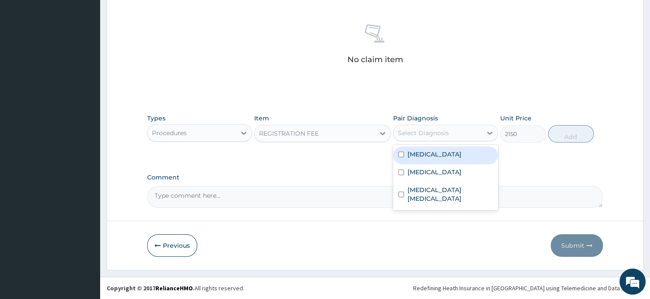
click at [442, 125] on div "Select Diagnosis" at bounding box center [445, 133] width 105 height 17
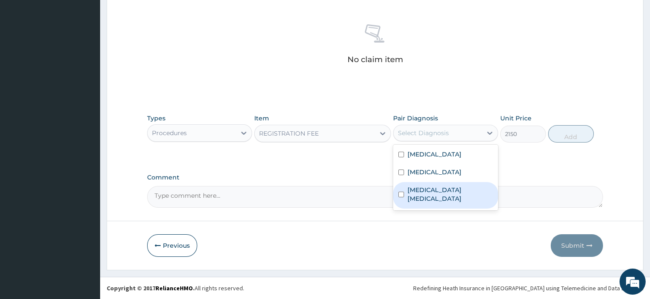
click at [446, 193] on label "[MEDICAL_DATA] [MEDICAL_DATA]" at bounding box center [449, 194] width 85 height 17
checkbox input "true"
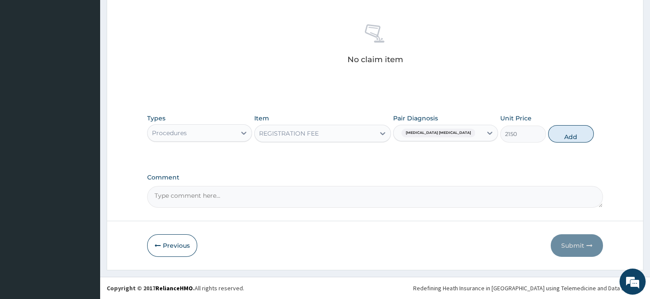
click at [560, 136] on button "Add" at bounding box center [571, 133] width 46 height 17
type input "0"
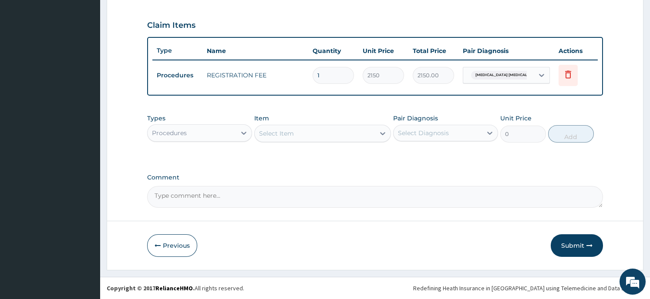
scroll to position [286, 0]
click at [305, 141] on div "Select Item" at bounding box center [322, 134] width 137 height 17
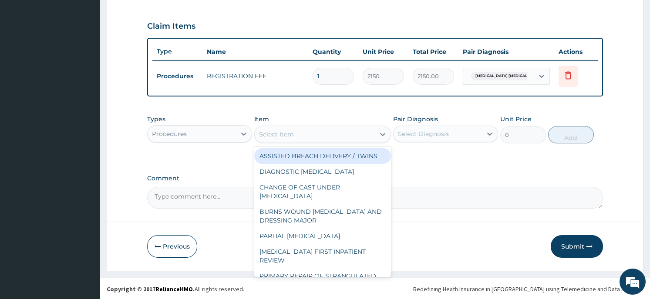
click at [305, 141] on div "Select Item" at bounding box center [322, 134] width 137 height 17
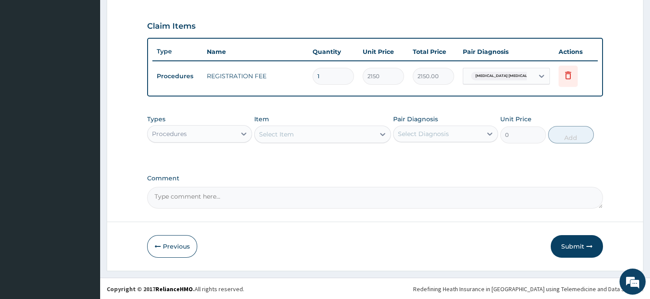
click at [305, 141] on div "Select Item" at bounding box center [322, 134] width 137 height 17
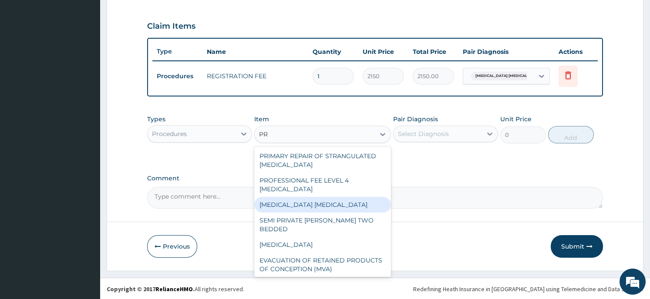
type input "PRA"
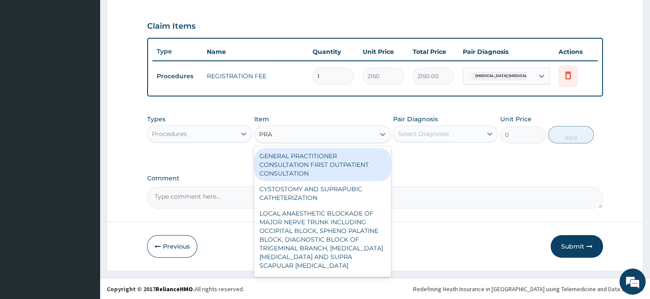
click at [292, 157] on div "GENERAL PRACTITIONER CONSULTATION FIRST OUTPATIENT CONSULTATION" at bounding box center [322, 164] width 137 height 33
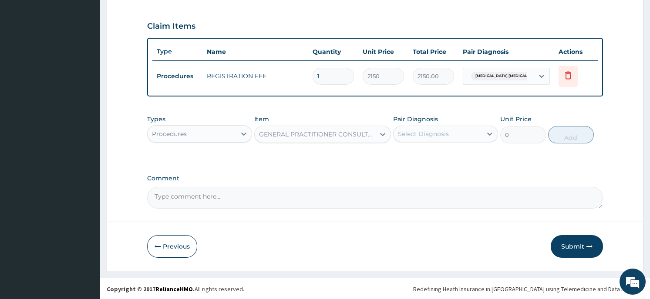
type input "3547.5"
click at [447, 130] on div "Select Diagnosis" at bounding box center [423, 134] width 51 height 9
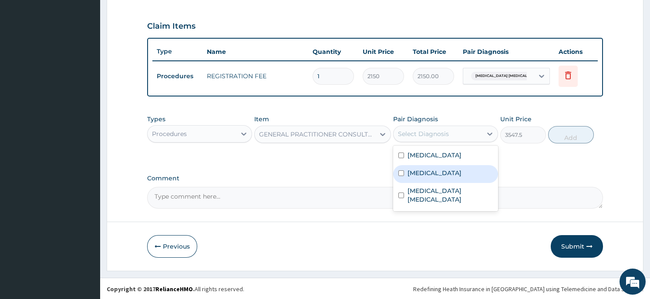
click at [441, 172] on div "[MEDICAL_DATA]" at bounding box center [445, 174] width 105 height 18
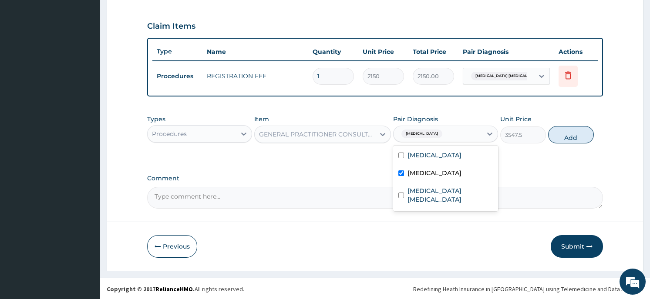
checkbox input "true"
click at [562, 134] on button "Add" at bounding box center [571, 134] width 46 height 17
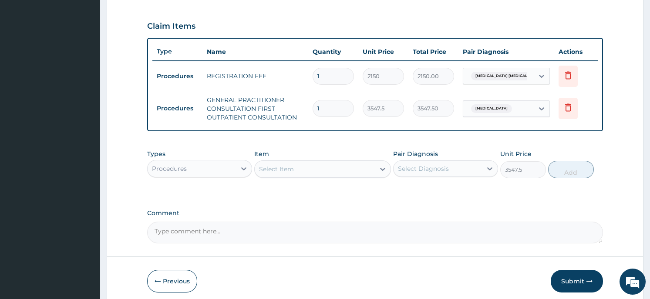
type input "0"
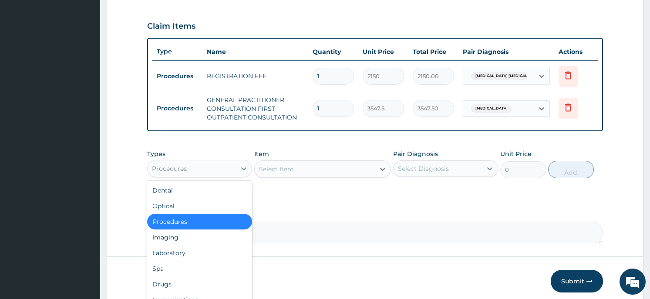
click at [204, 168] on div "Procedures" at bounding box center [191, 169] width 88 height 14
click at [184, 251] on div "Laboratory" at bounding box center [199, 253] width 105 height 16
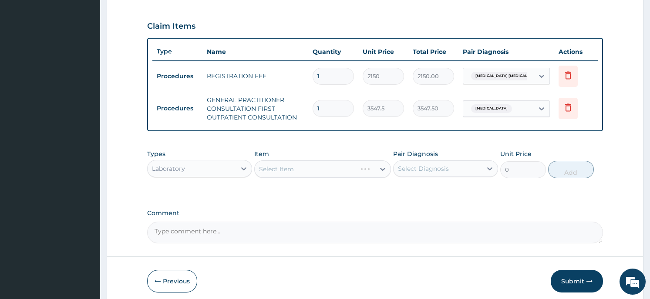
click at [306, 171] on div "Select Item" at bounding box center [322, 169] width 137 height 17
click at [326, 167] on div "Select Item" at bounding box center [315, 169] width 120 height 14
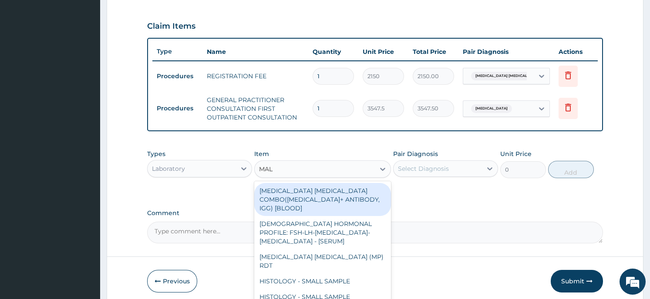
type input "MALA"
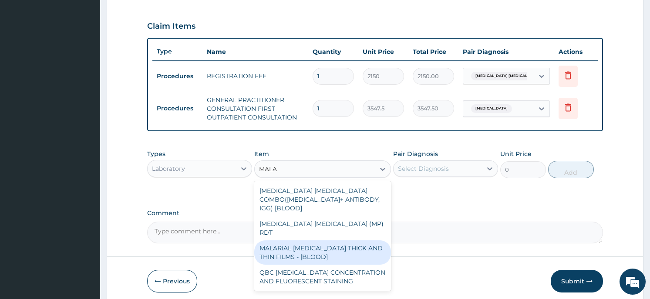
click at [335, 241] on div "MALARIAL PARASITE THICK AND THIN FILMS - [BLOOD]" at bounding box center [322, 253] width 137 height 24
type input "1612.5"
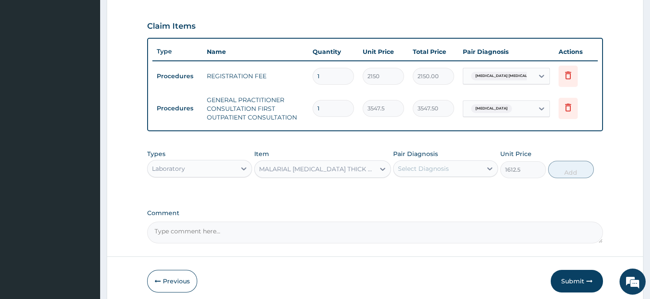
click at [483, 168] on div at bounding box center [490, 169] width 16 height 16
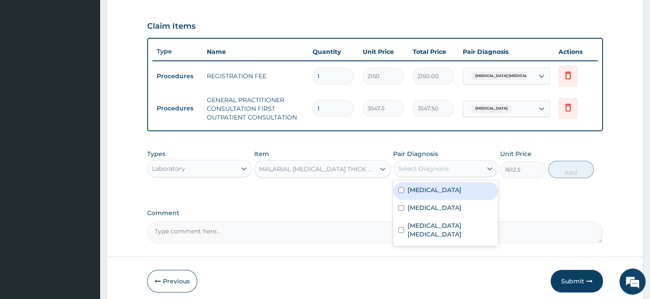
click at [465, 188] on div "Malaria" at bounding box center [445, 191] width 105 height 18
checkbox input "true"
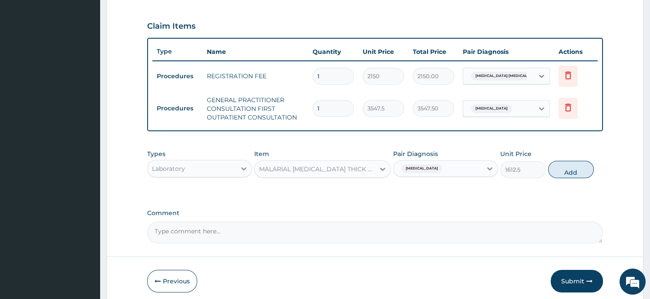
click at [571, 169] on button "Add" at bounding box center [571, 169] width 46 height 17
type input "0"
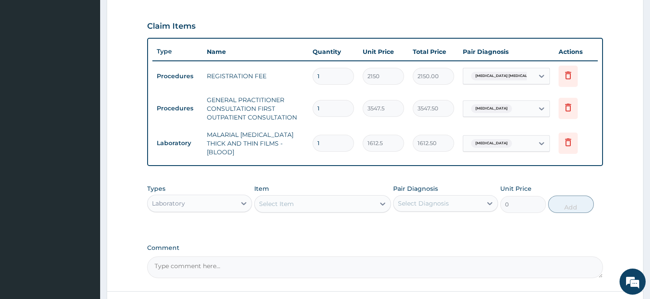
click at [325, 198] on div "Select Item" at bounding box center [315, 204] width 120 height 14
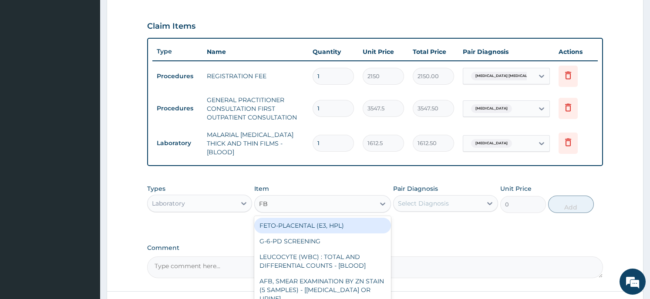
type input "FBC"
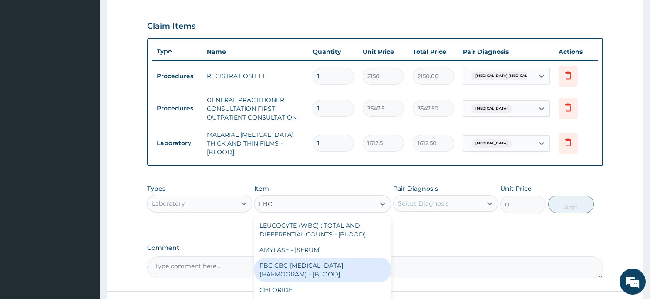
click at [313, 269] on div "FBC CBC-COMPLETE BLOOD COUNT (HAEMOGRAM) - [BLOOD]" at bounding box center [322, 270] width 137 height 24
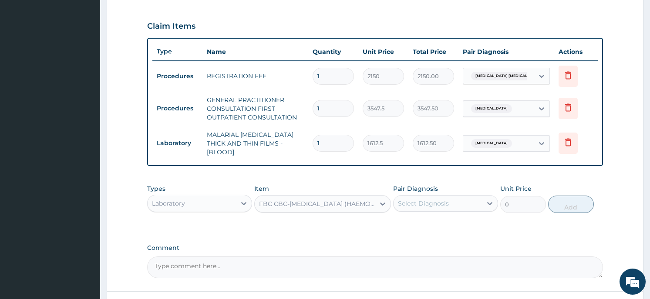
type input "4300"
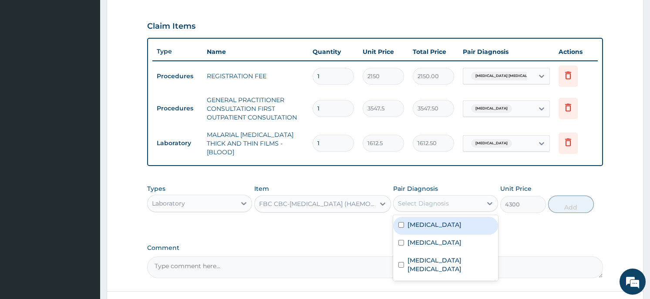
click at [482, 197] on div "Select Diagnosis" at bounding box center [437, 204] width 88 height 14
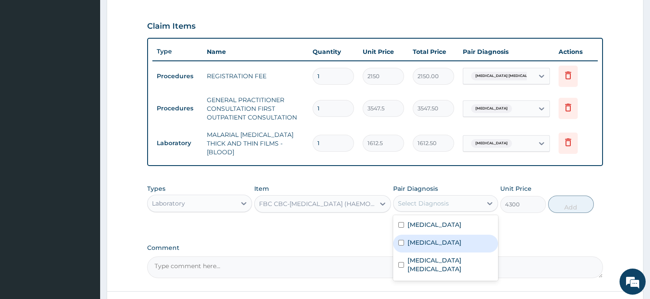
click at [430, 235] on div "Sepsis" at bounding box center [445, 244] width 105 height 18
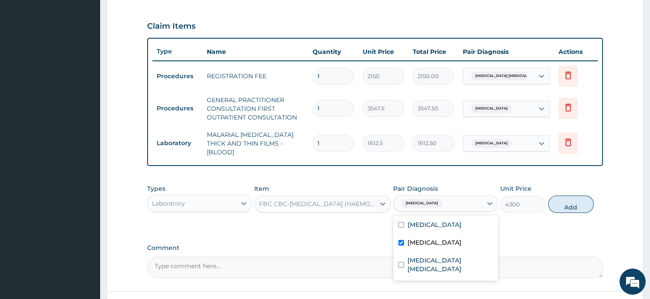
checkbox input "true"
click at [568, 198] on button "Add" at bounding box center [571, 204] width 46 height 17
type input "0"
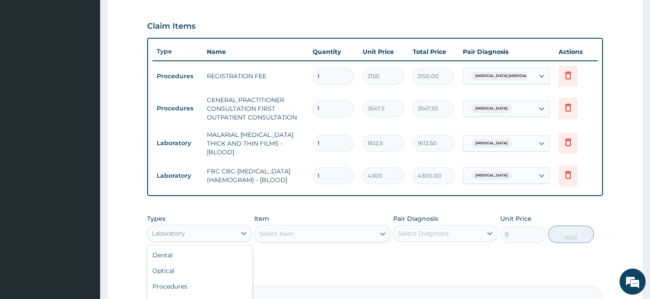
click at [229, 234] on div "Laboratory" at bounding box center [191, 234] width 88 height 14
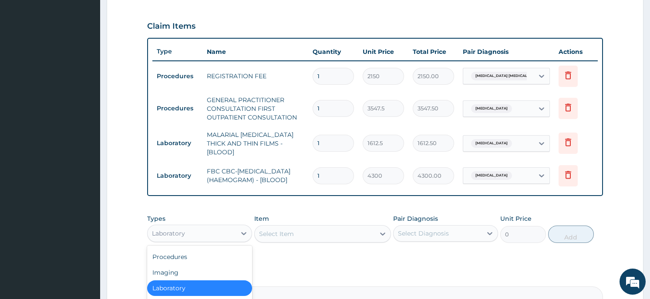
scroll to position [0, 0]
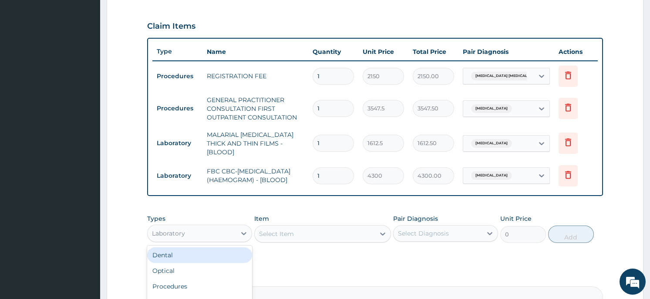
click at [136, 182] on form "Step 2 of 2 PA Code / Prescription Code Enter Code(Secondary Care Only) Encount…" at bounding box center [375, 65] width 536 height 610
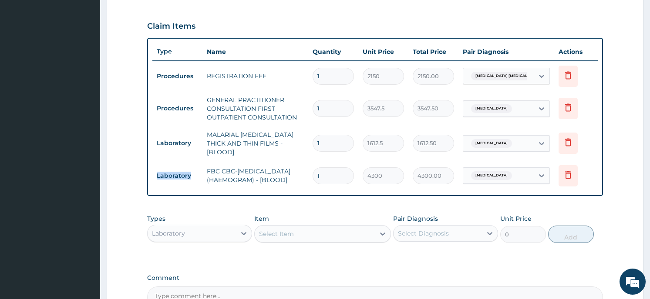
click at [136, 182] on form "Step 2 of 2 PA Code / Prescription Code Enter Code(Secondary Care Only) Encount…" at bounding box center [375, 65] width 536 height 610
click at [201, 201] on div "PA Code / Prescription Code Enter Code(Secondary Care Only) Encounter Date 24-0…" at bounding box center [374, 52] width 455 height 511
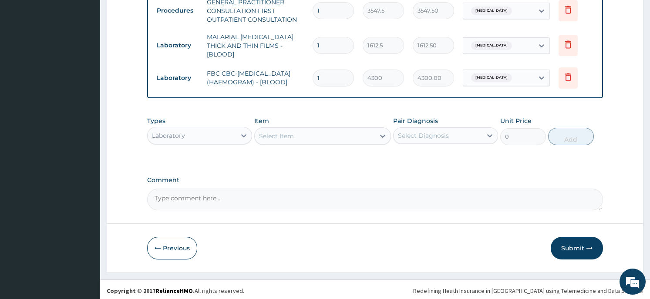
scroll to position [385, 0]
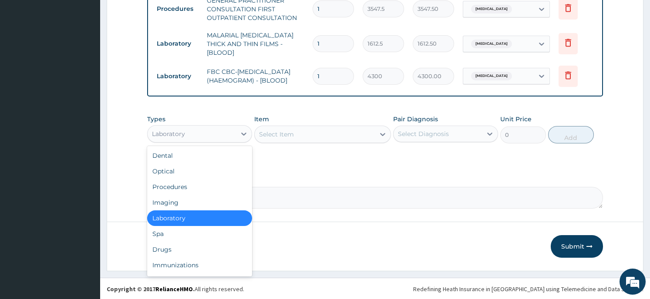
click at [218, 128] on div "Laboratory" at bounding box center [191, 134] width 88 height 14
click at [195, 245] on div "Drugs" at bounding box center [199, 250] width 105 height 16
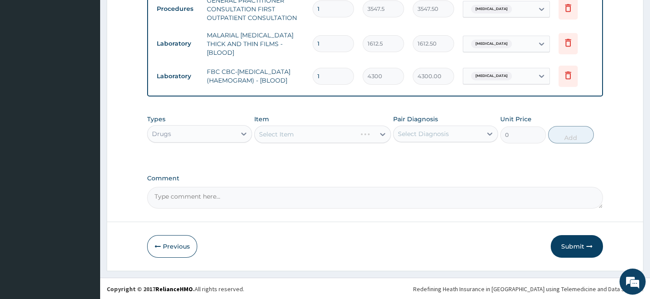
click at [326, 136] on div "Select Item" at bounding box center [322, 134] width 137 height 17
click at [359, 132] on div "Select Item" at bounding box center [322, 134] width 137 height 17
click at [375, 132] on div "Select Item" at bounding box center [322, 134] width 137 height 17
click at [382, 131] on icon at bounding box center [382, 134] width 9 height 9
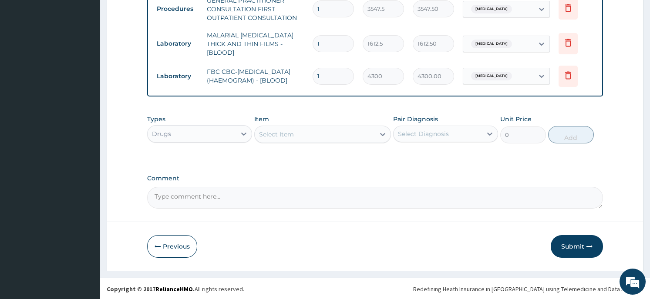
click at [382, 131] on icon at bounding box center [382, 134] width 9 height 9
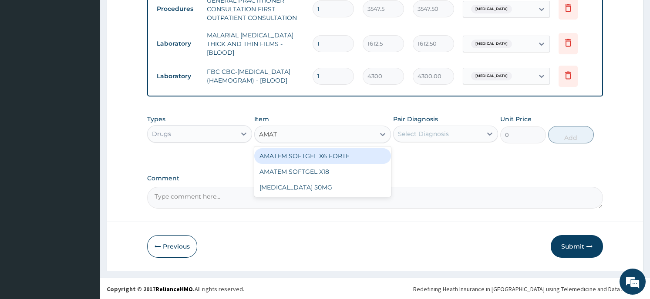
type input "AMATE"
click at [349, 161] on div "AMATEM SOFTGEL X6 FORTE" at bounding box center [322, 156] width 137 height 16
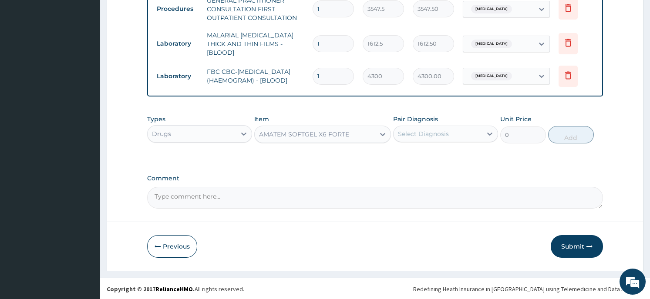
type input "430"
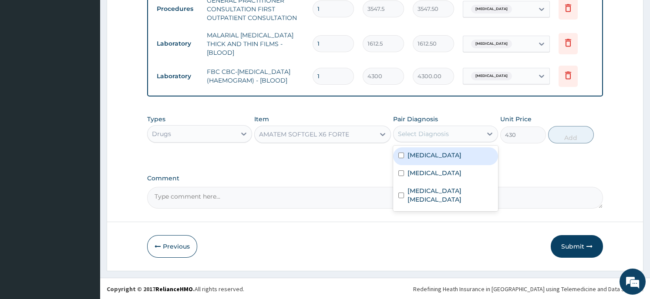
click at [459, 134] on div "Select Diagnosis" at bounding box center [437, 134] width 88 height 14
click at [447, 159] on div "Malaria" at bounding box center [445, 156] width 105 height 18
checkbox input "true"
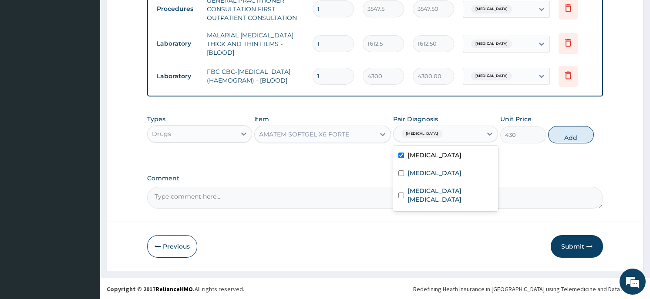
click at [561, 137] on button "Add" at bounding box center [571, 134] width 46 height 17
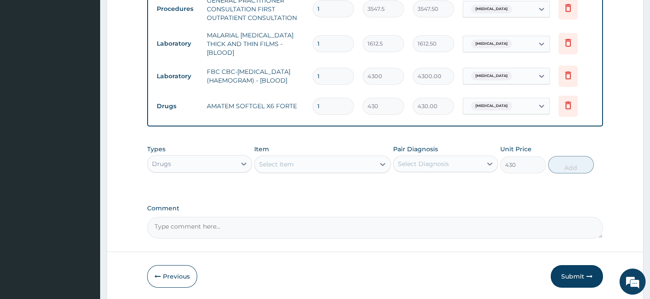
type input "0"
type input "0.00"
type input "6"
type input "2580.00"
type input "6"
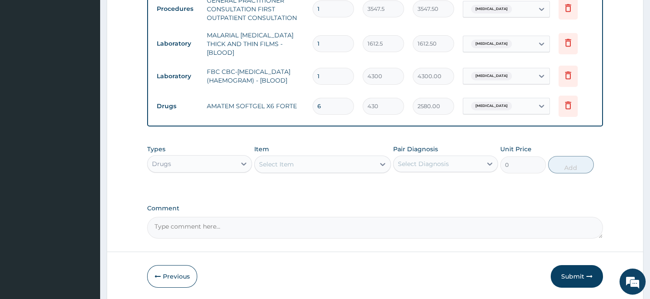
click at [327, 162] on div "Select Item" at bounding box center [315, 165] width 120 height 14
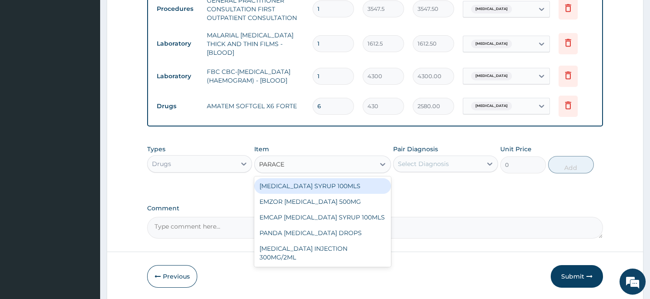
type input "PARACET"
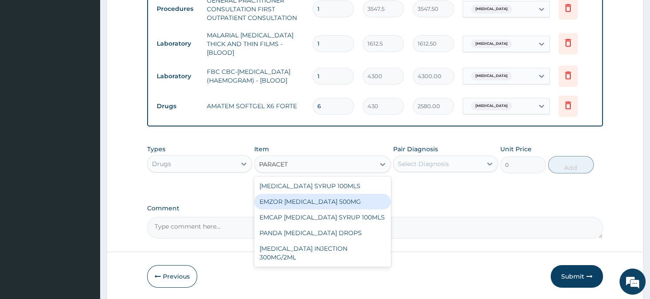
click at [329, 198] on div "EMZOR PARACETAMOL 500MG" at bounding box center [322, 202] width 137 height 16
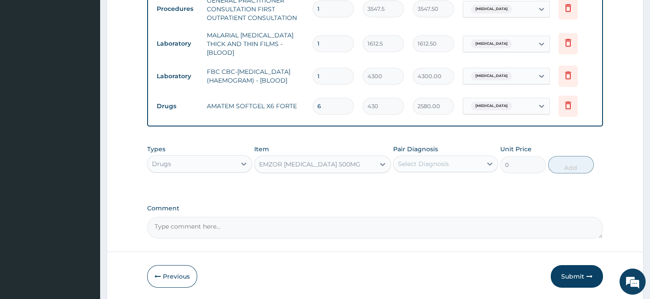
type input "21.5"
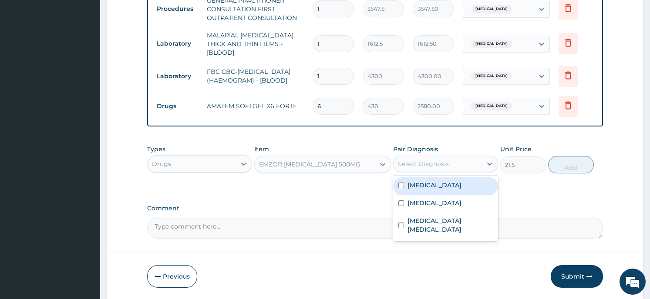
click at [472, 165] on div "Select Diagnosis" at bounding box center [437, 164] width 88 height 14
click at [451, 188] on div "Malaria" at bounding box center [445, 187] width 105 height 18
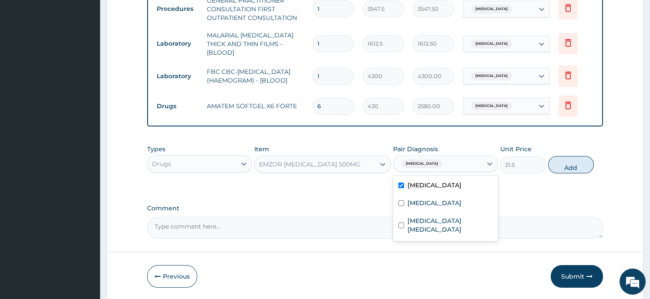
checkbox input "true"
click at [573, 157] on button "Add" at bounding box center [571, 164] width 46 height 17
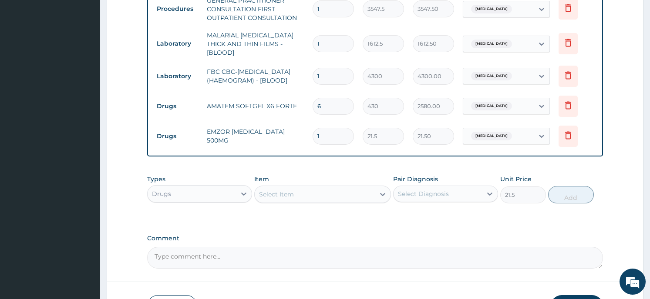
type input "0"
type input "0.00"
type input "2"
type input "43.00"
type input "20"
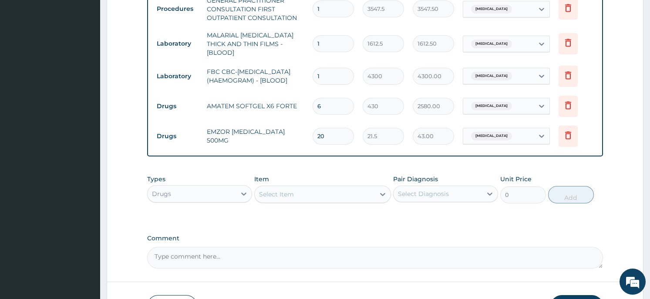
type input "430.00"
type input "20"
click at [315, 193] on div "Select Item" at bounding box center [315, 195] width 120 height 14
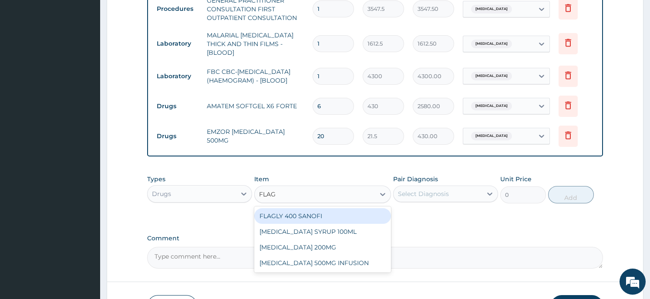
type input "FLAGY"
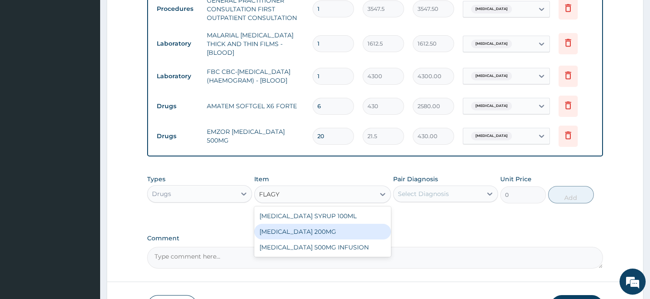
click at [316, 235] on div "FLAGYL 200MG" at bounding box center [322, 232] width 137 height 16
type input "43"
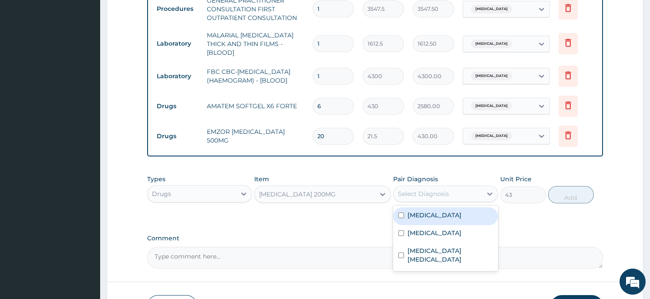
click at [449, 197] on div "Select Diagnosis" at bounding box center [437, 194] width 88 height 14
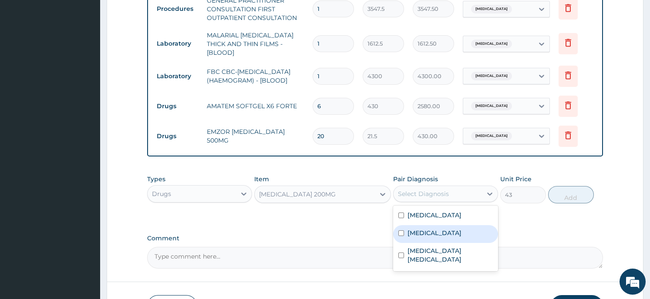
click at [434, 237] on div "Sepsis" at bounding box center [445, 234] width 105 height 18
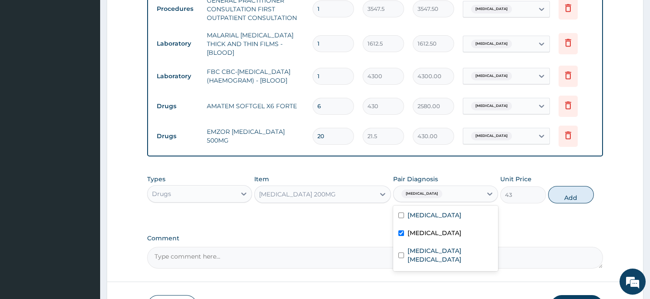
click at [434, 237] on div "Sepsis" at bounding box center [445, 234] width 105 height 18
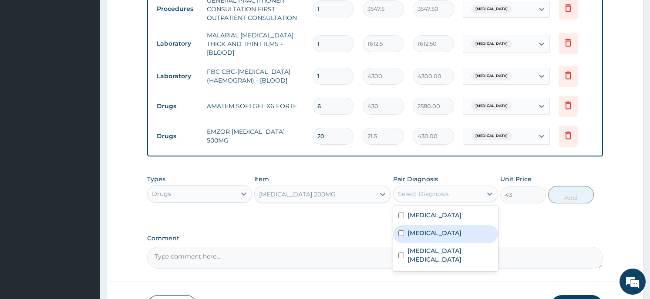
click at [444, 235] on div "Sepsis" at bounding box center [445, 234] width 105 height 18
checkbox input "true"
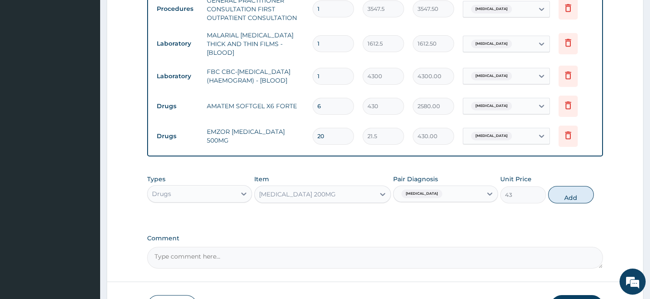
click at [565, 193] on button "Add" at bounding box center [571, 194] width 46 height 17
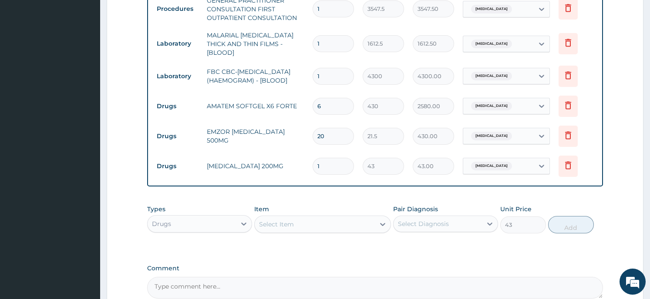
type input "0"
type input "0.00"
type input "3"
type input "129.00"
type input "30"
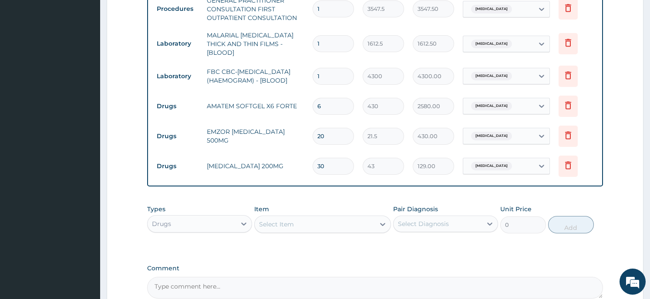
type input "1290.00"
type input "30"
click at [328, 228] on div "Select Item" at bounding box center [315, 225] width 120 height 14
type input "CIPRO"
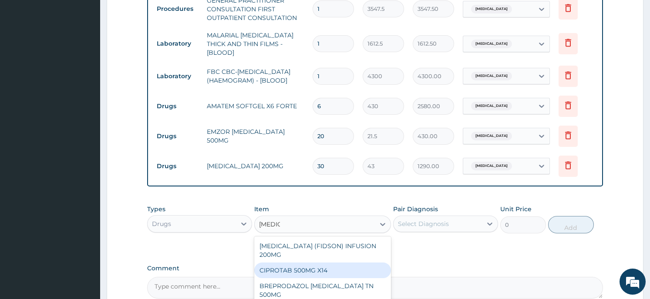
click at [302, 263] on div "CIPROTAB 500MG X14" at bounding box center [322, 271] width 137 height 16
type input "290.25"
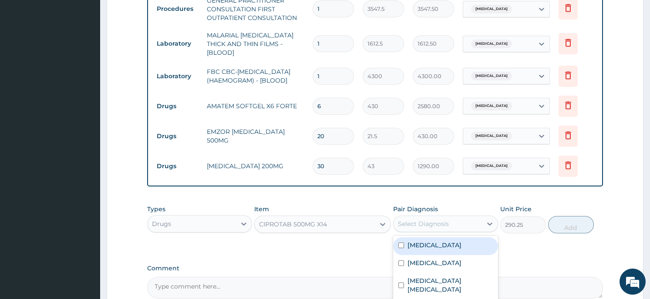
click at [449, 222] on div "Select Diagnosis" at bounding box center [437, 224] width 88 height 14
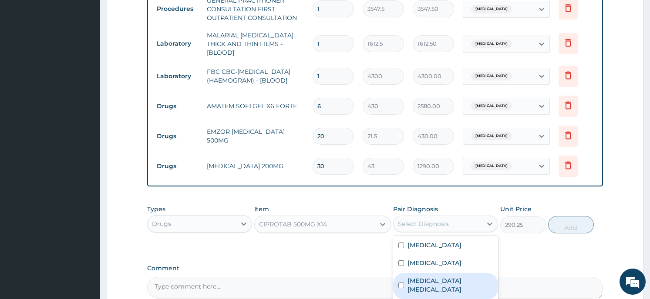
click at [436, 280] on label "Typhoid colitis" at bounding box center [449, 285] width 85 height 17
checkbox input "true"
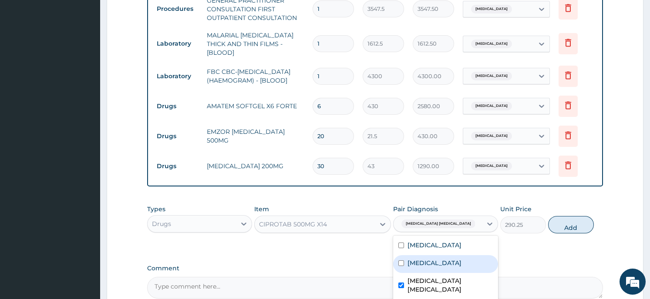
click at [400, 262] on input "checkbox" at bounding box center [401, 264] width 6 height 6
checkbox input "true"
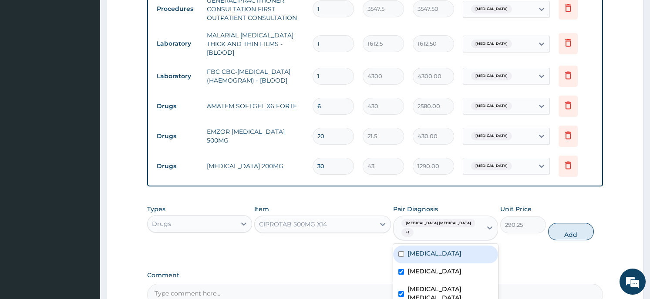
click at [580, 224] on button "Add" at bounding box center [571, 231] width 46 height 17
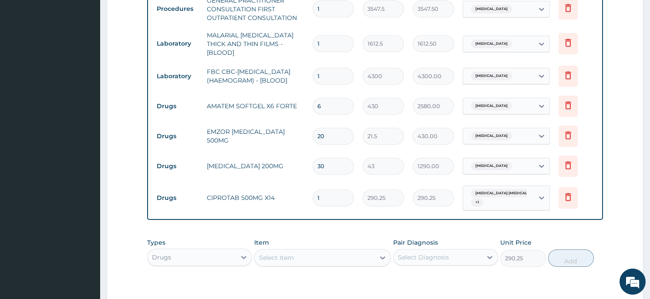
type input "0"
type input "10"
type input "2902.50"
type input "10"
click at [633, 210] on form "Step 2 of 2 PA Code / Prescription Code Enter Code(Secondary Care Only) Encount…" at bounding box center [375, 28] width 536 height 734
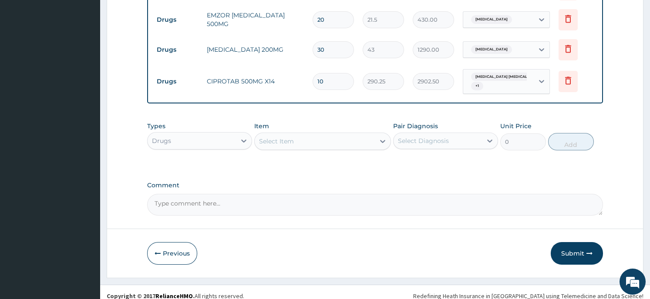
scroll to position [506, 0]
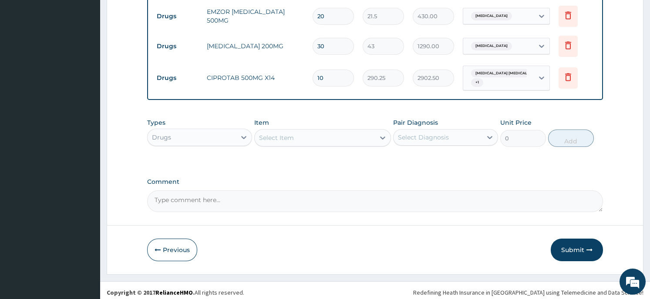
click at [563, 240] on button "Submit" at bounding box center [576, 250] width 52 height 23
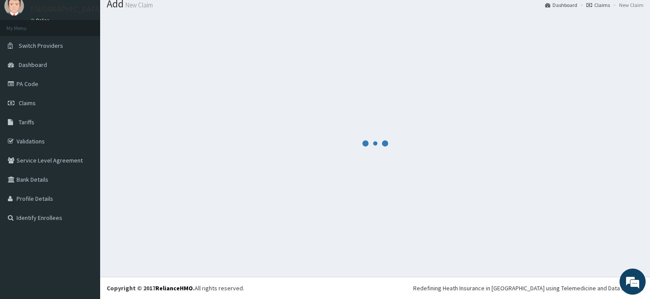
scroll to position [30, 0]
